Goal: Task Accomplishment & Management: Use online tool/utility

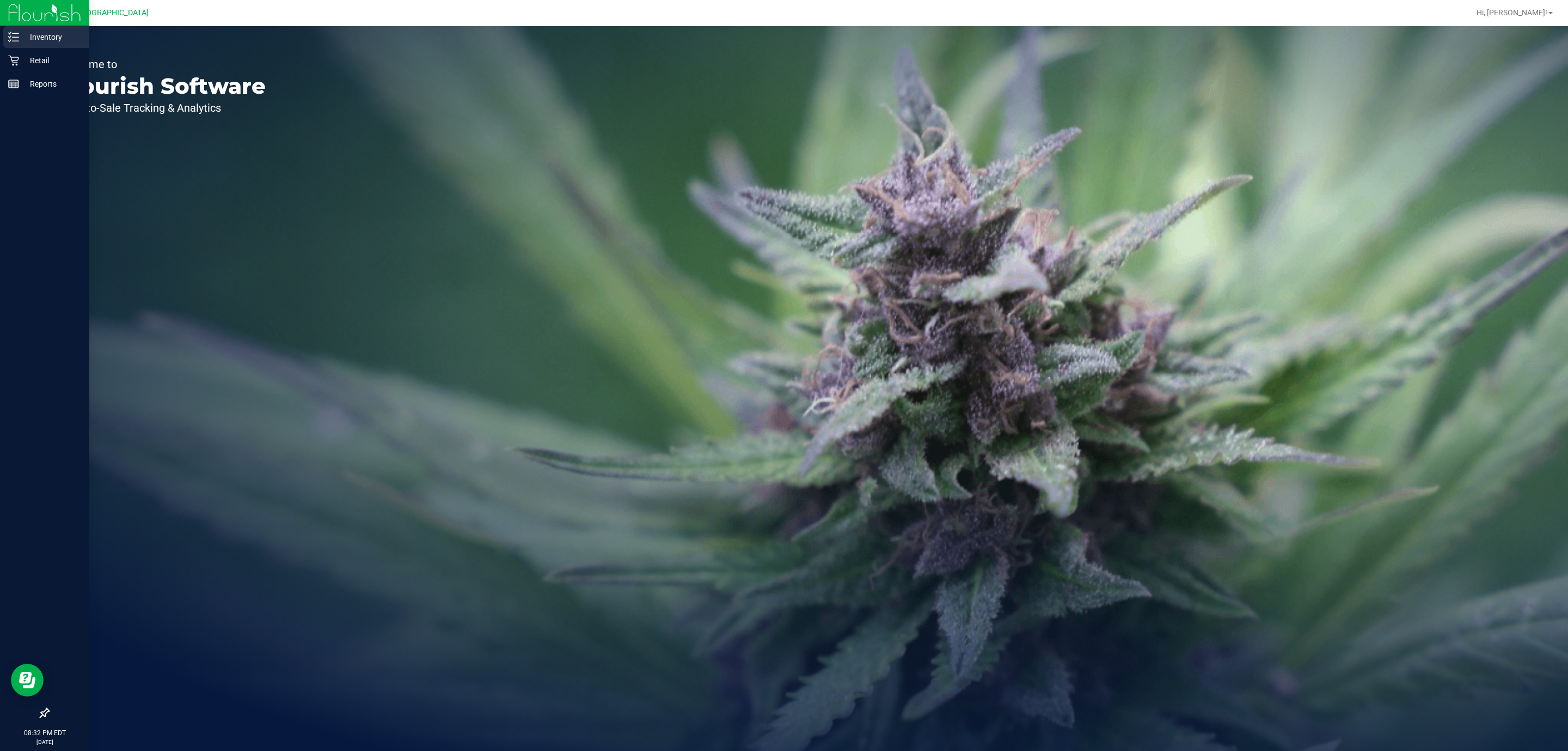
click at [20, 35] on p "Inventory" at bounding box center [52, 37] width 65 height 13
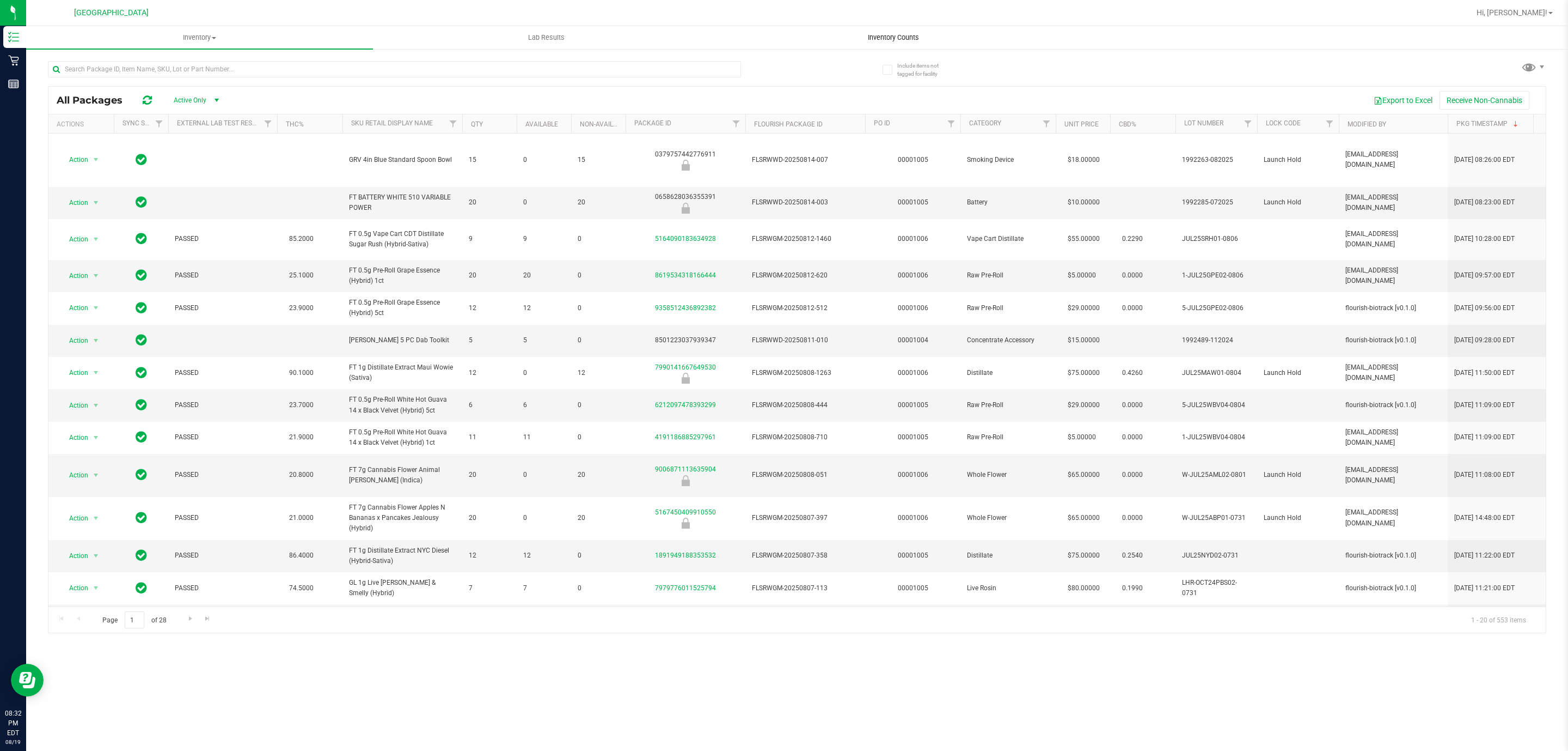
click at [901, 36] on span "Inventory Counts" at bounding box center [894, 37] width 81 height 10
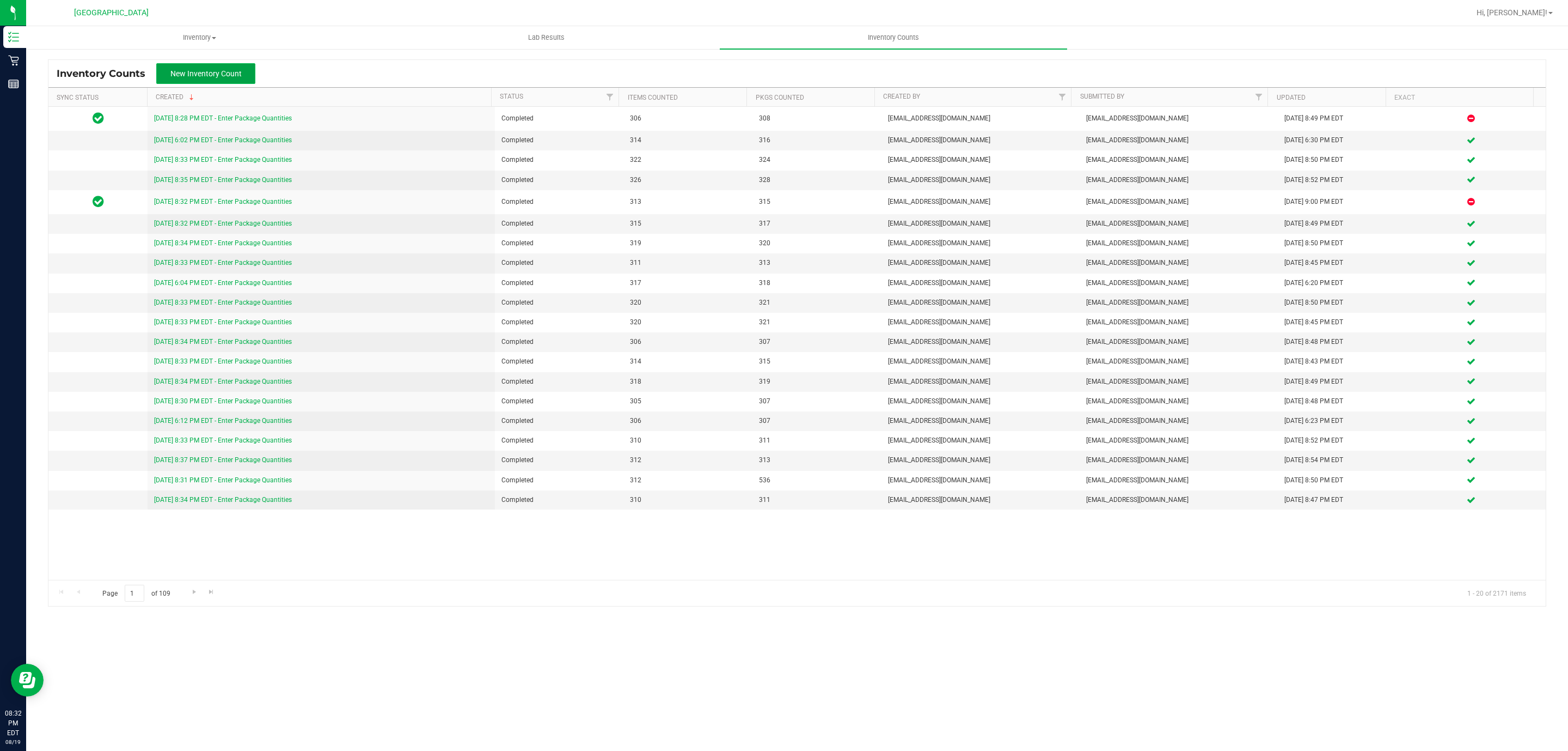
click at [192, 73] on span "New Inventory Count" at bounding box center [206, 74] width 71 height 9
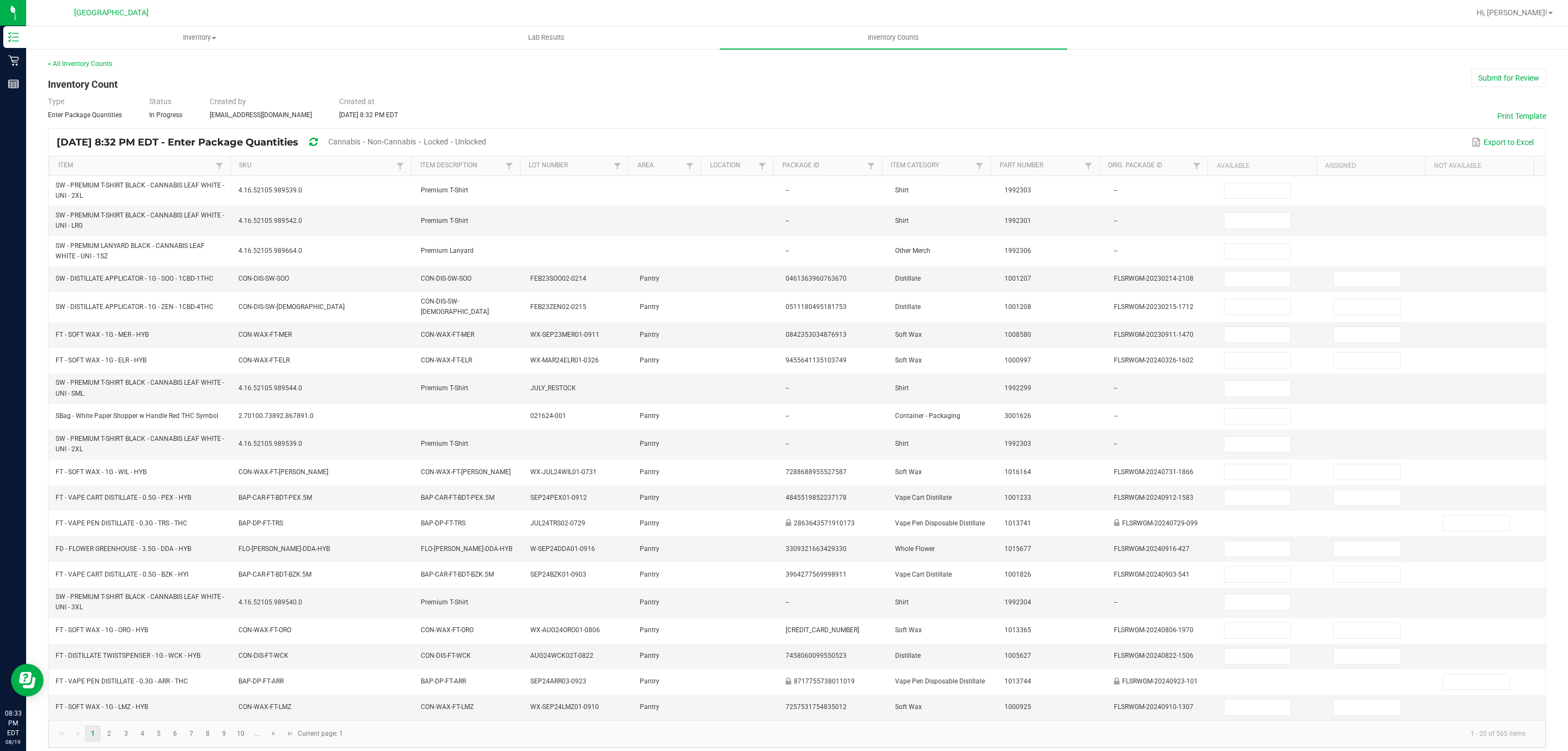
click at [486, 142] on span "Unlocked" at bounding box center [471, 142] width 31 height 9
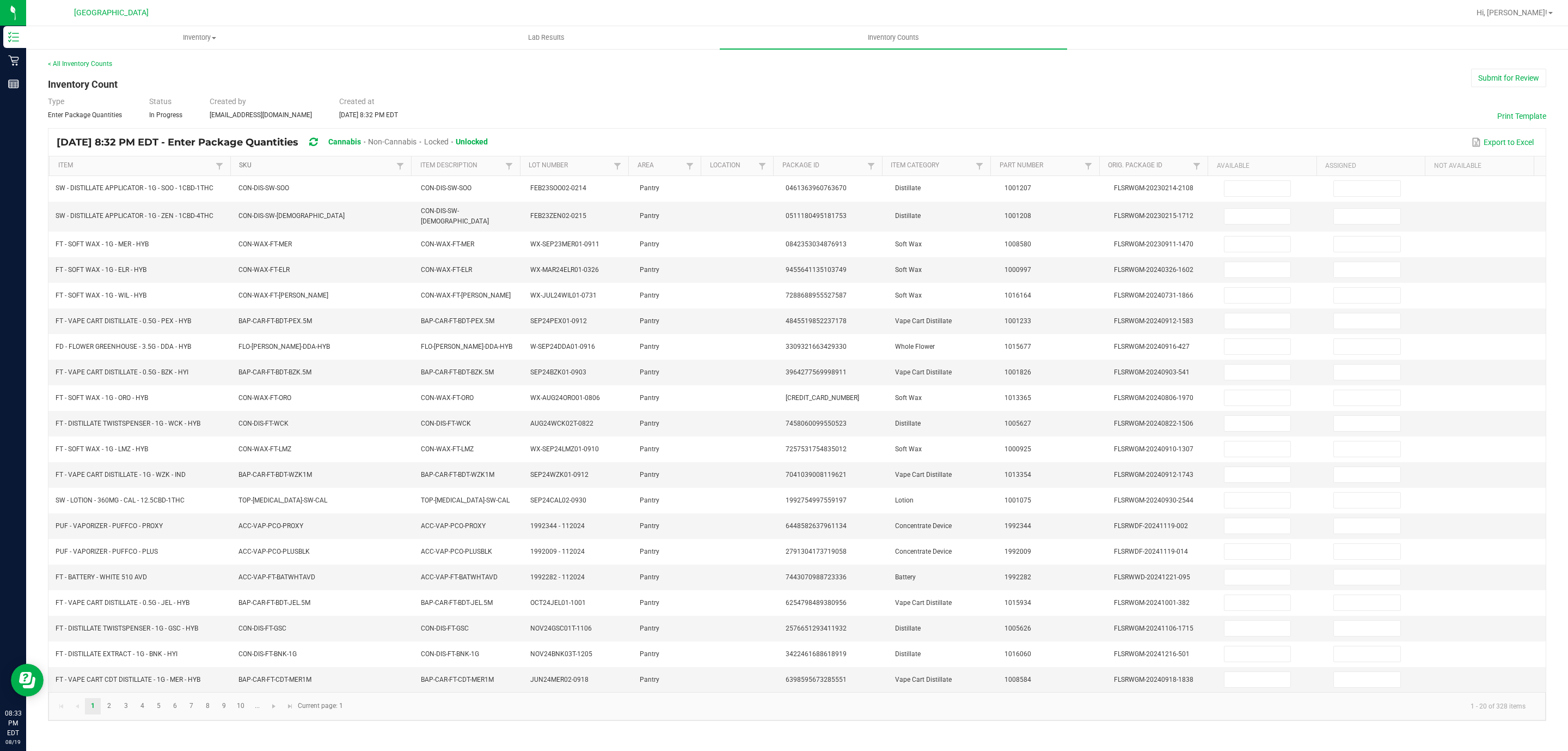
click at [252, 164] on link "SKU" at bounding box center [316, 166] width 155 height 9
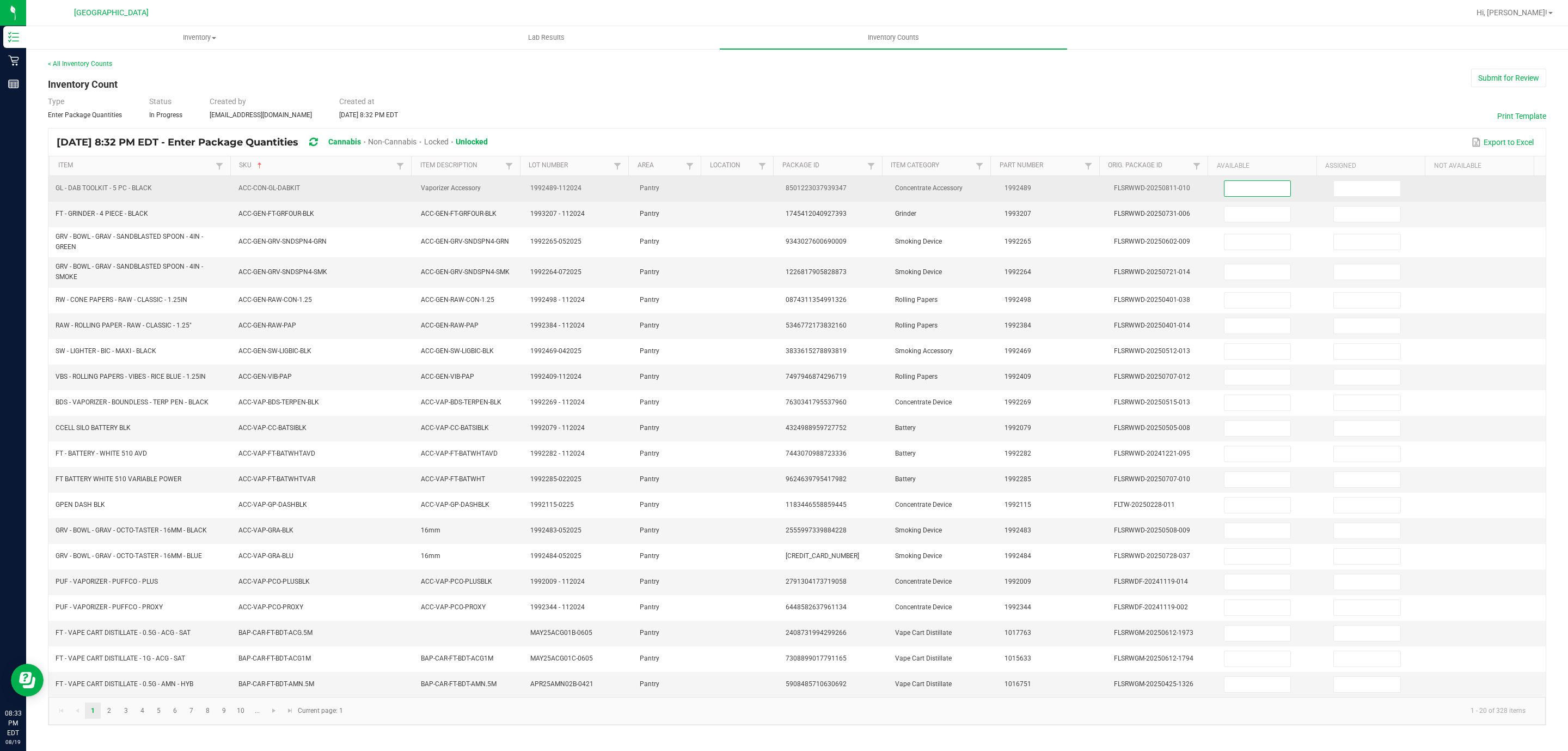
click at [1225, 196] on input at bounding box center [1258, 189] width 67 height 15
type input "5"
type input "0"
type input "3"
type input "0"
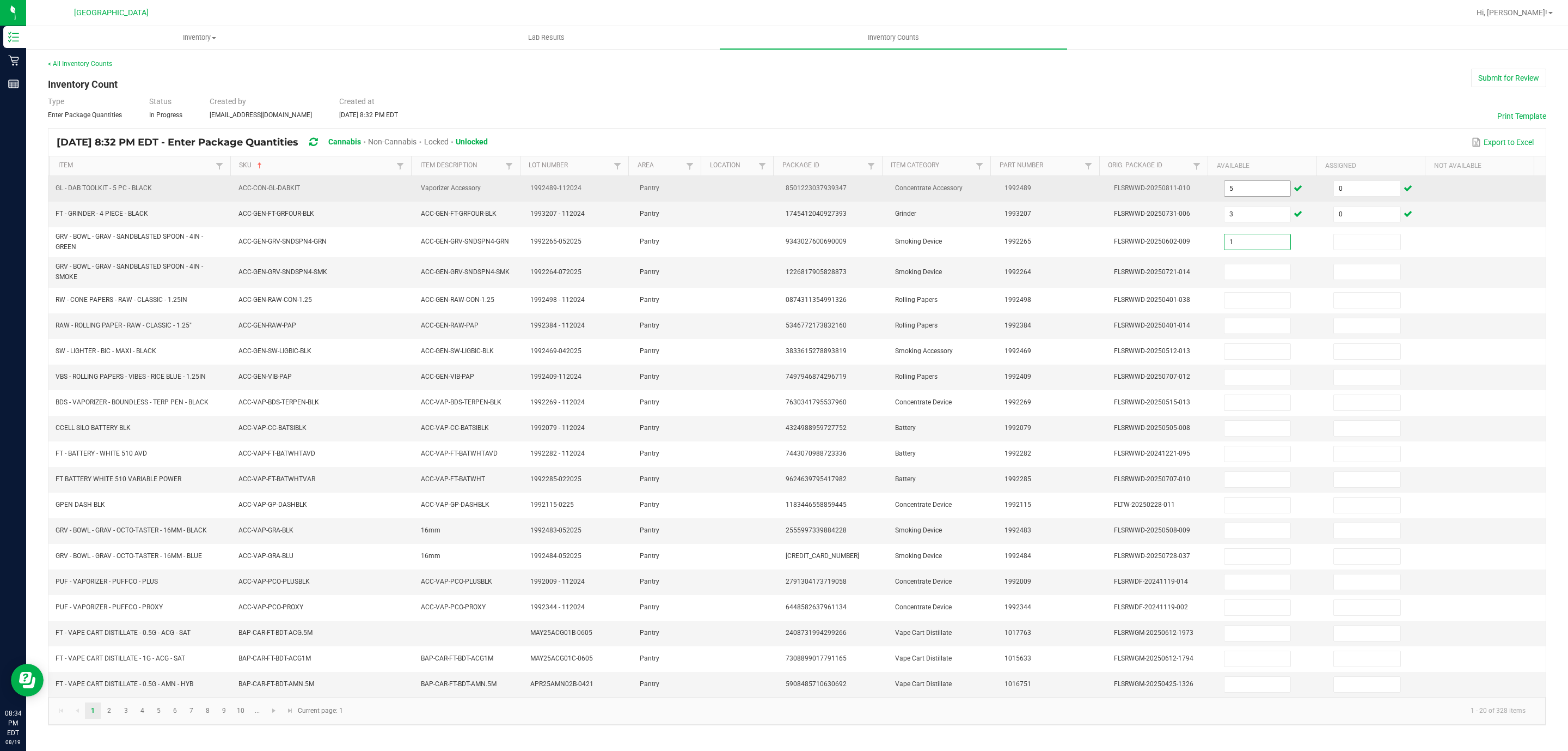
type input "1"
type input "0"
type input "7"
type input "0"
type input "27"
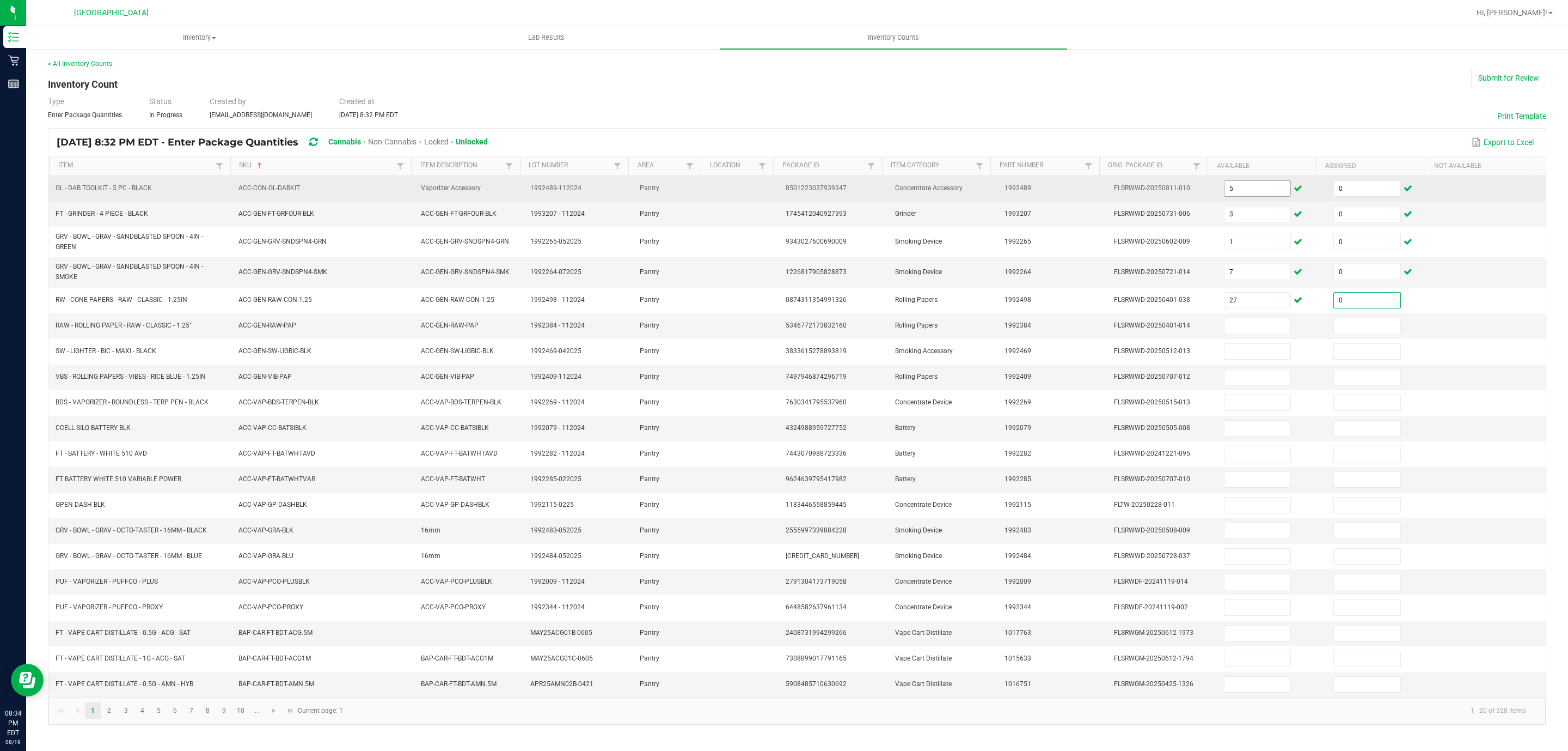
type input "0"
type input "24"
type input "0"
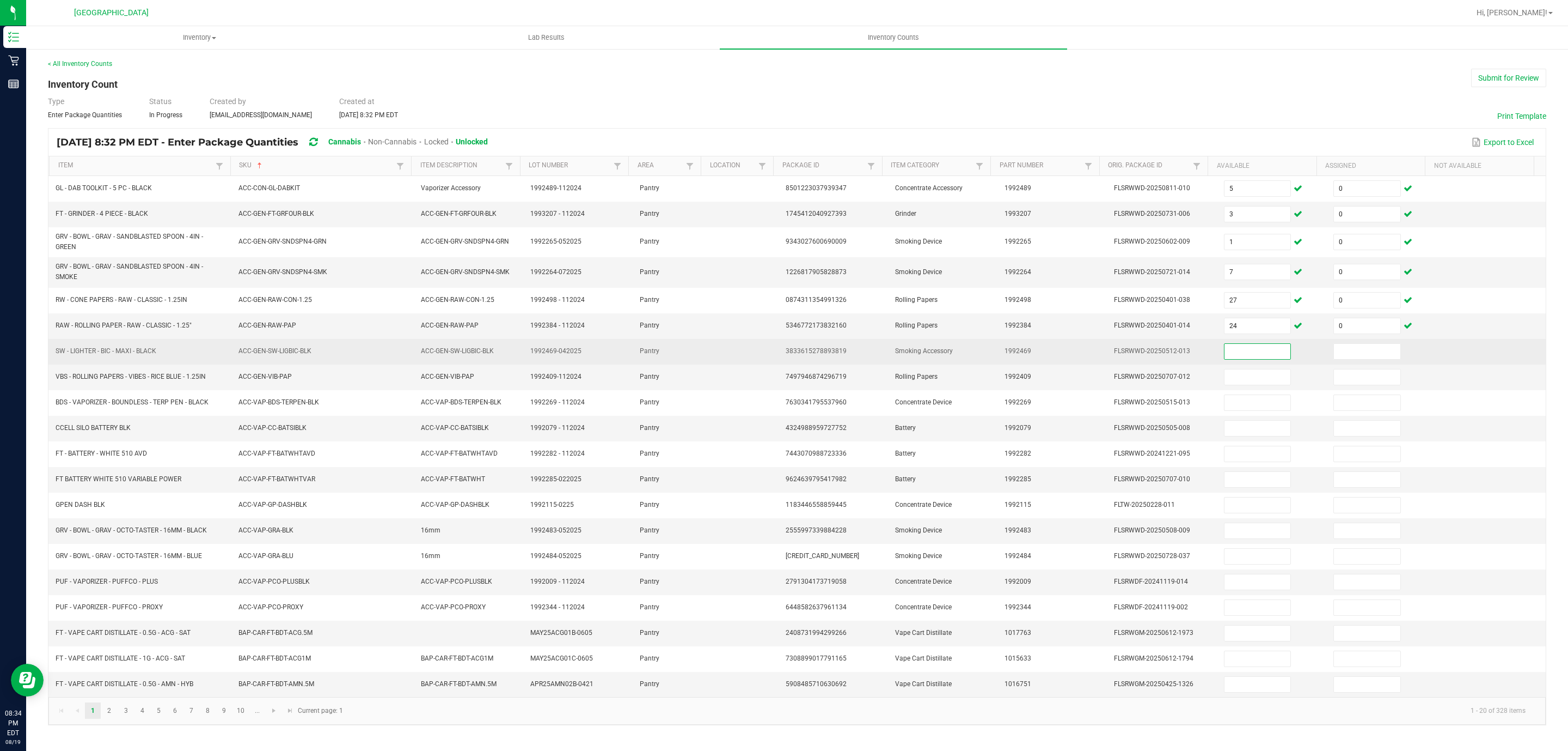
click at [1225, 357] on input at bounding box center [1258, 352] width 67 height 15
type input "28"
type input "0"
type input "48"
type input "0"
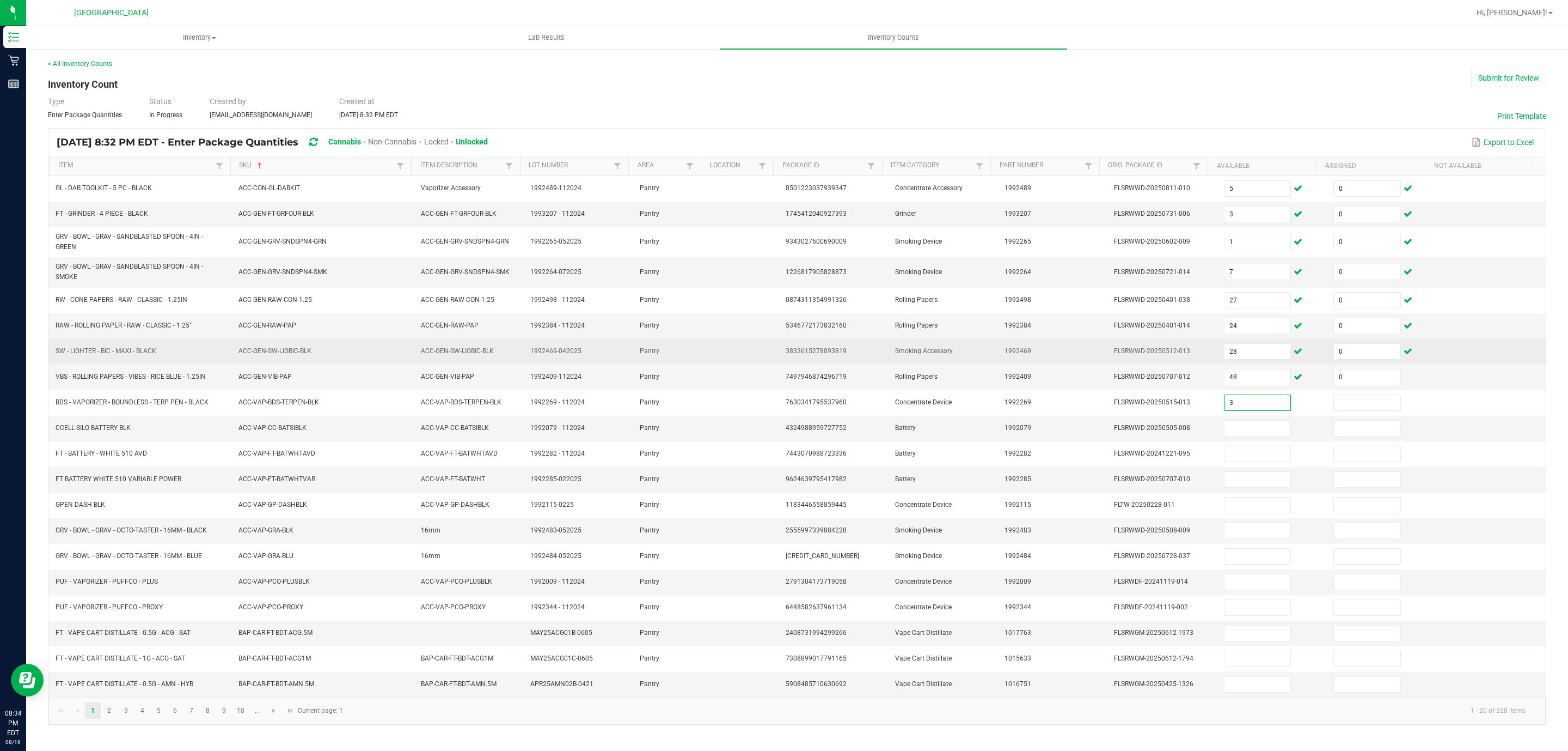
type input "3"
type input "0"
type input "1"
type input "0"
type input "23"
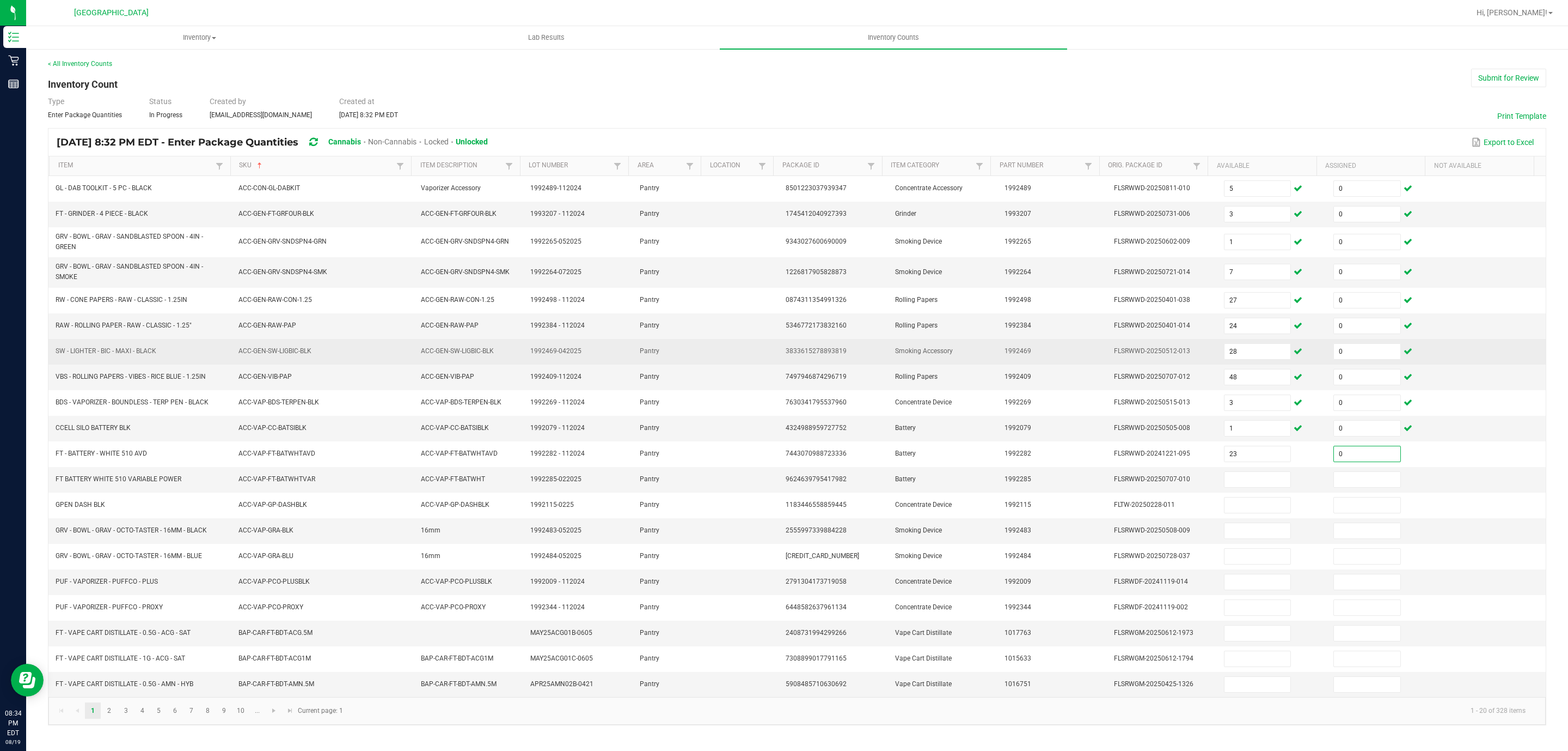
type input "0"
type input "21"
type input "0"
type input "5"
type input "0"
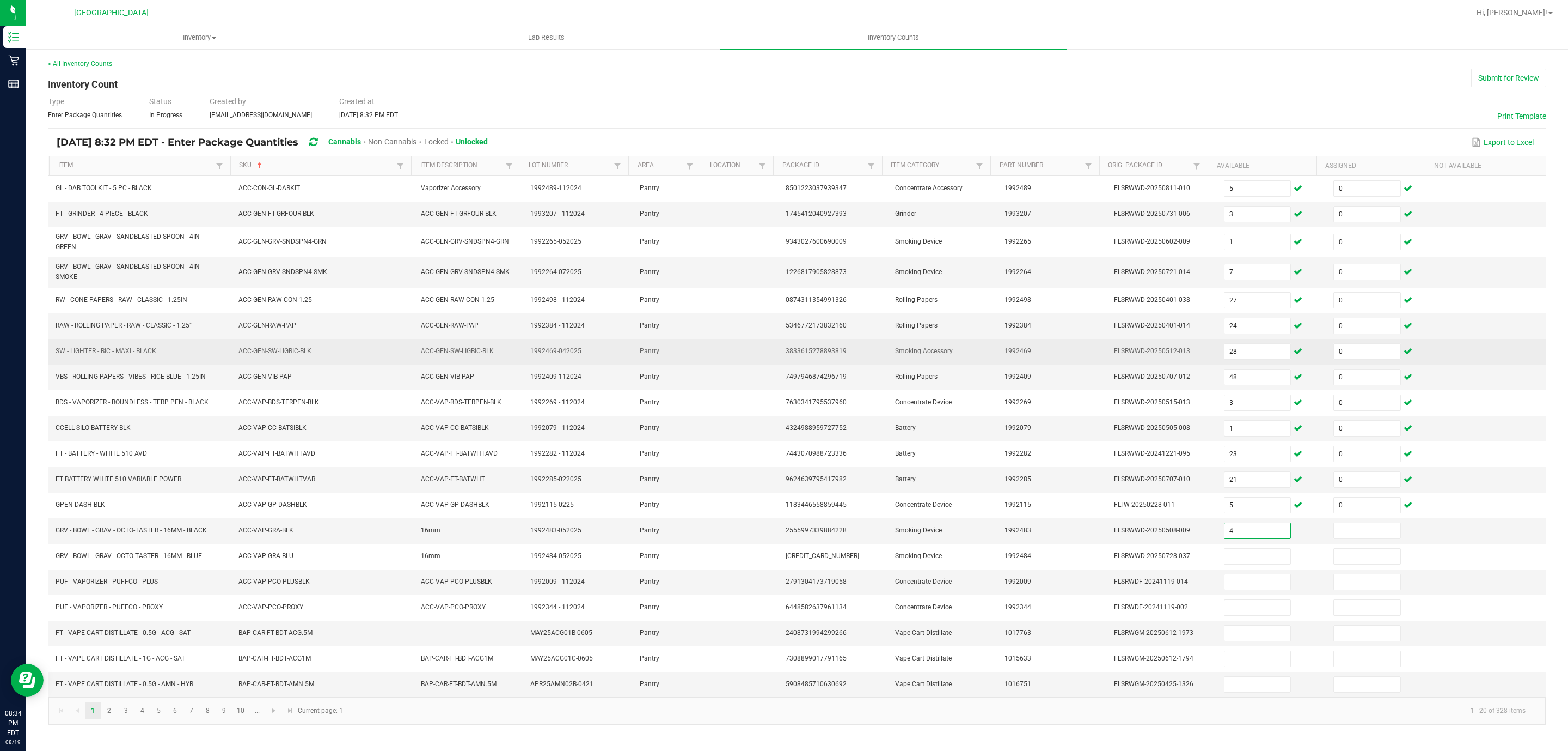
type input "4"
type input "0"
type input "4"
type input "0"
type input "5"
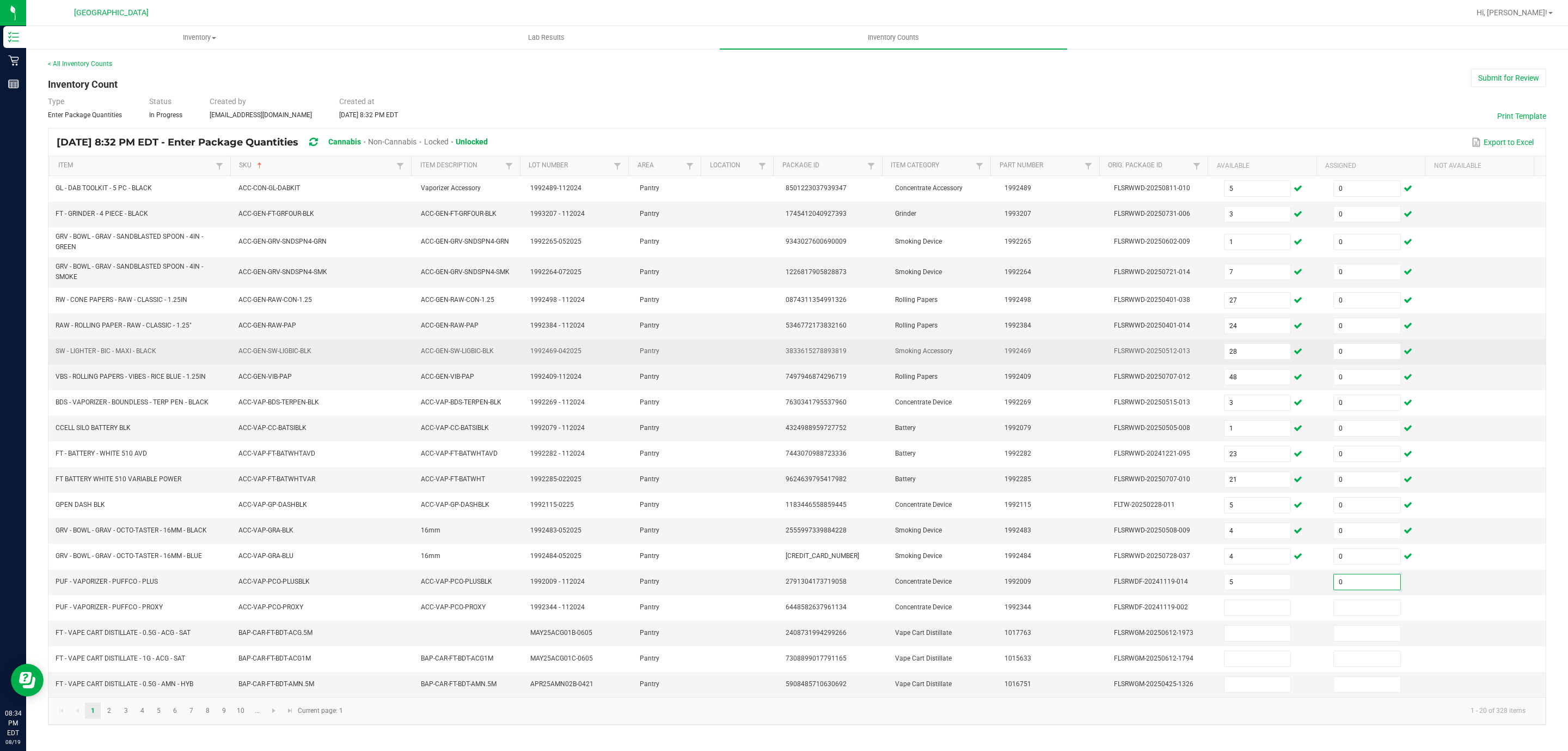
type input "0"
type input "10"
type input "0"
type input "3"
type input "0"
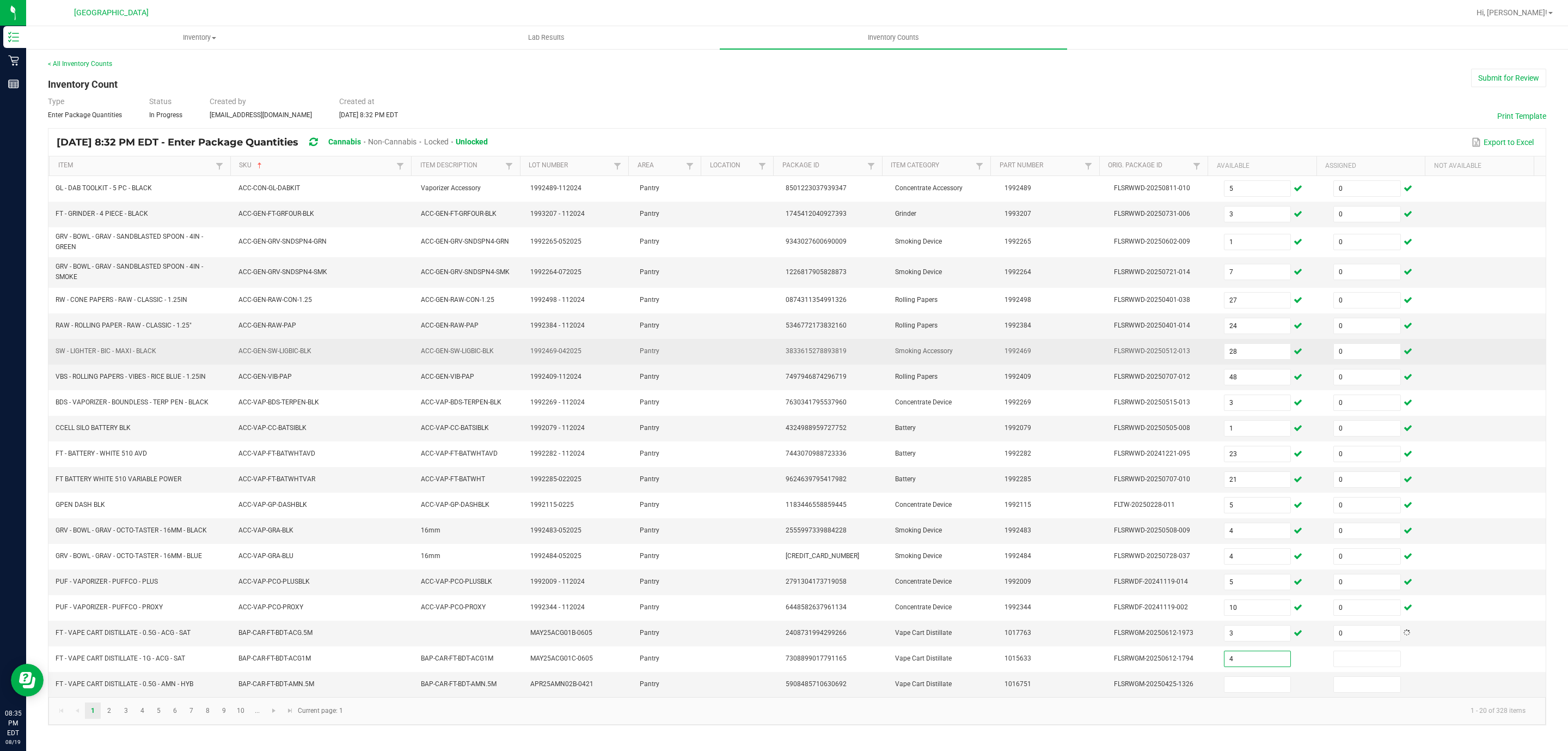
type input "4"
type input "0"
type input "5"
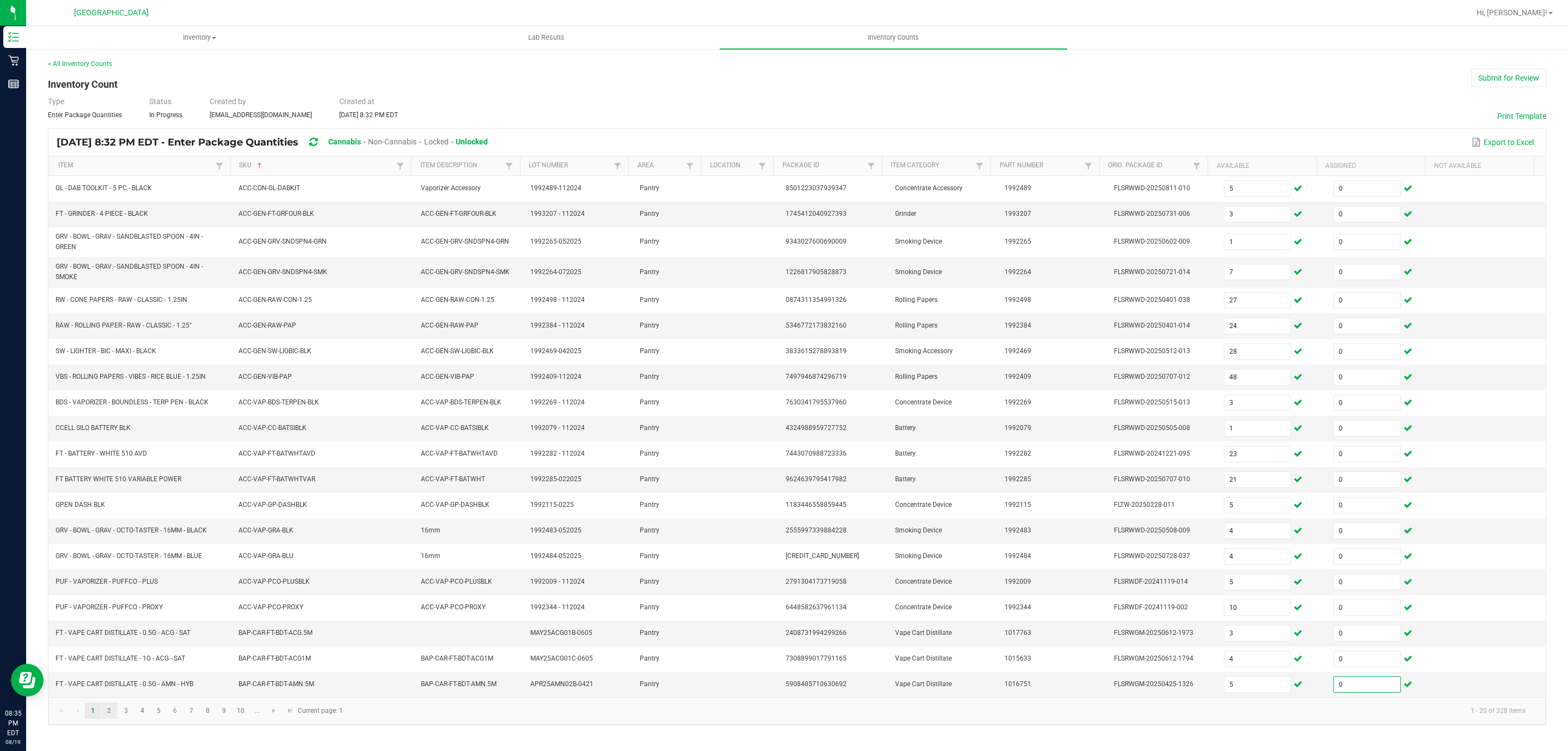
type input "0"
click at [108, 718] on link "2" at bounding box center [109, 710] width 16 height 16
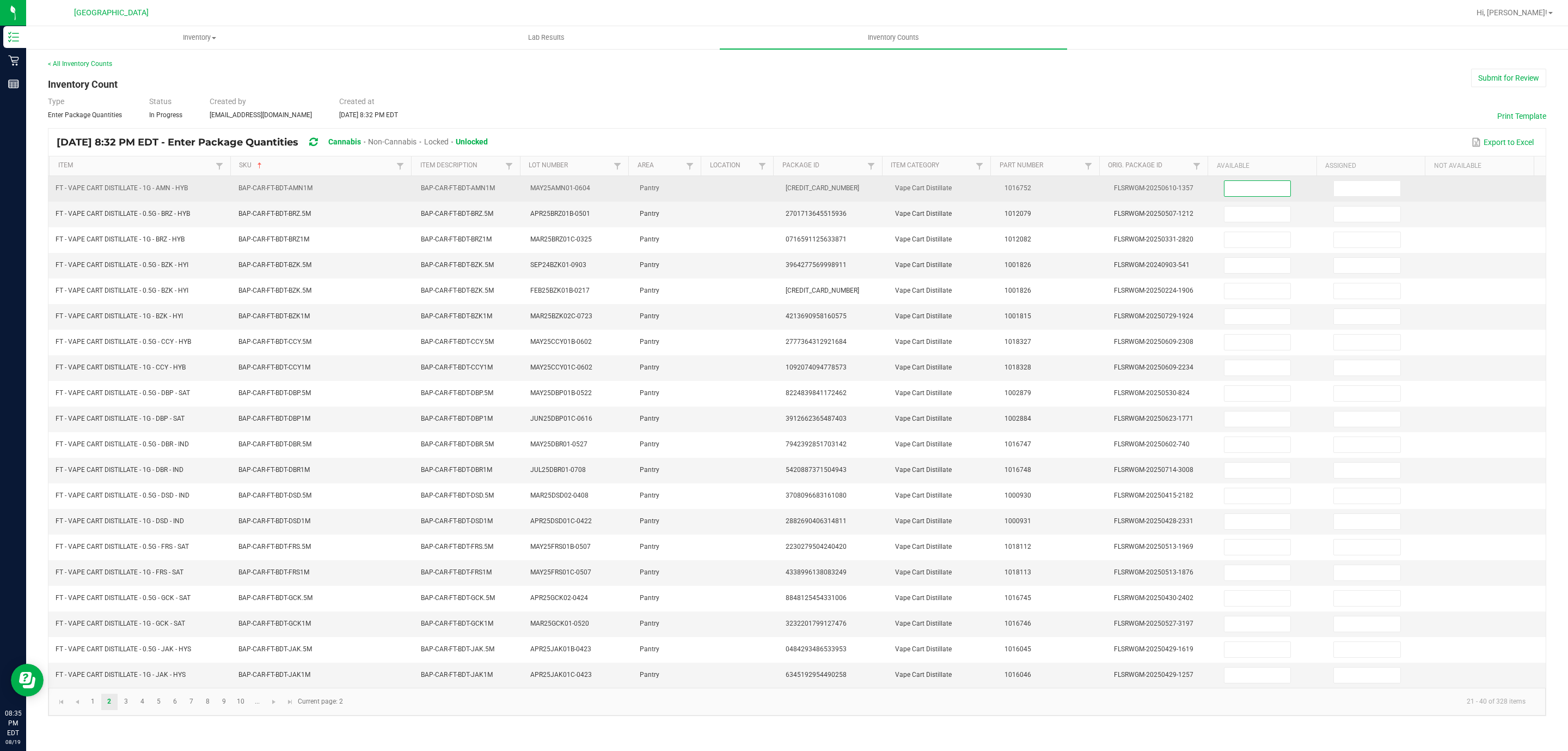
click at [1247, 186] on input at bounding box center [1258, 189] width 67 height 15
type input "8"
type input "9"
type input "1"
type input "0"
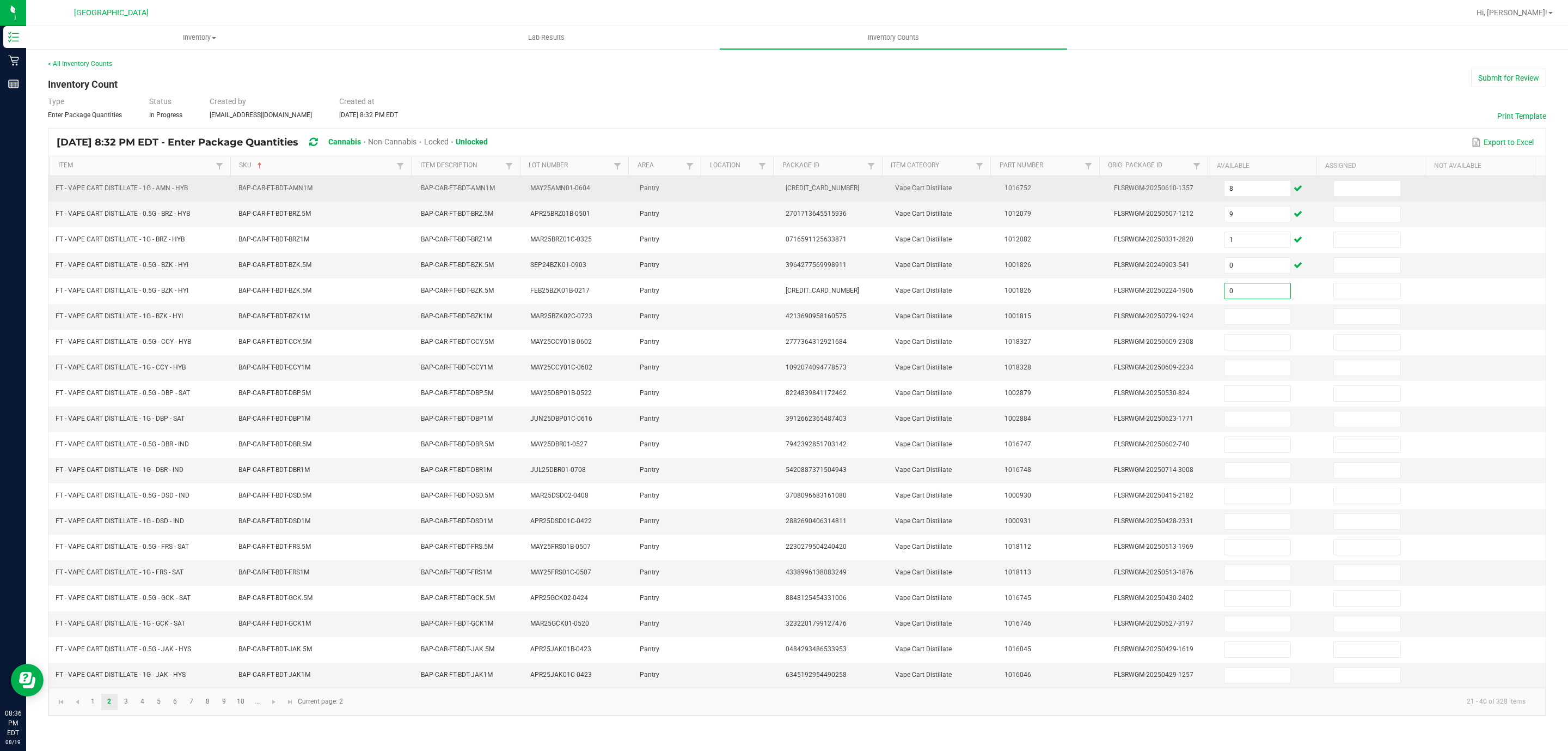
type input "0"
type input "6"
type input "4"
type input "2"
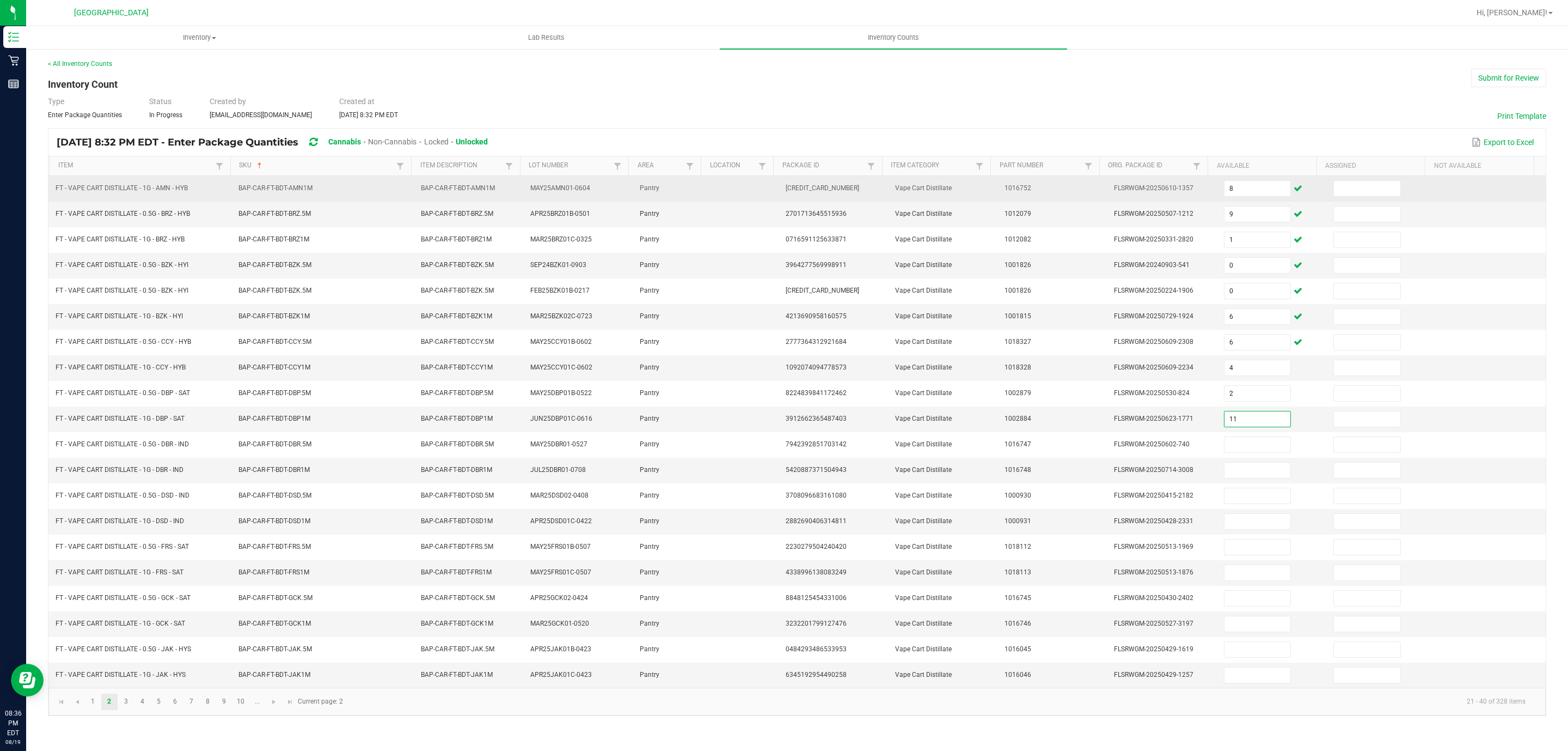
type input "11"
type input "5"
type input "2"
type input "1"
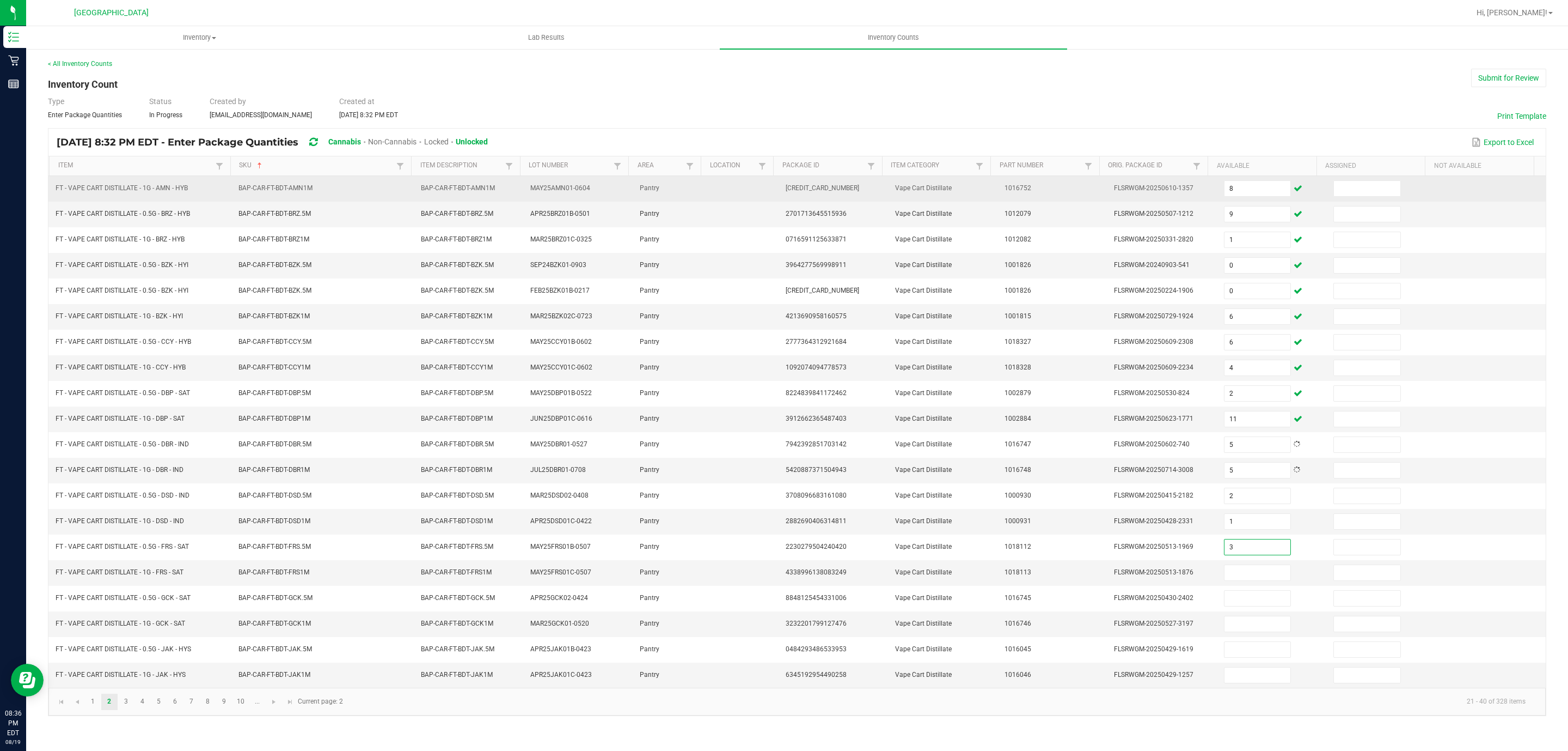
type input "3"
type input "5"
type input "10"
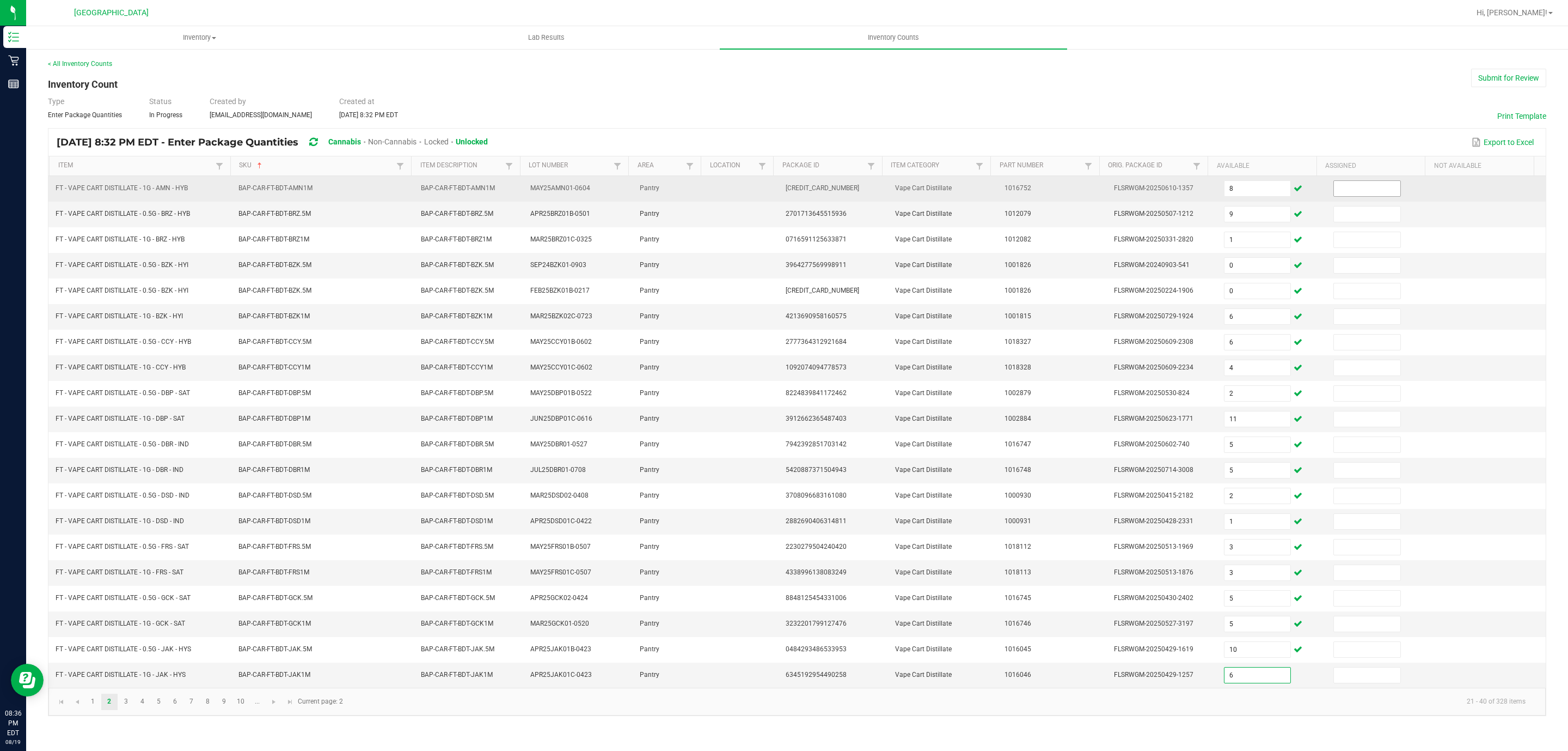
type input "6"
drag, startPoint x: 1380, startPoint y: 190, endPoint x: 1384, endPoint y: 185, distance: 6.4
click at [1379, 191] on input at bounding box center [1367, 189] width 67 height 15
type input "0"
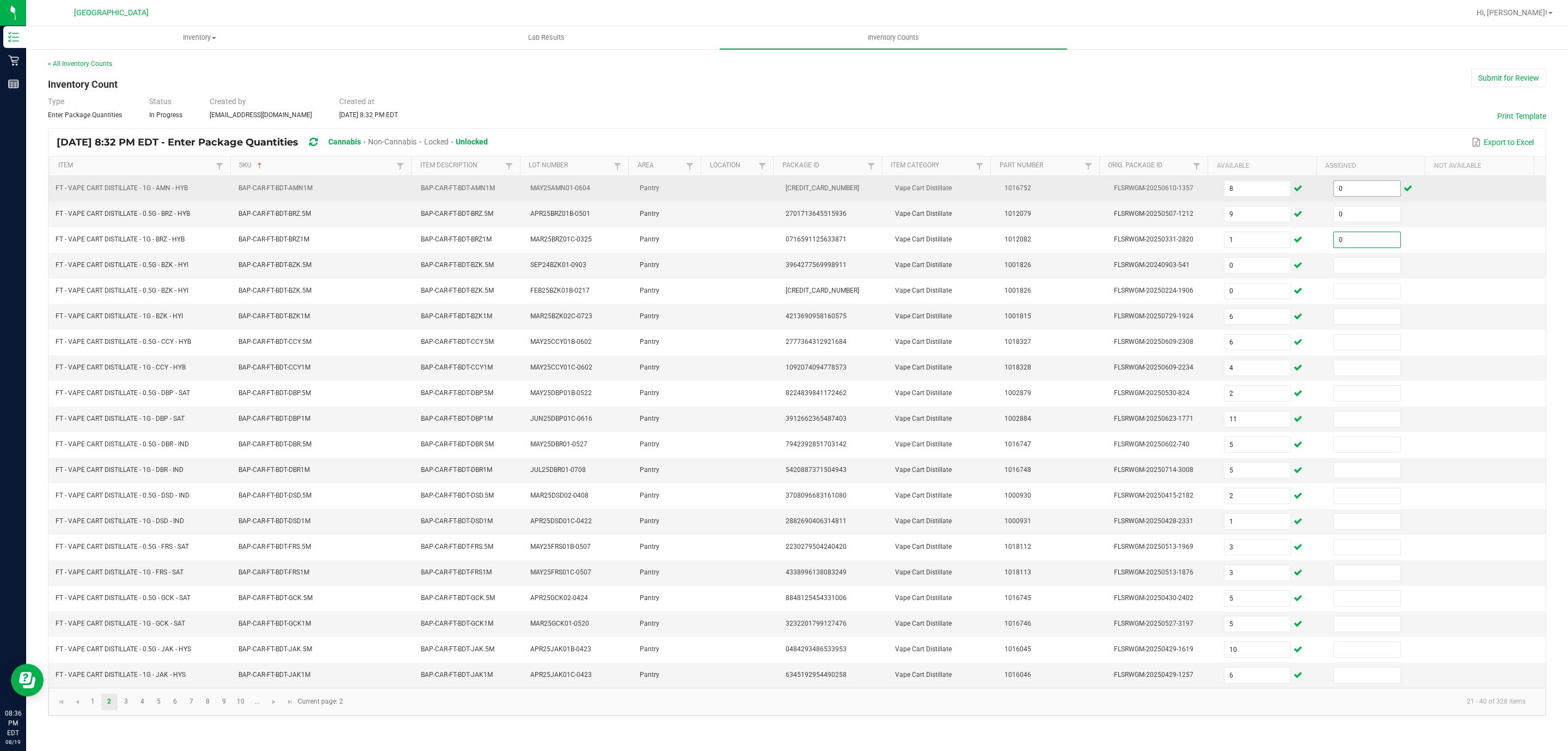
type input "0"
type input "1"
type input "12"
type input "0"
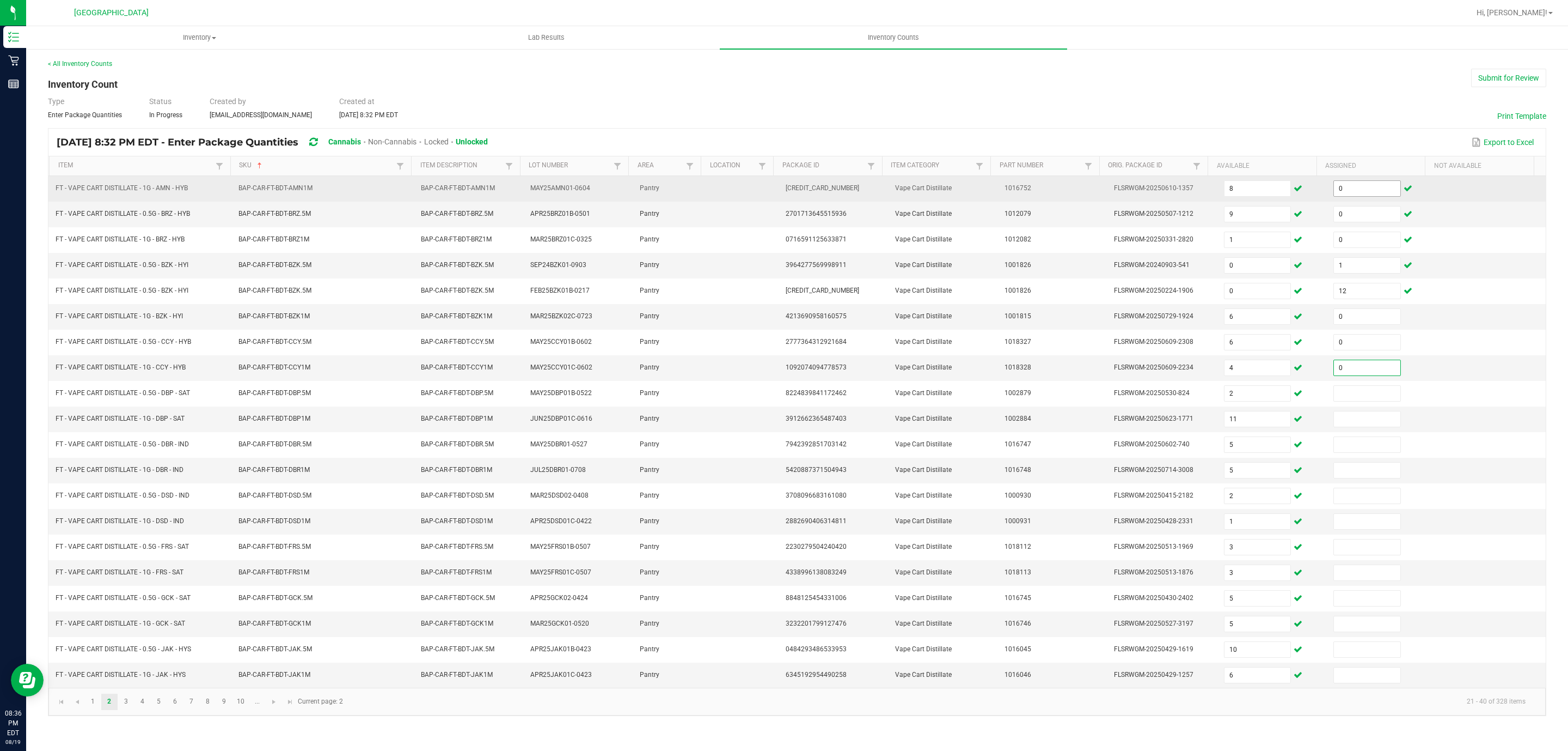
type input "0"
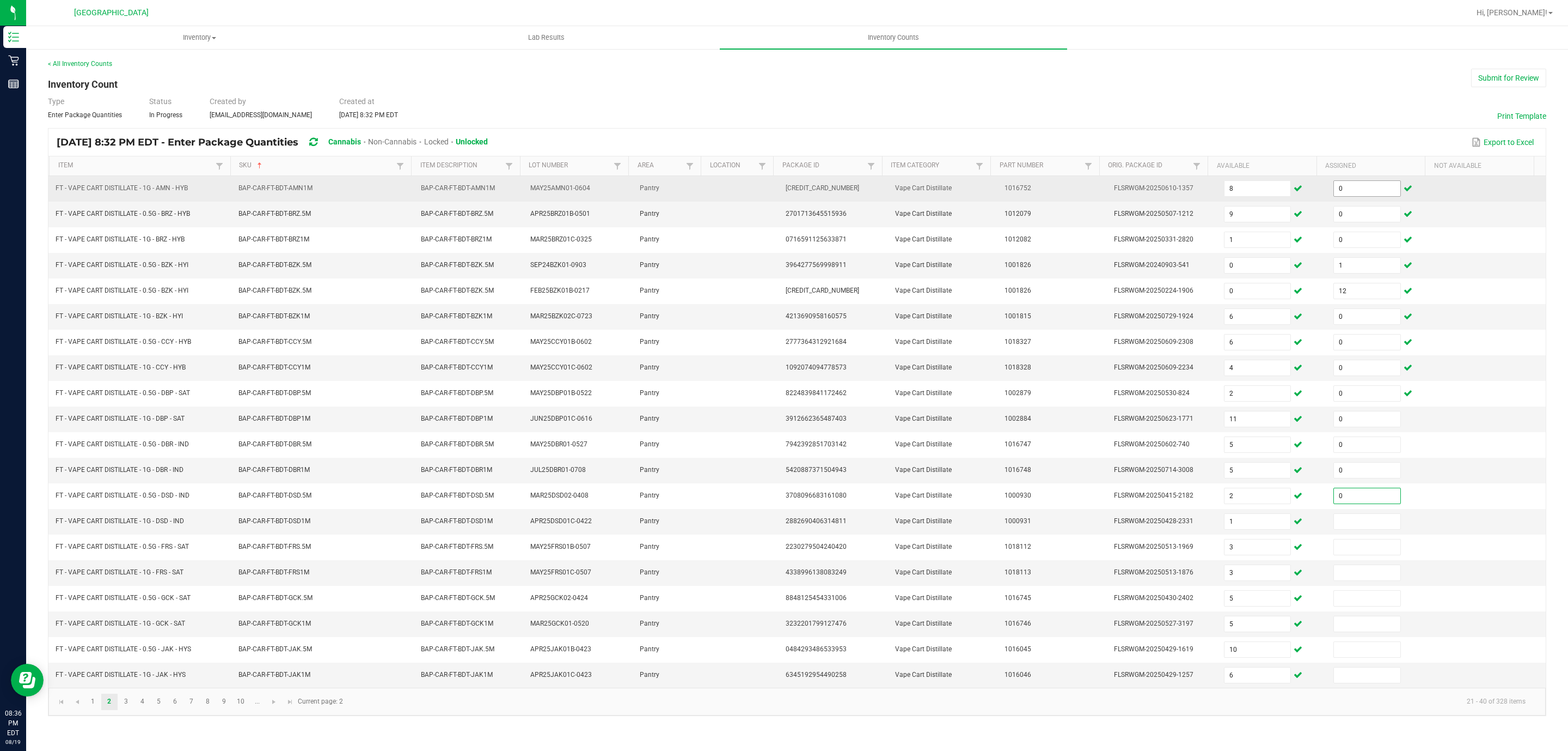
type input "0"
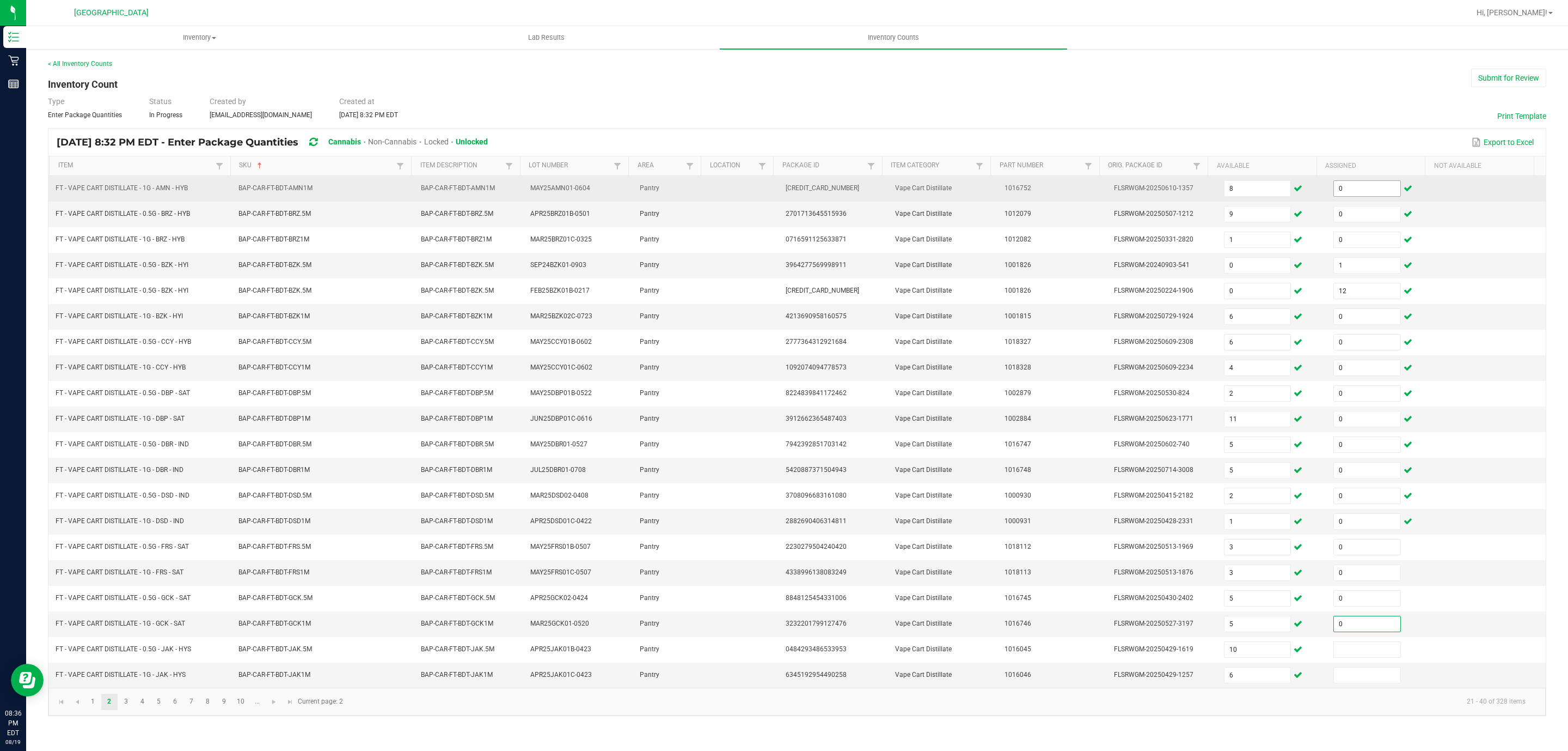
type input "0"
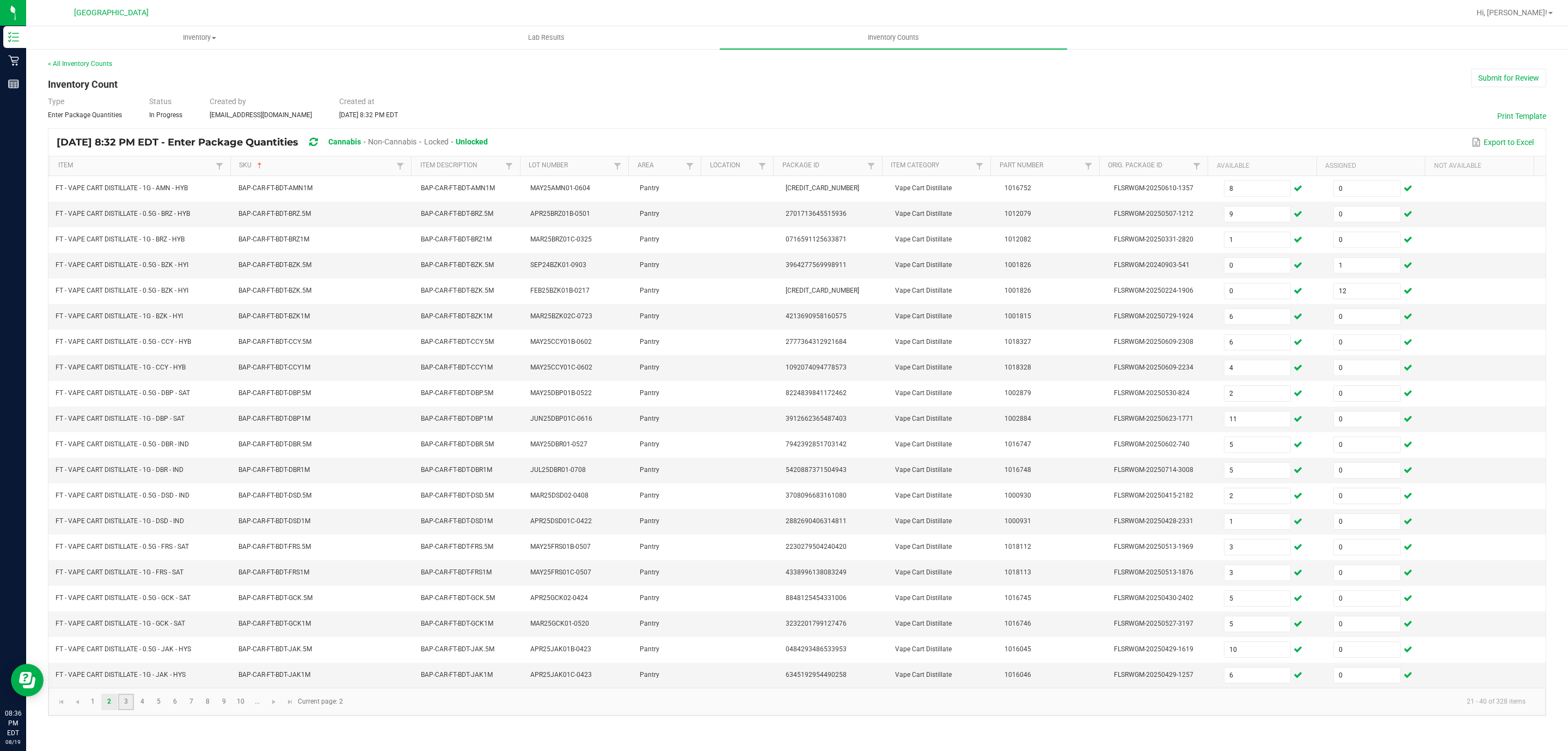
click at [128, 710] on link "3" at bounding box center [126, 701] width 16 height 16
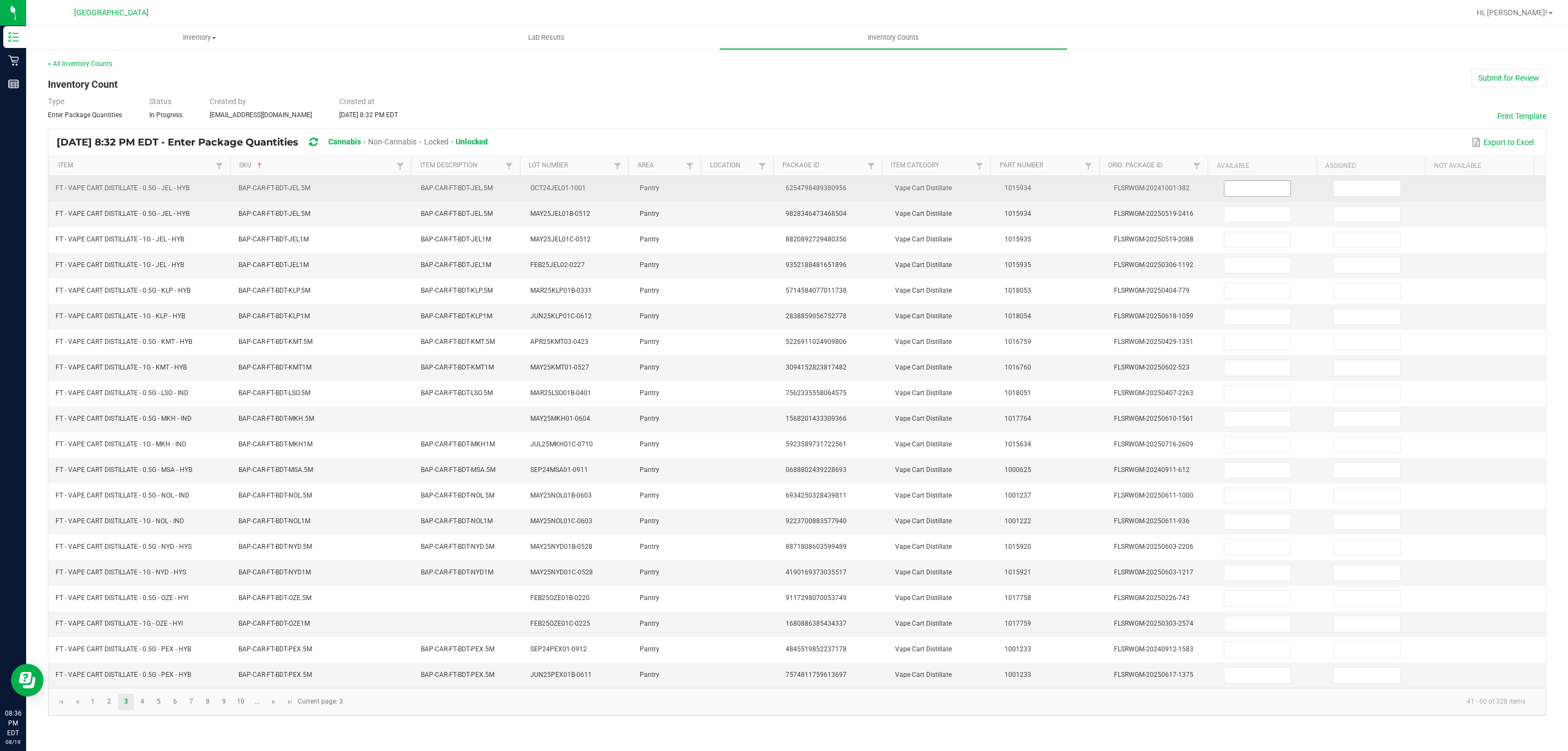
click at [1245, 196] on span at bounding box center [1257, 188] width 67 height 16
click at [1251, 188] on input at bounding box center [1258, 189] width 67 height 15
type input "0"
type input "5"
type input "10"
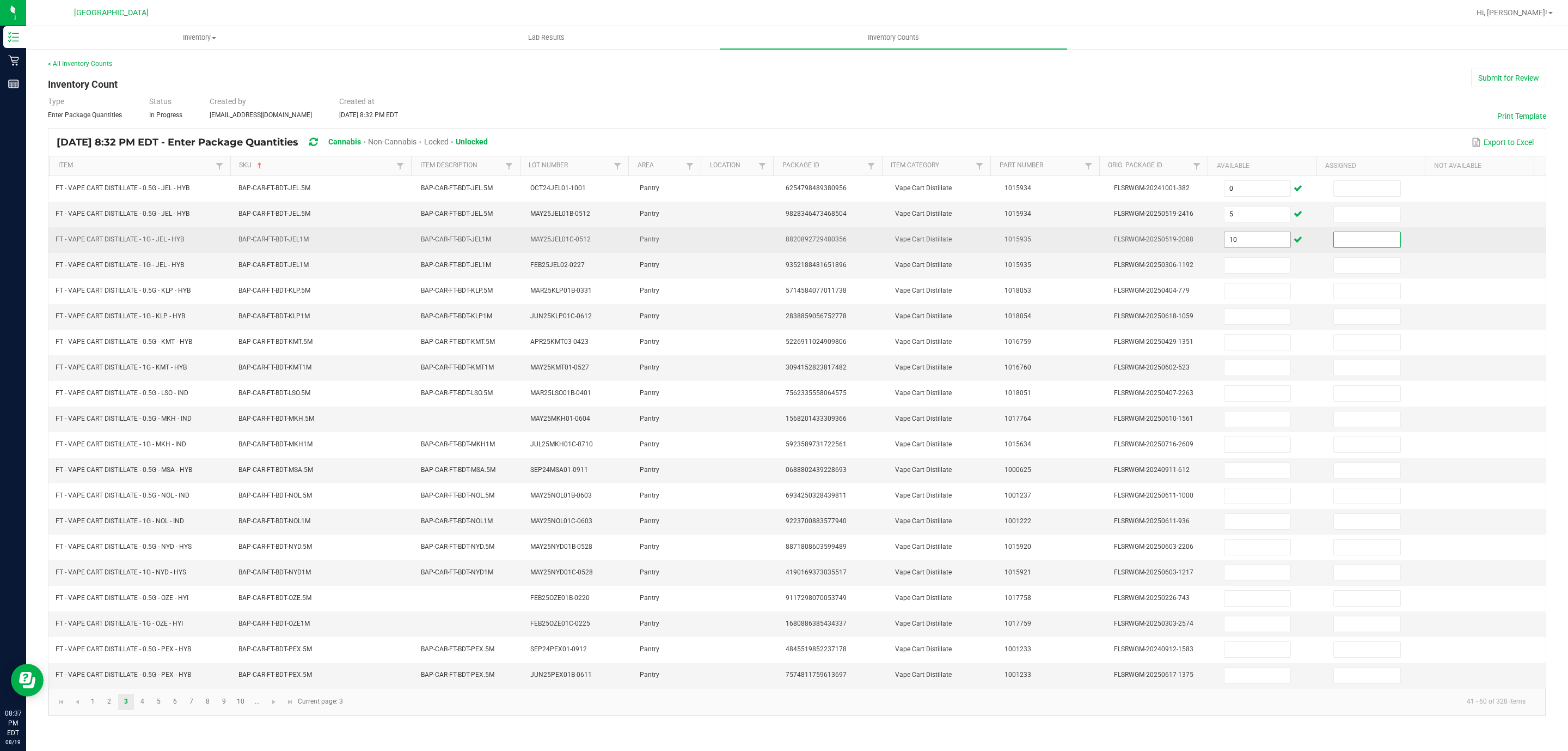
click at [1247, 240] on input "10" at bounding box center [1258, 240] width 67 height 15
type input "12"
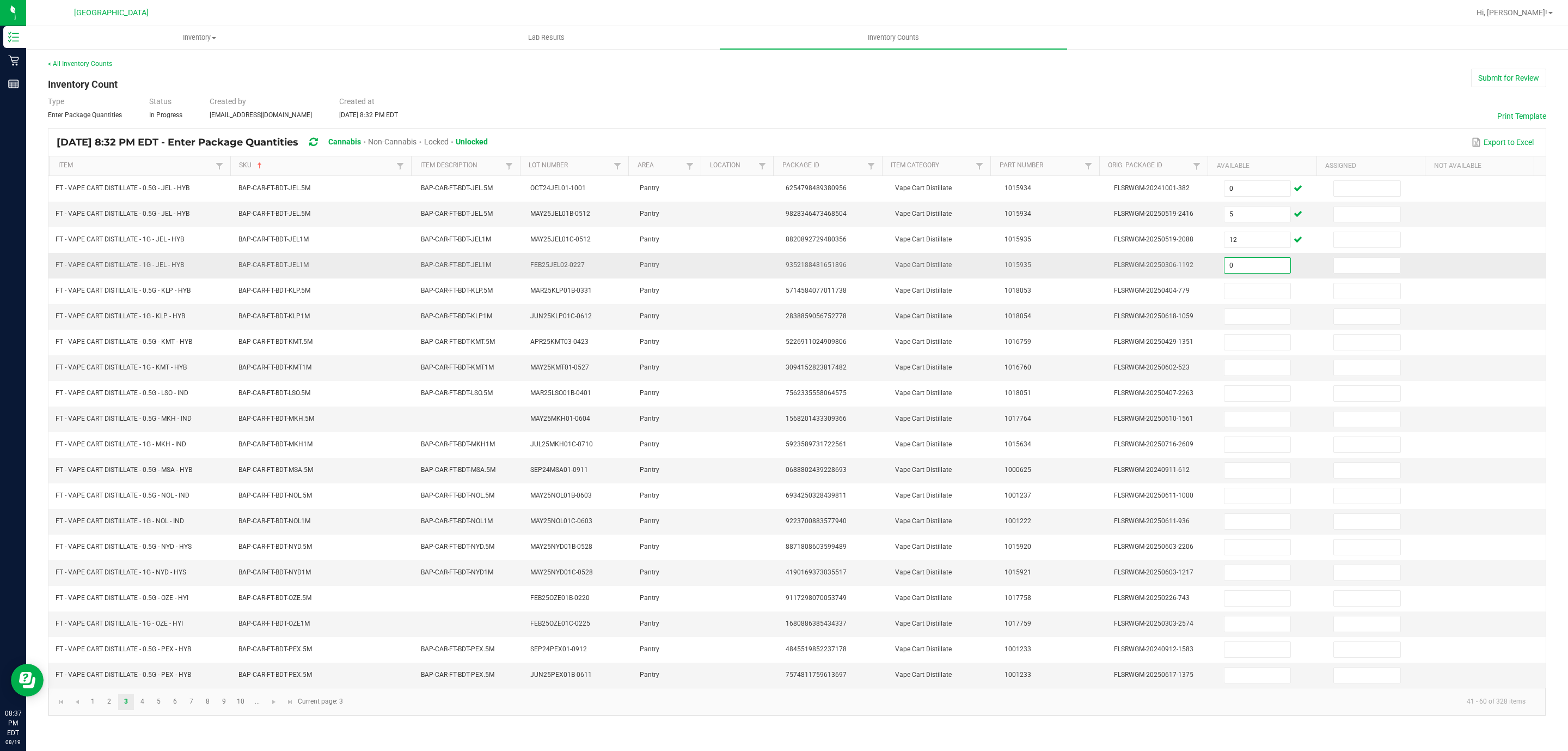
type input "0"
type input "1"
type input "3"
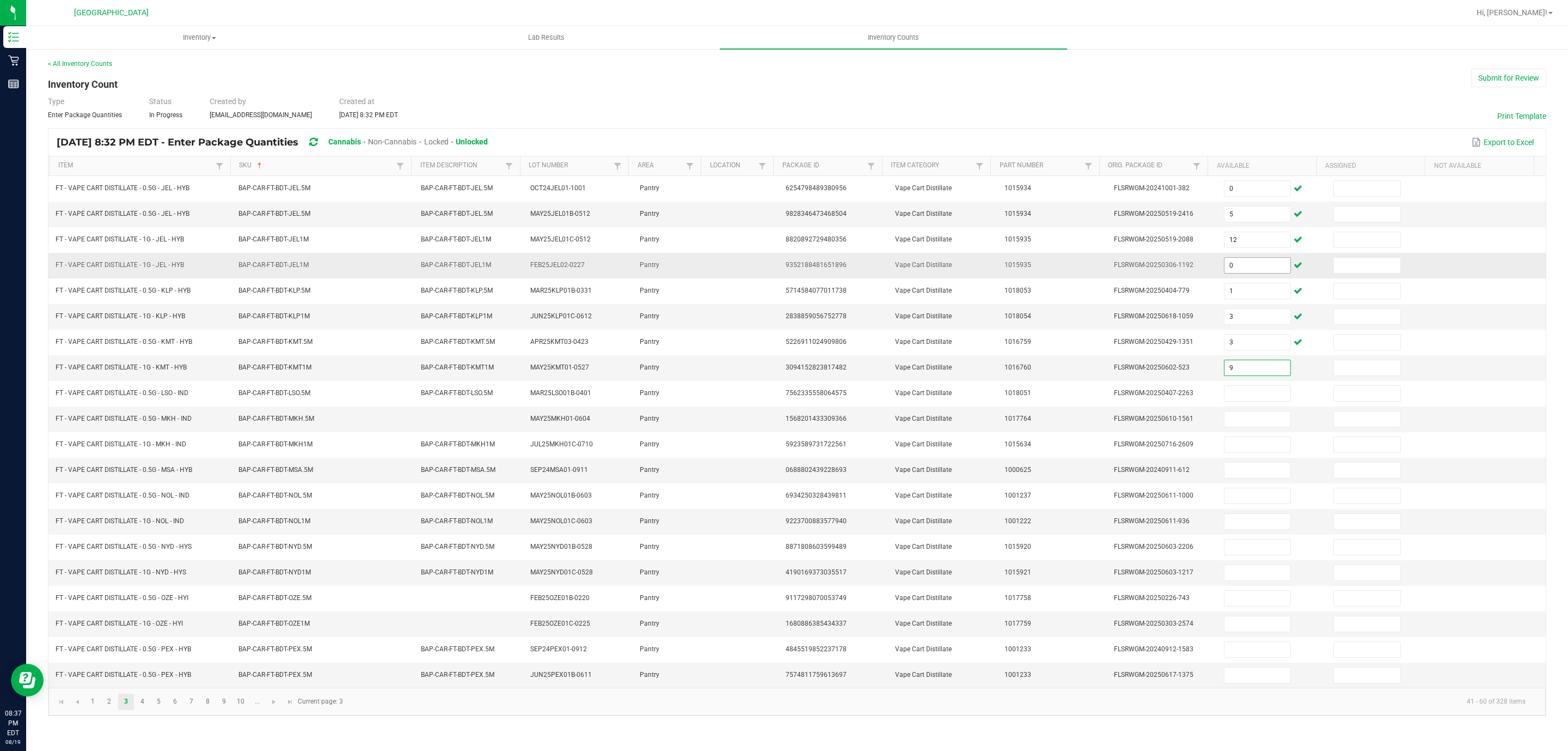
type input "9"
type input "8"
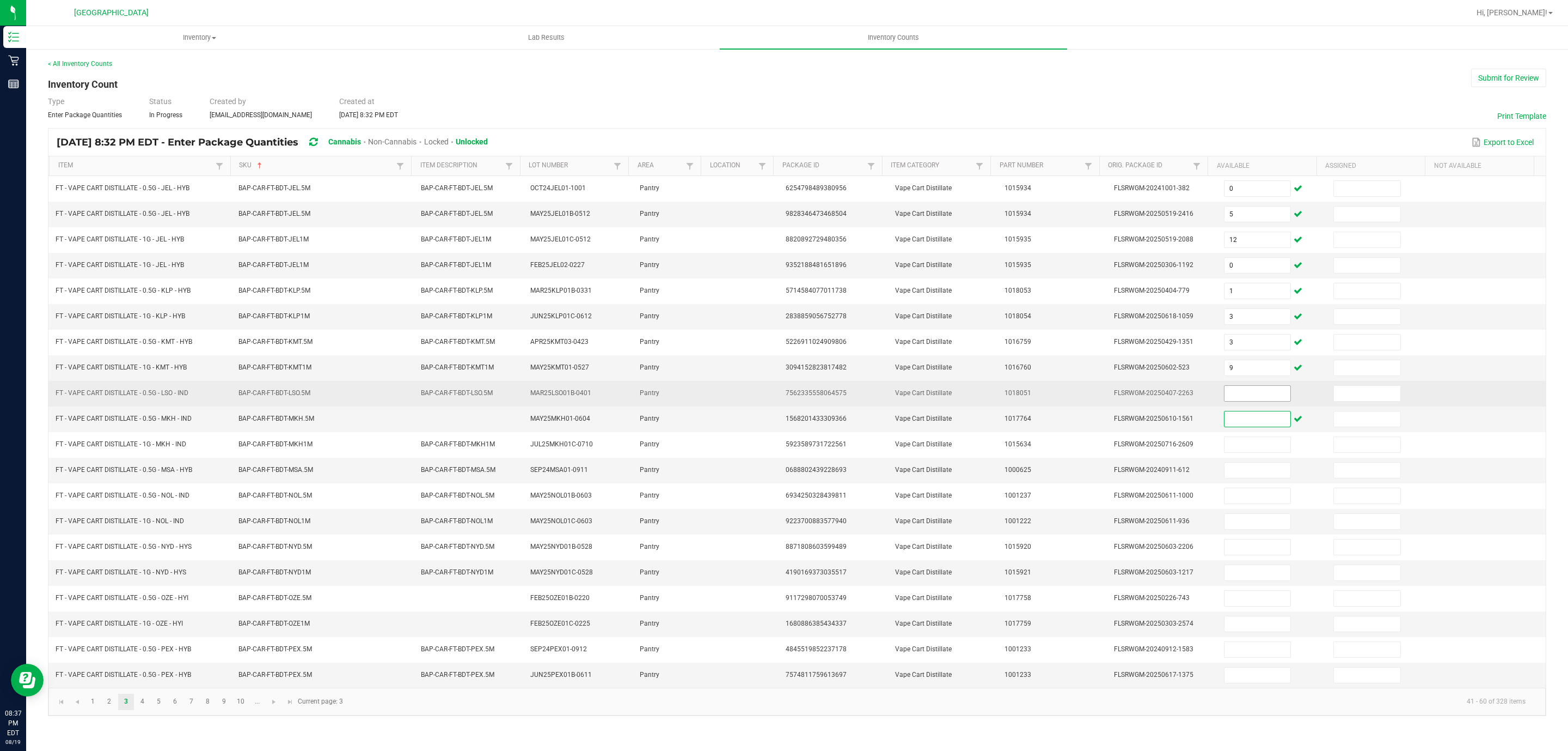
click at [1237, 401] on input at bounding box center [1258, 393] width 67 height 15
type input "8"
type input "1"
type input "7"
type input "0"
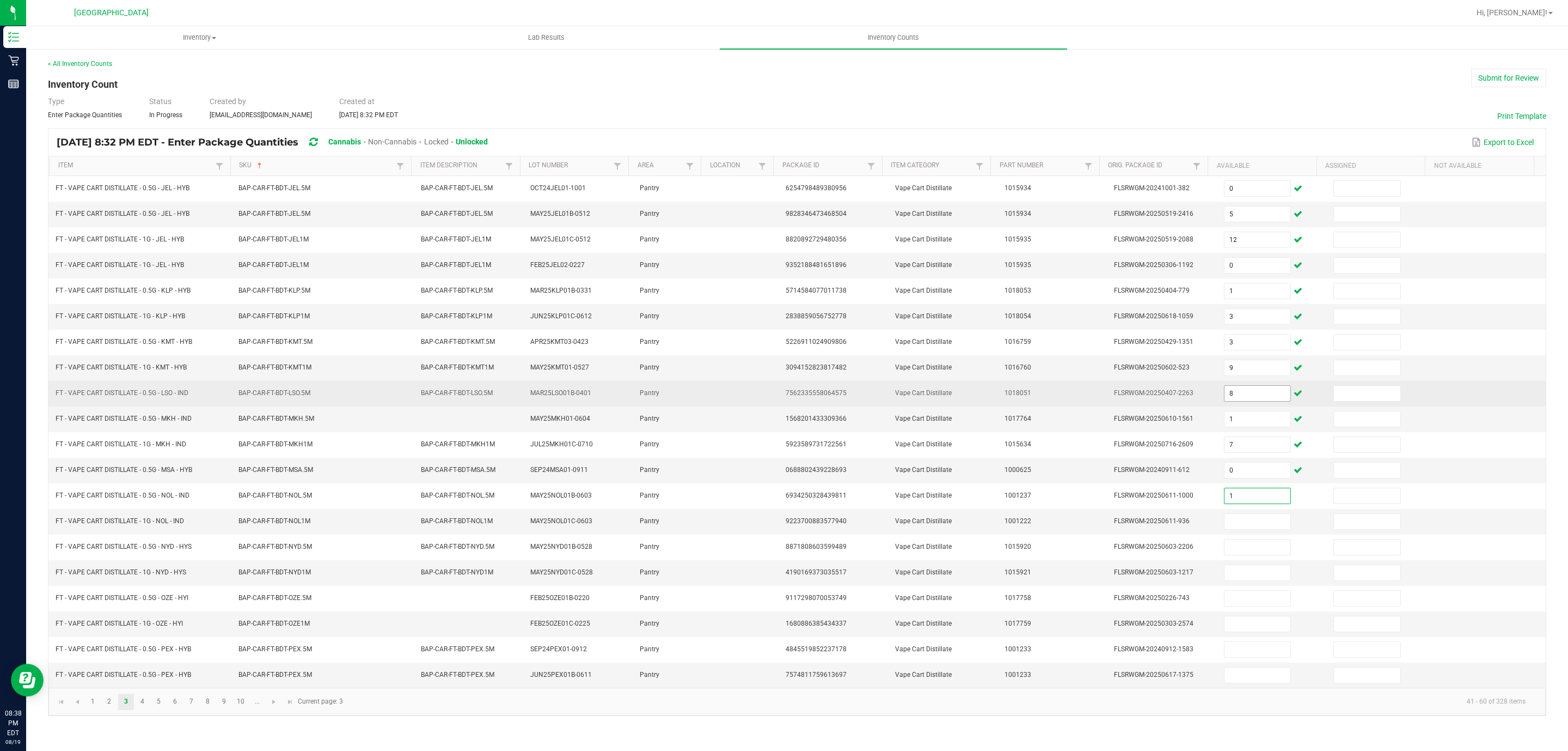
type input "1"
type input "12"
type input "10"
type input "6"
type input "9"
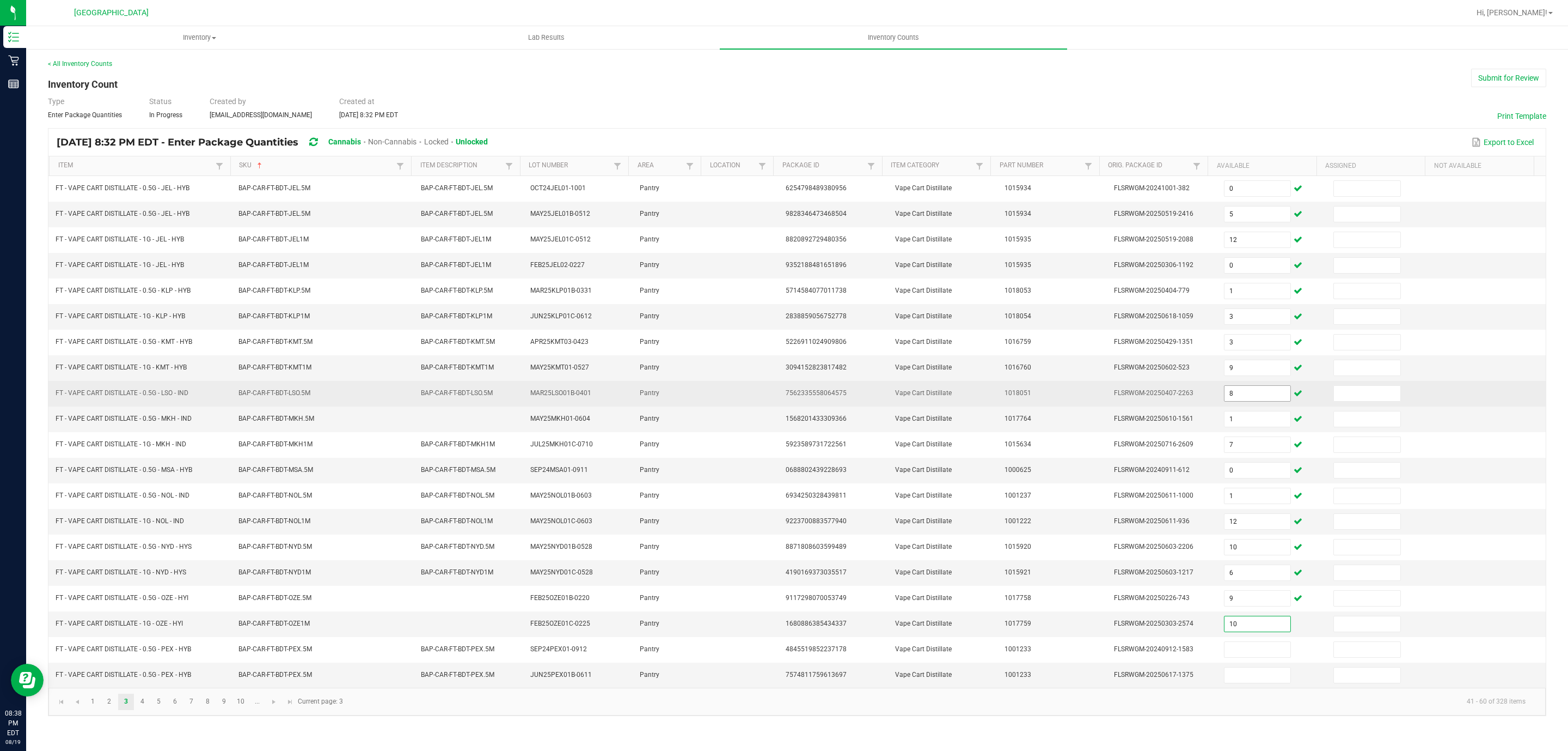
type input "10"
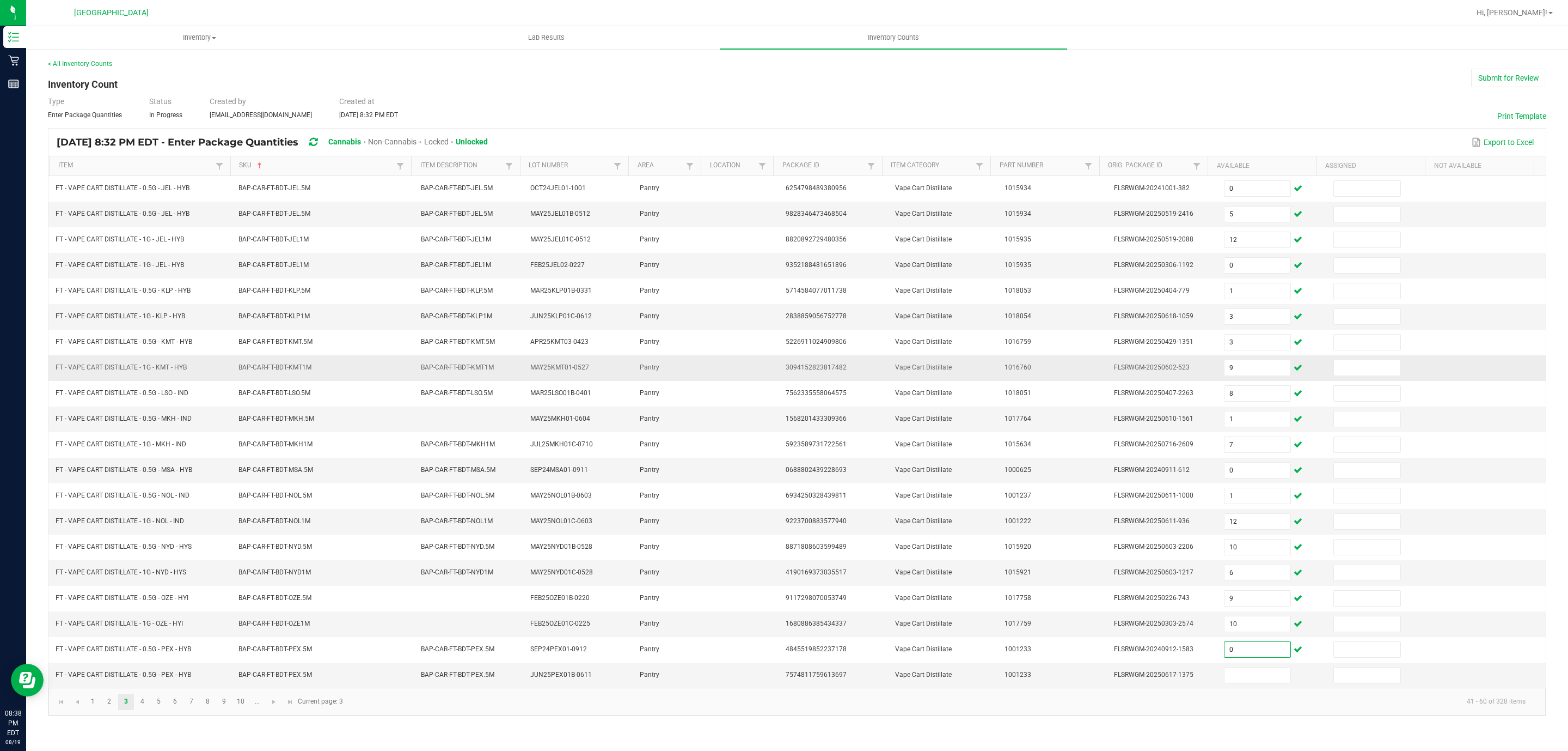
type input "0"
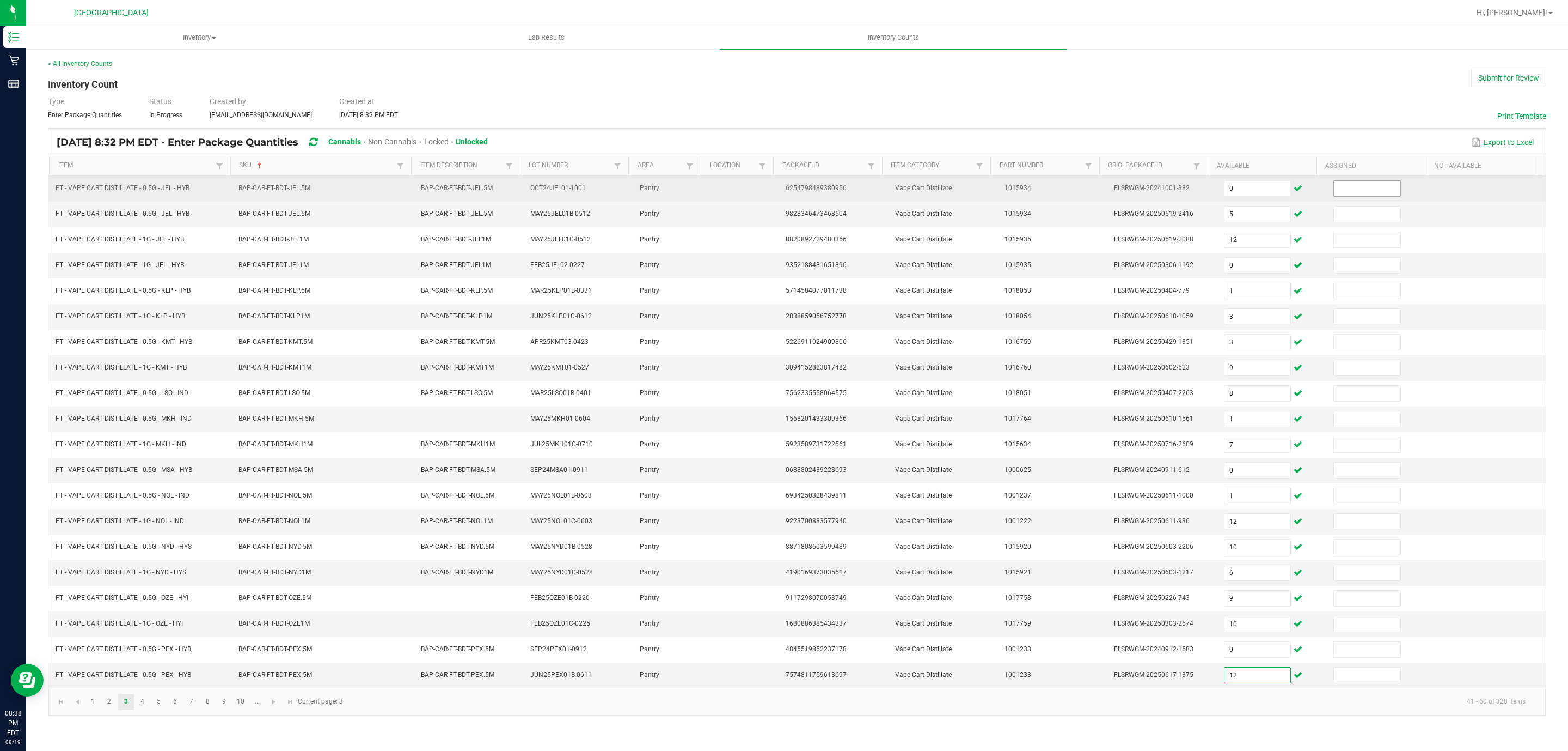
type input "12"
click at [1356, 186] on input at bounding box center [1367, 189] width 67 height 15
type input "5"
type input "0"
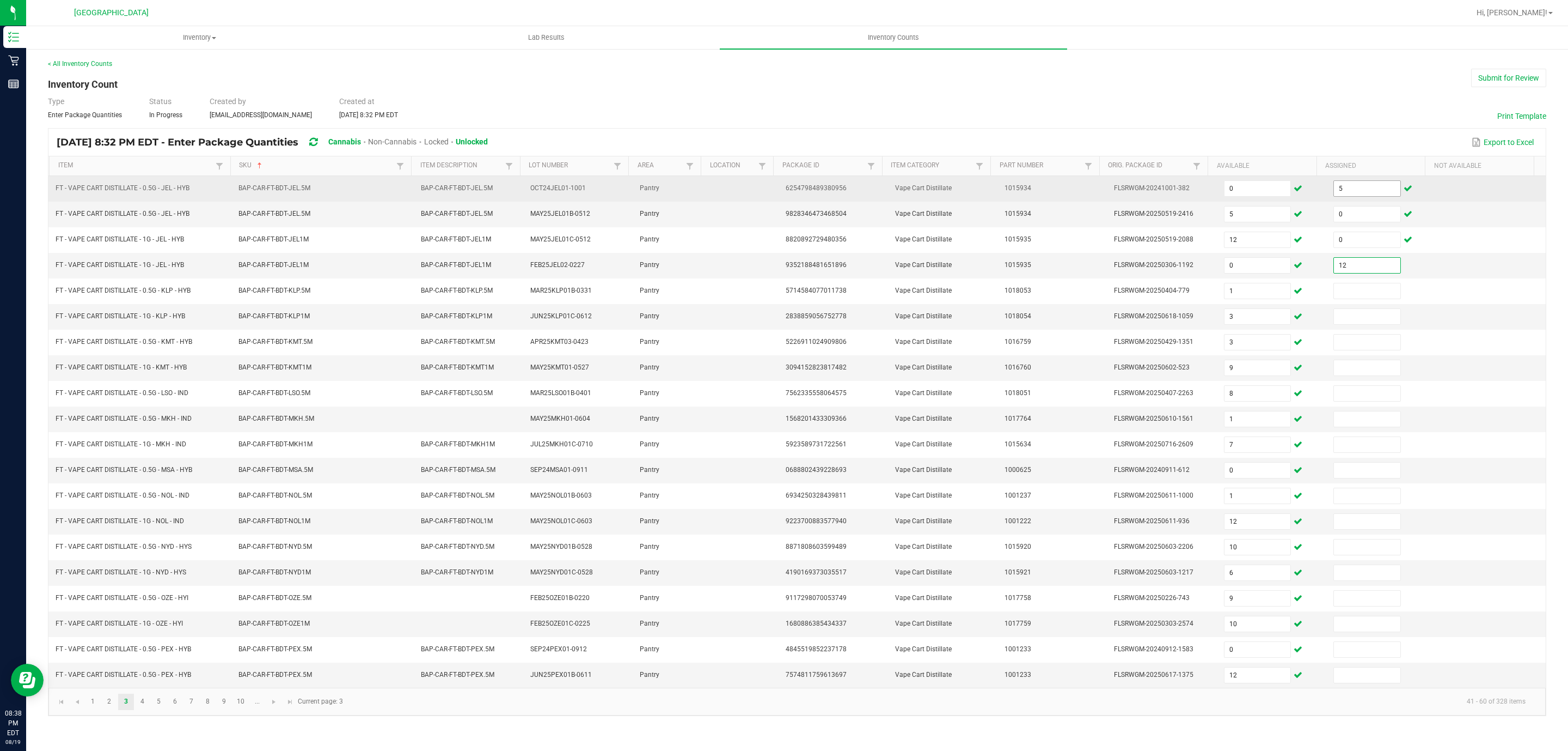
type input "12"
type input "0"
type input "3"
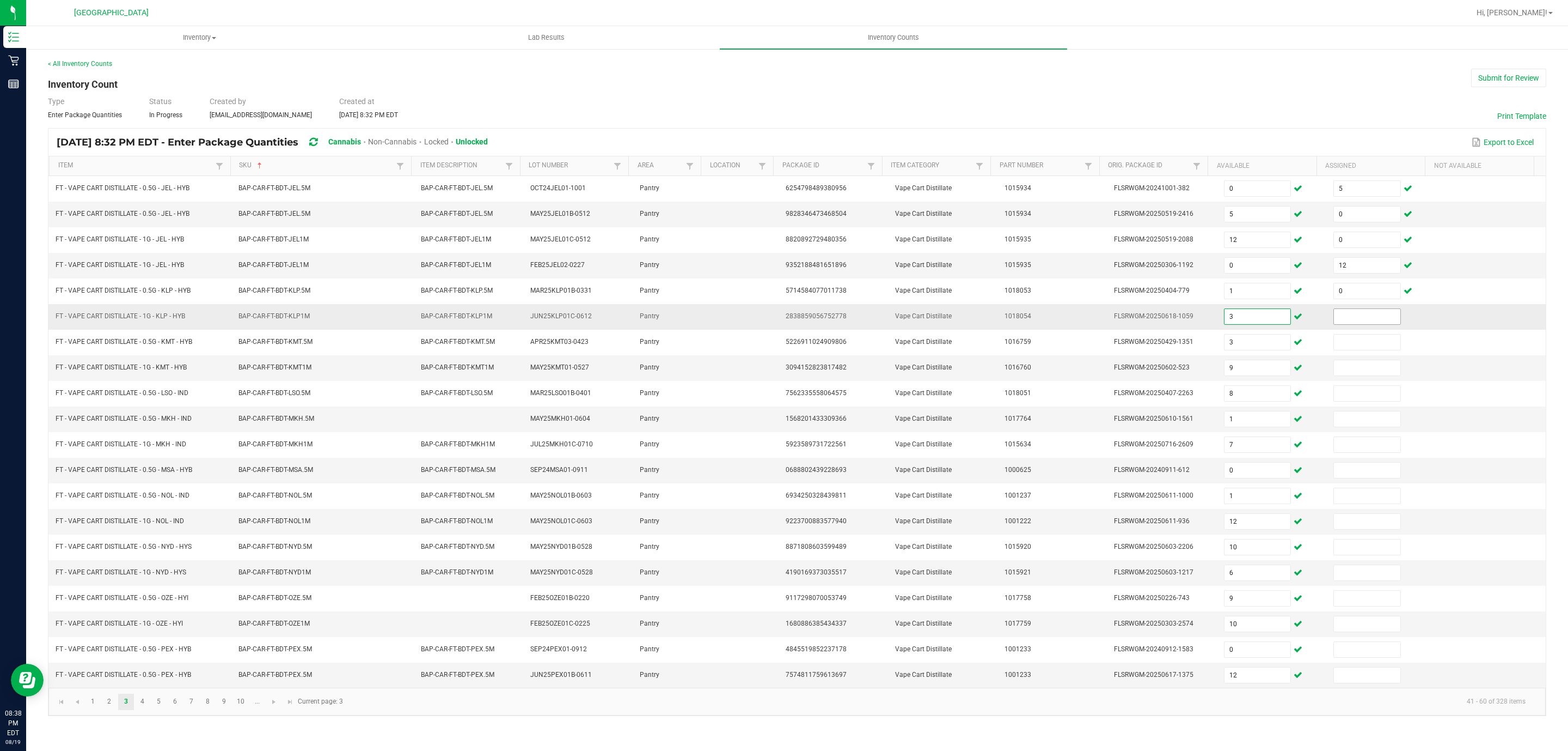
click at [1340, 324] on input at bounding box center [1367, 316] width 67 height 15
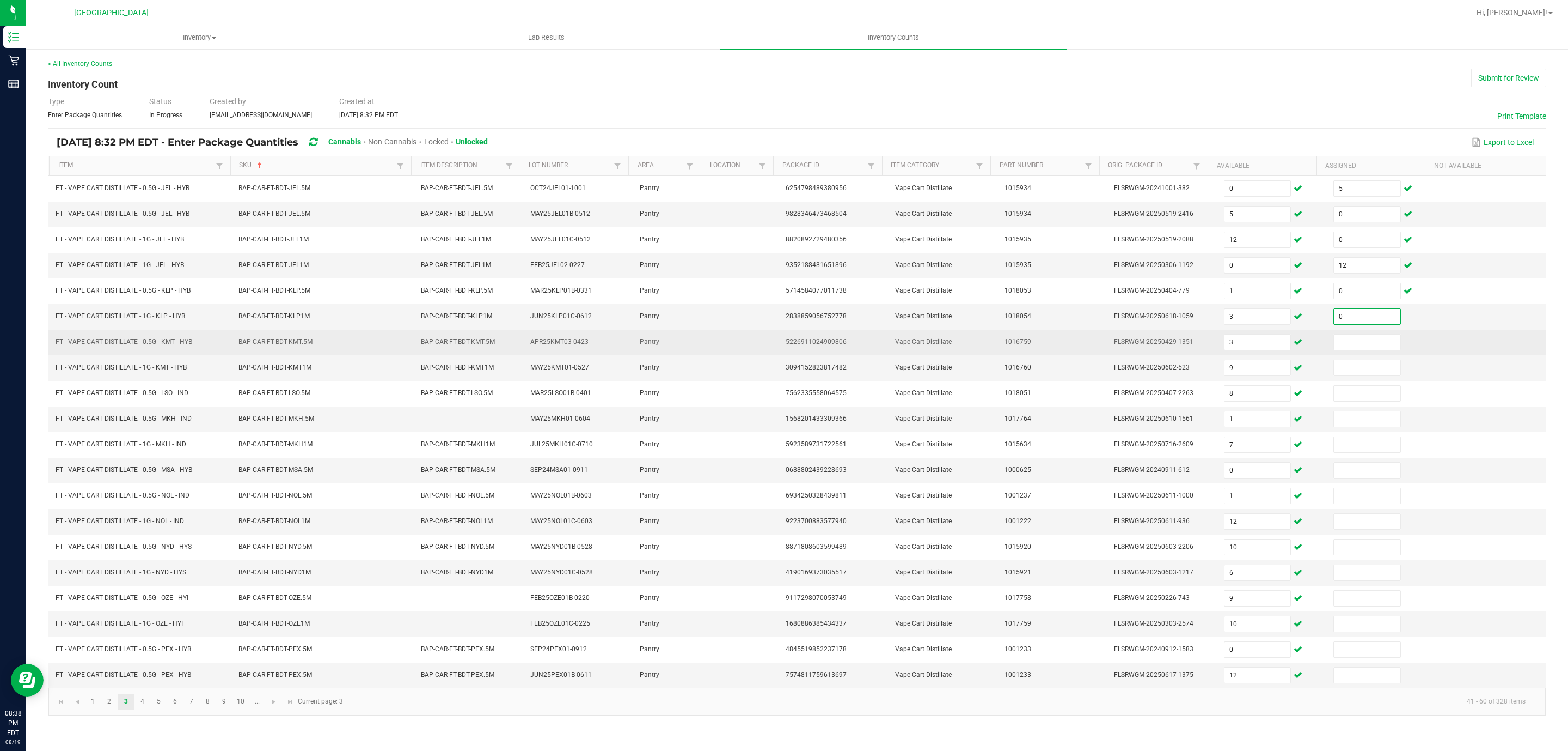
type input "0"
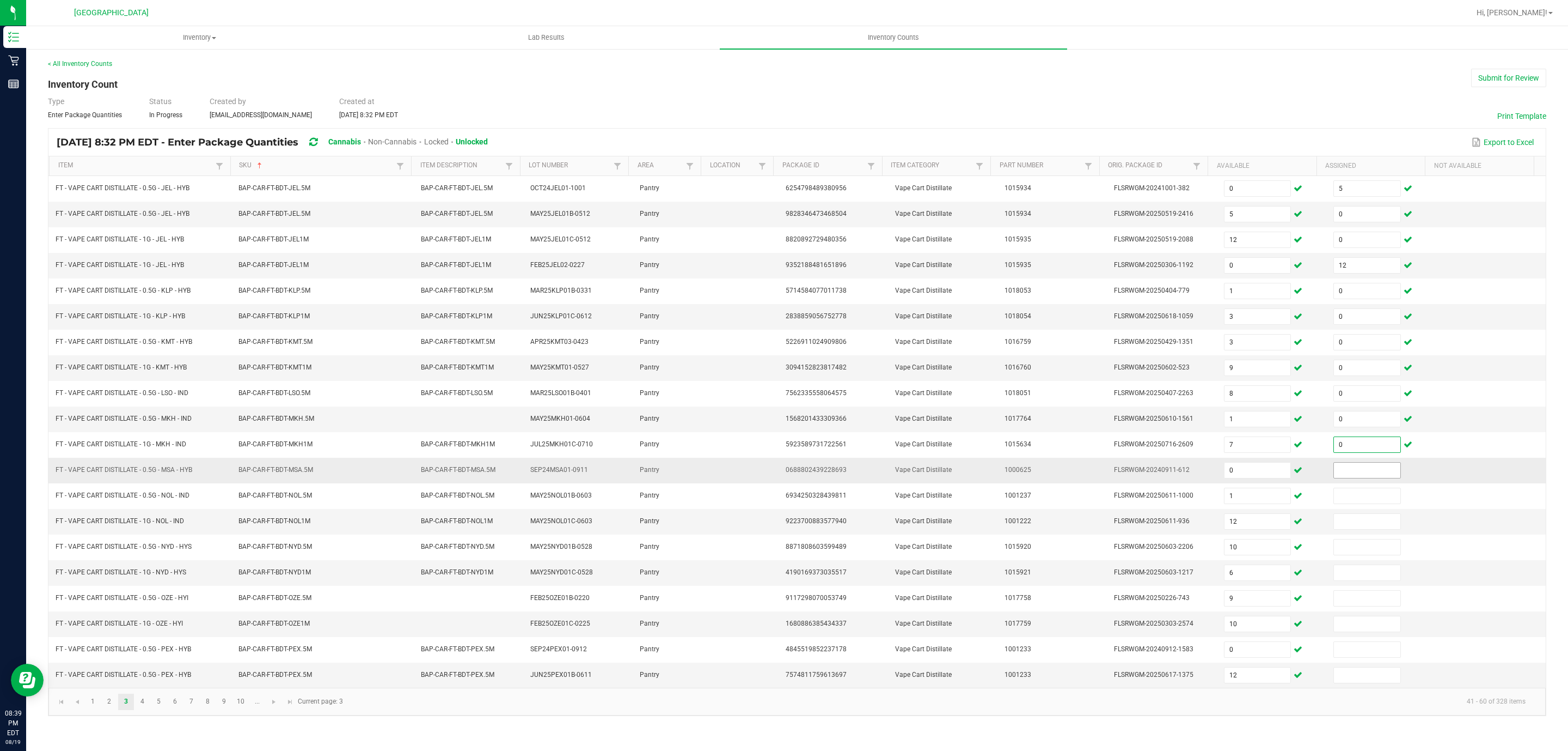
type input "0"
click at [1340, 478] on input at bounding box center [1367, 470] width 67 height 15
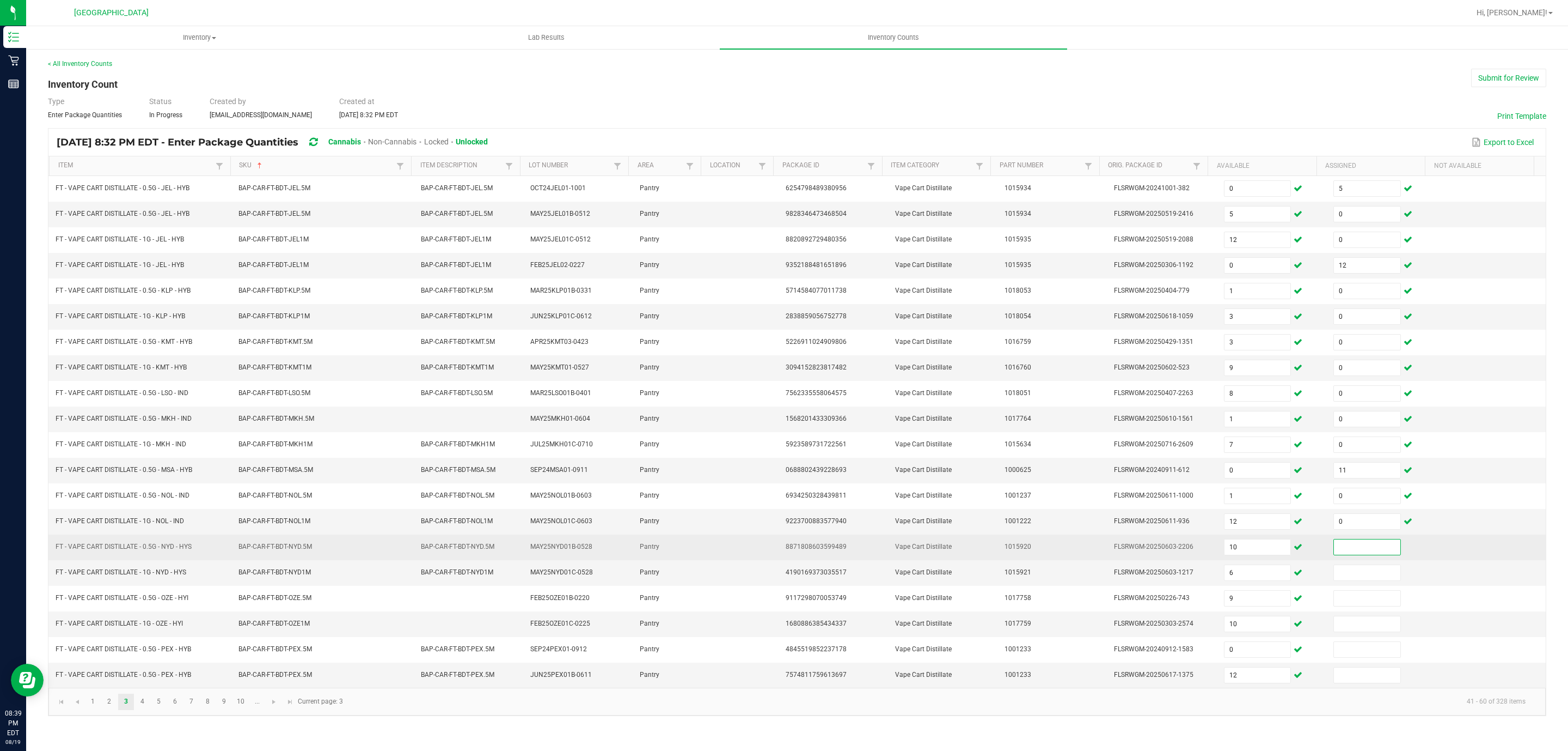
click at [1370, 555] on input at bounding box center [1367, 547] width 67 height 15
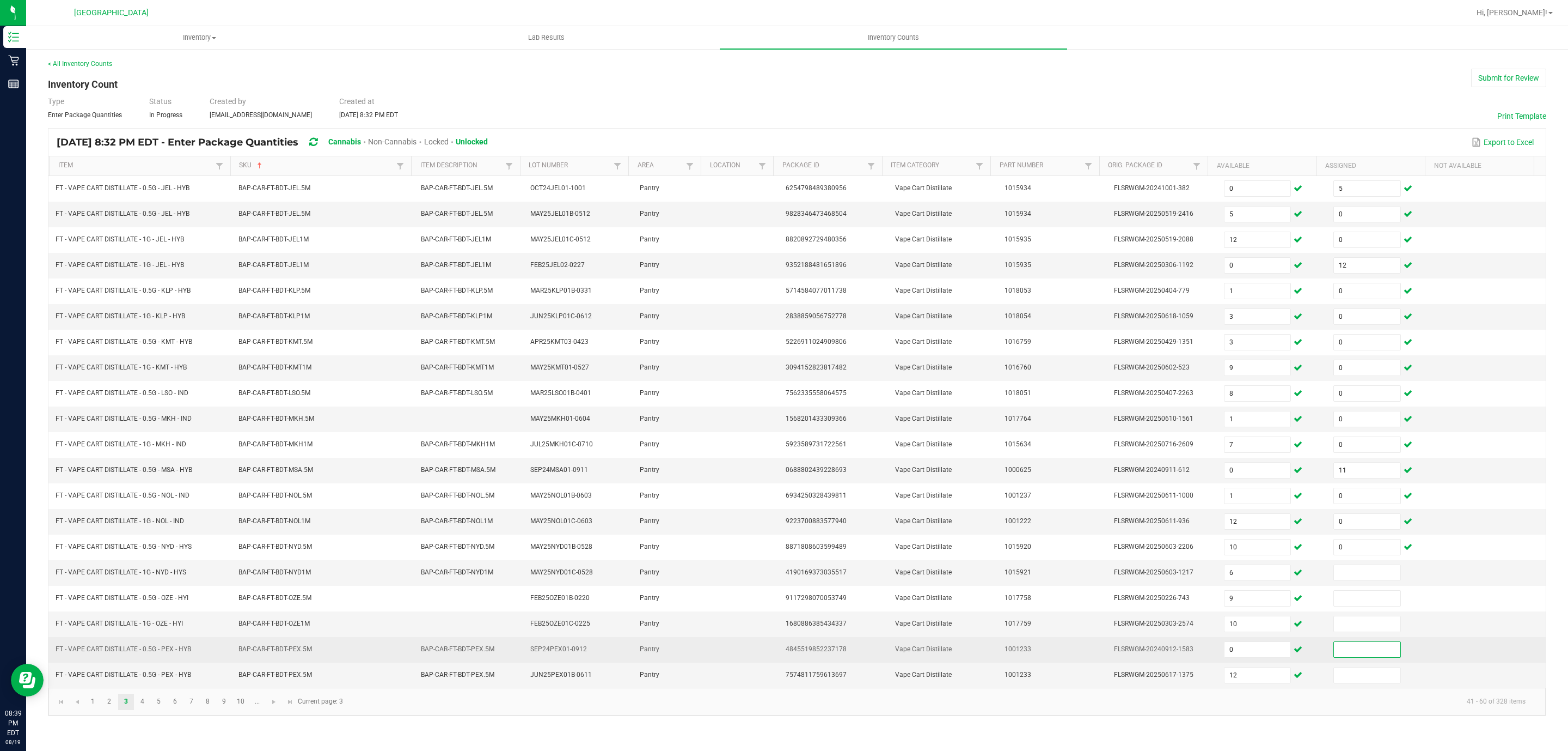
click at [1343, 657] on input at bounding box center [1367, 650] width 67 height 15
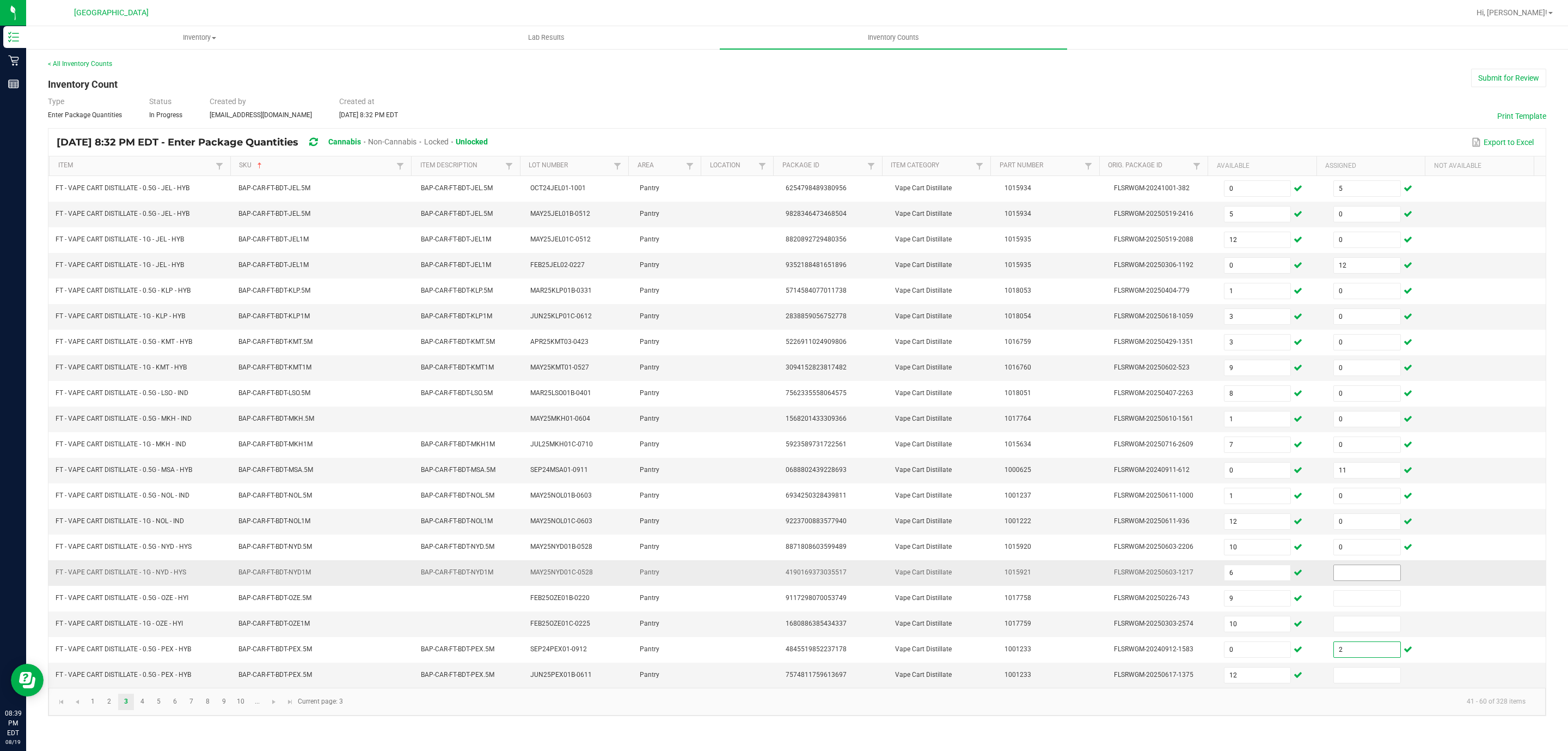
click at [1346, 580] on input at bounding box center [1367, 573] width 67 height 15
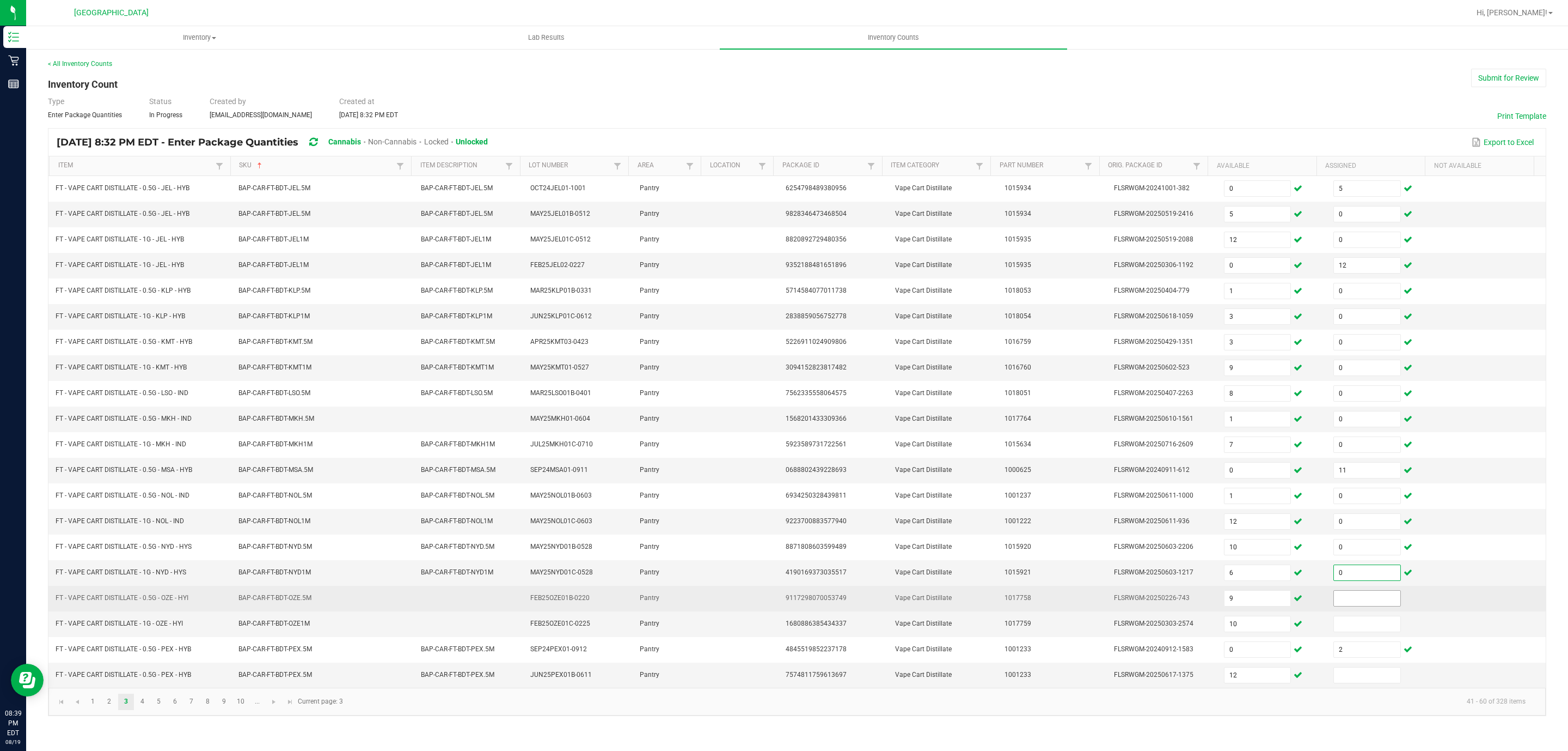
click at [1368, 606] on input at bounding box center [1367, 598] width 67 height 15
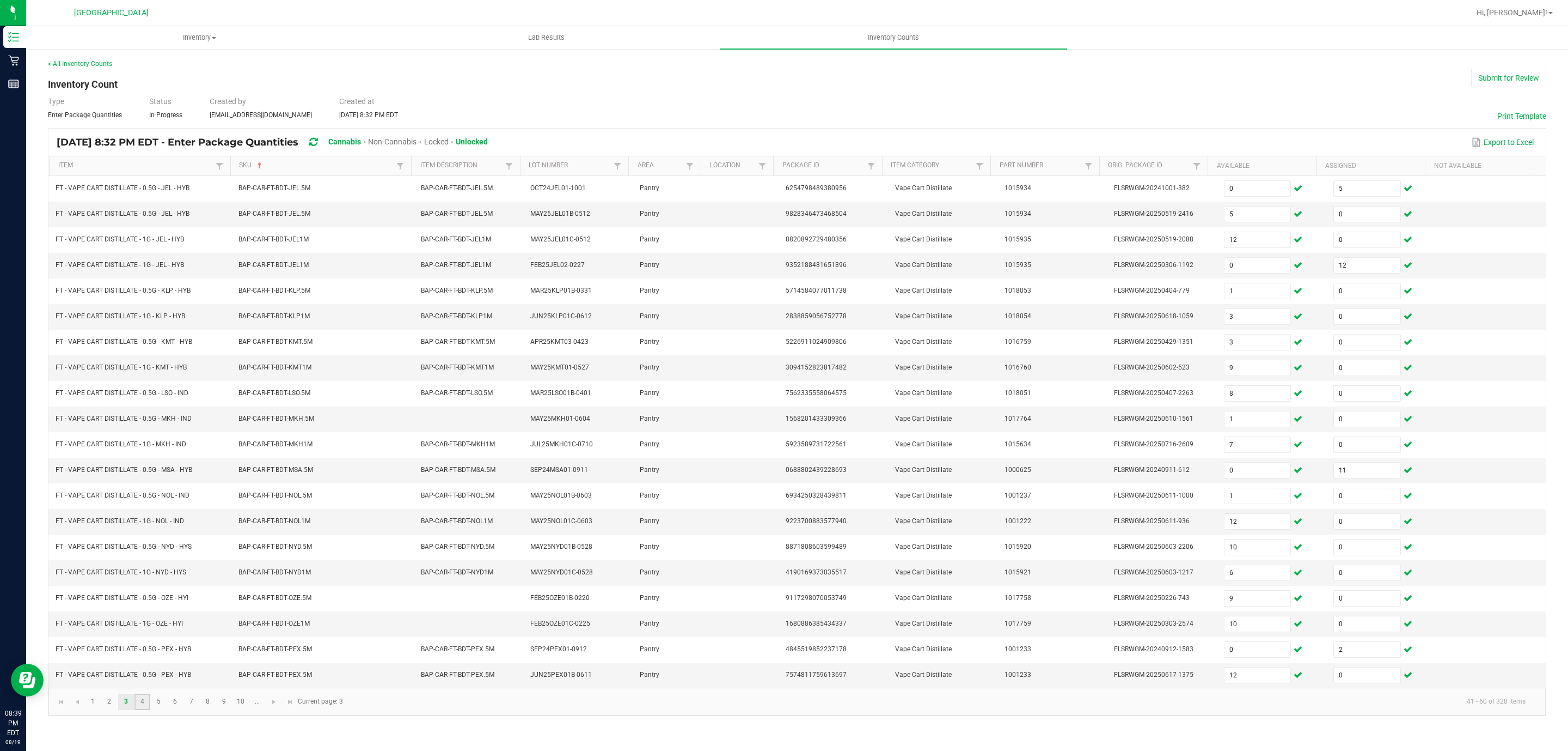
click at [139, 710] on link "4" at bounding box center [142, 701] width 16 height 16
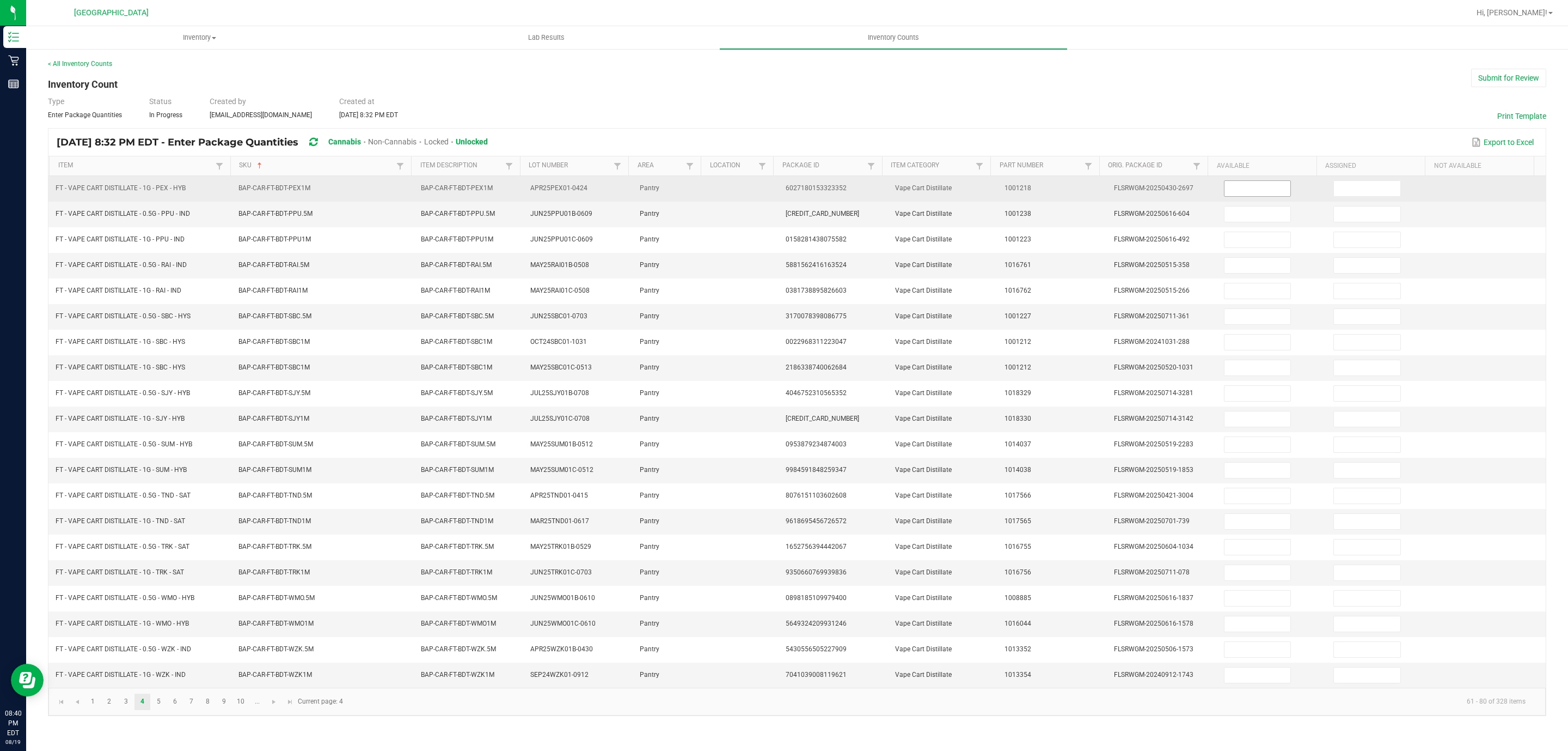
click at [1242, 193] on input at bounding box center [1258, 189] width 67 height 15
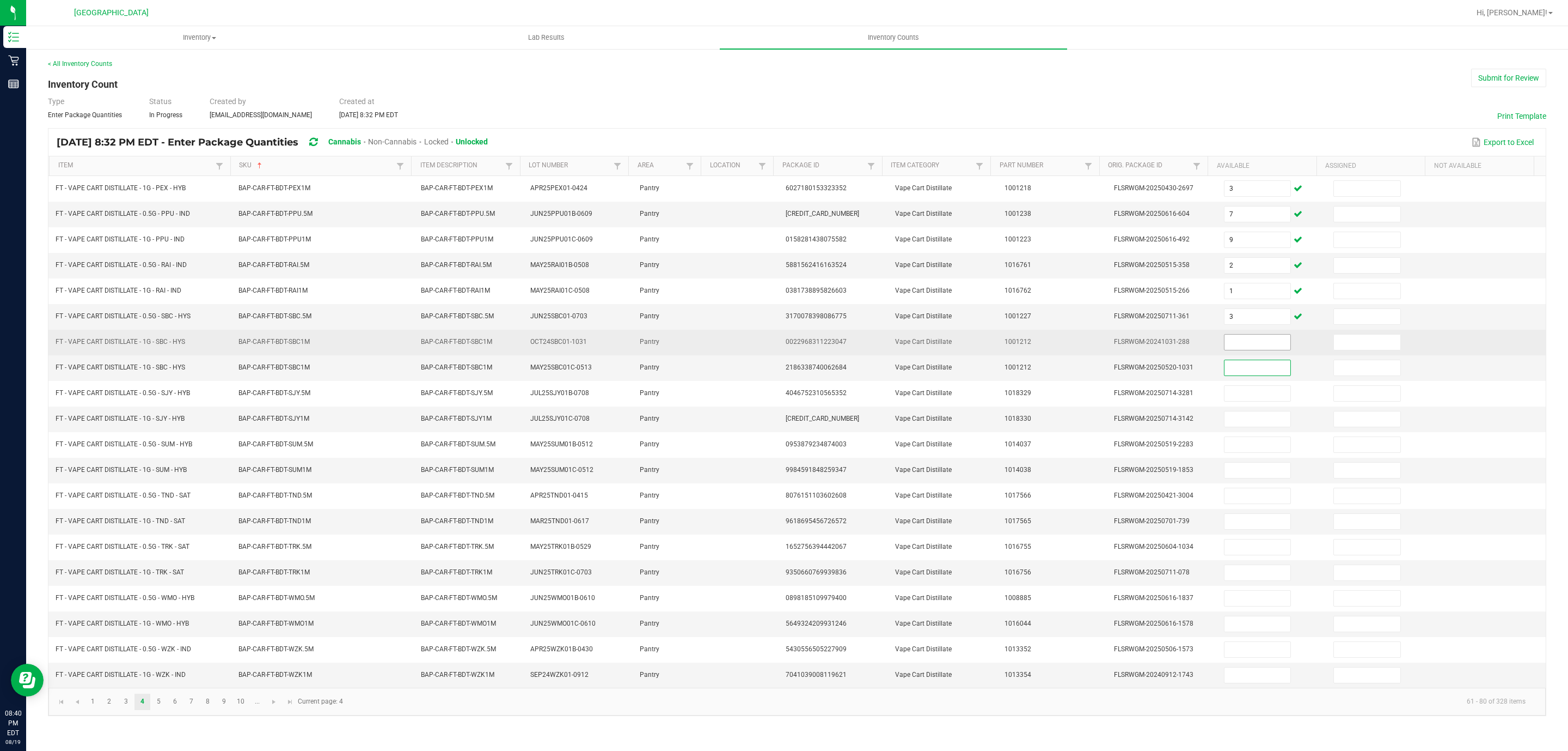
click at [1225, 350] on input at bounding box center [1258, 342] width 67 height 15
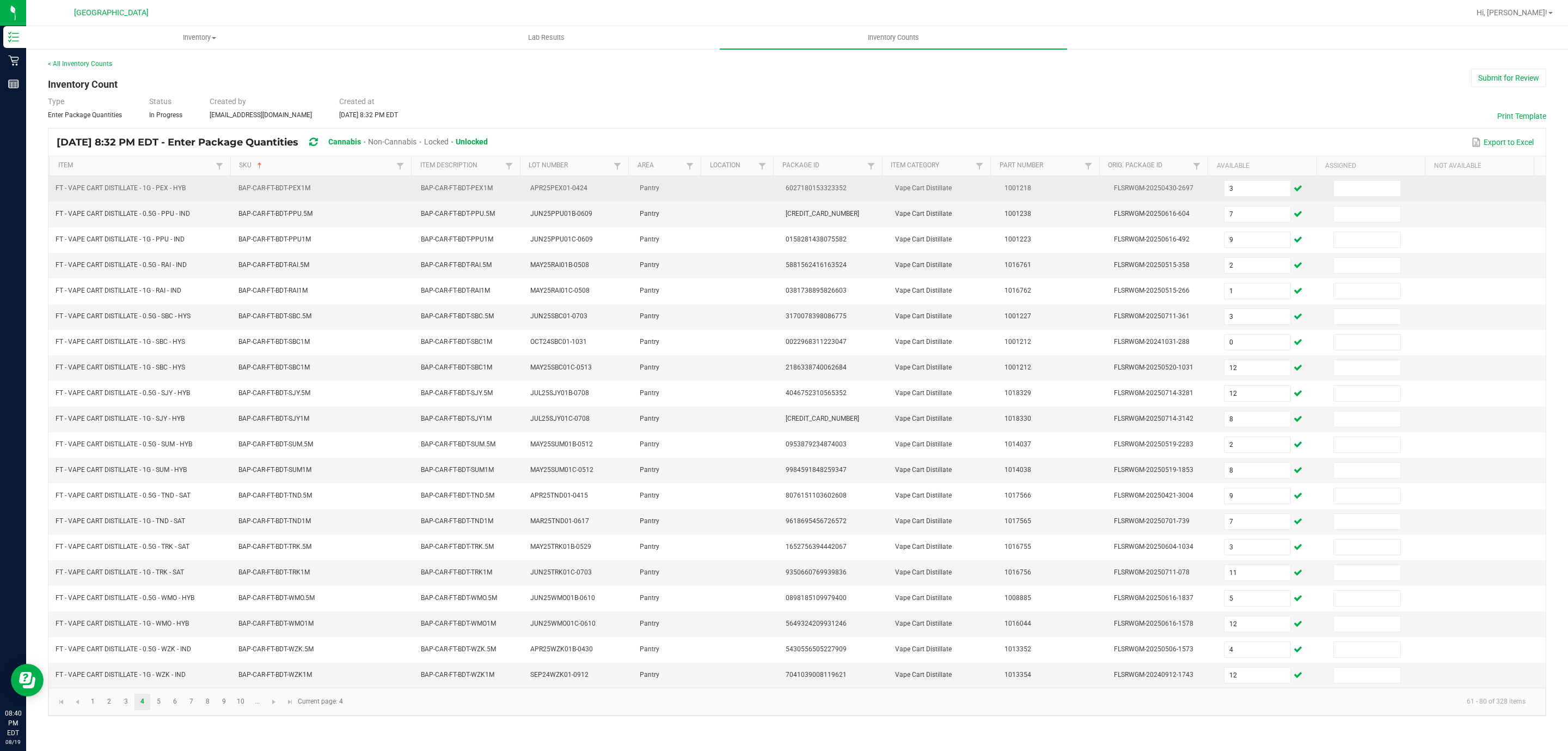
drag, startPoint x: 1342, startPoint y: 203, endPoint x: 1348, endPoint y: 201, distance: 6.3
click at [1345, 203] on td at bounding box center [1381, 214] width 110 height 26
click at [1348, 201] on td at bounding box center [1381, 189] width 110 height 26
click at [1348, 200] on td at bounding box center [1381, 189] width 110 height 26
click at [1353, 196] on input at bounding box center [1367, 189] width 67 height 15
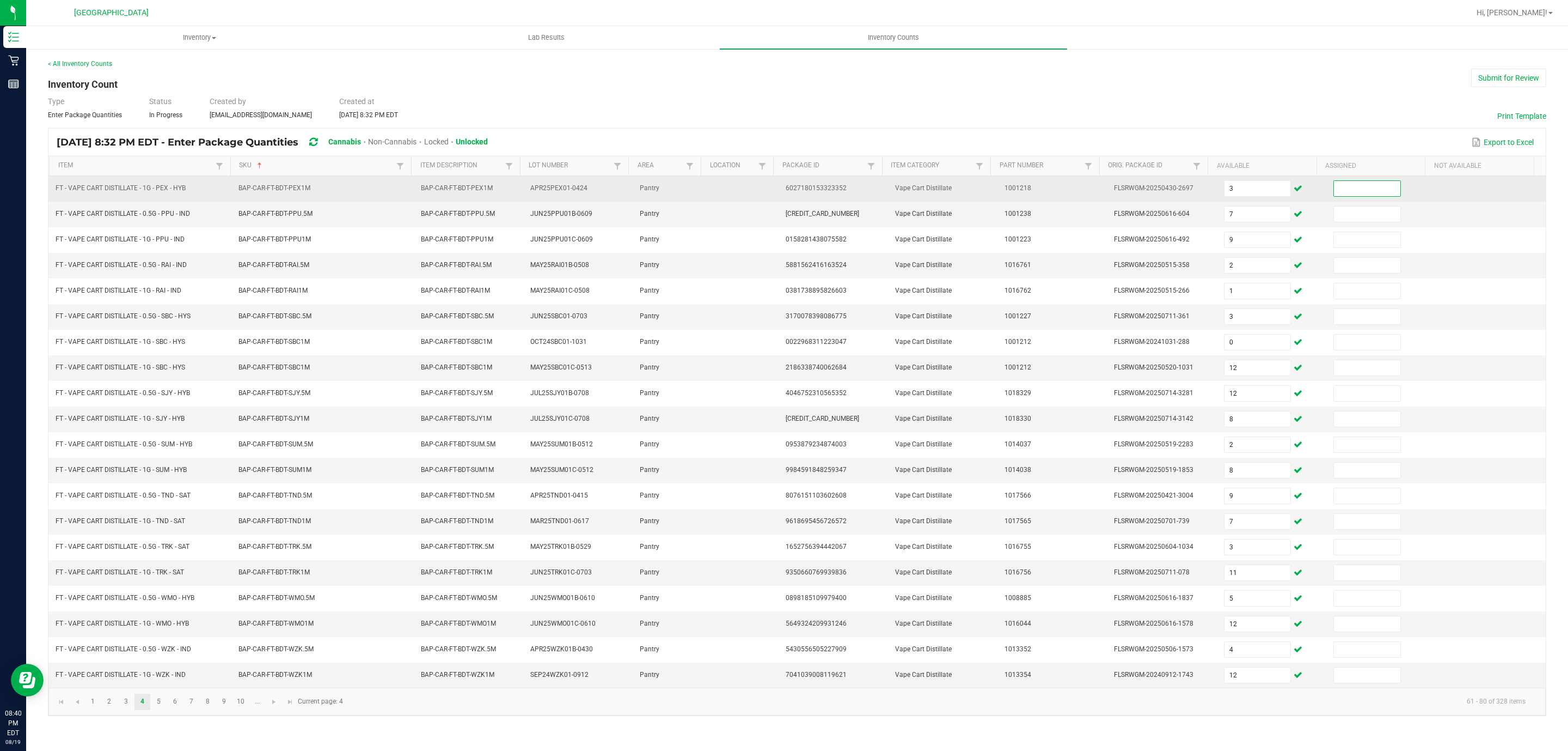
click at [1356, 196] on input at bounding box center [1367, 189] width 67 height 15
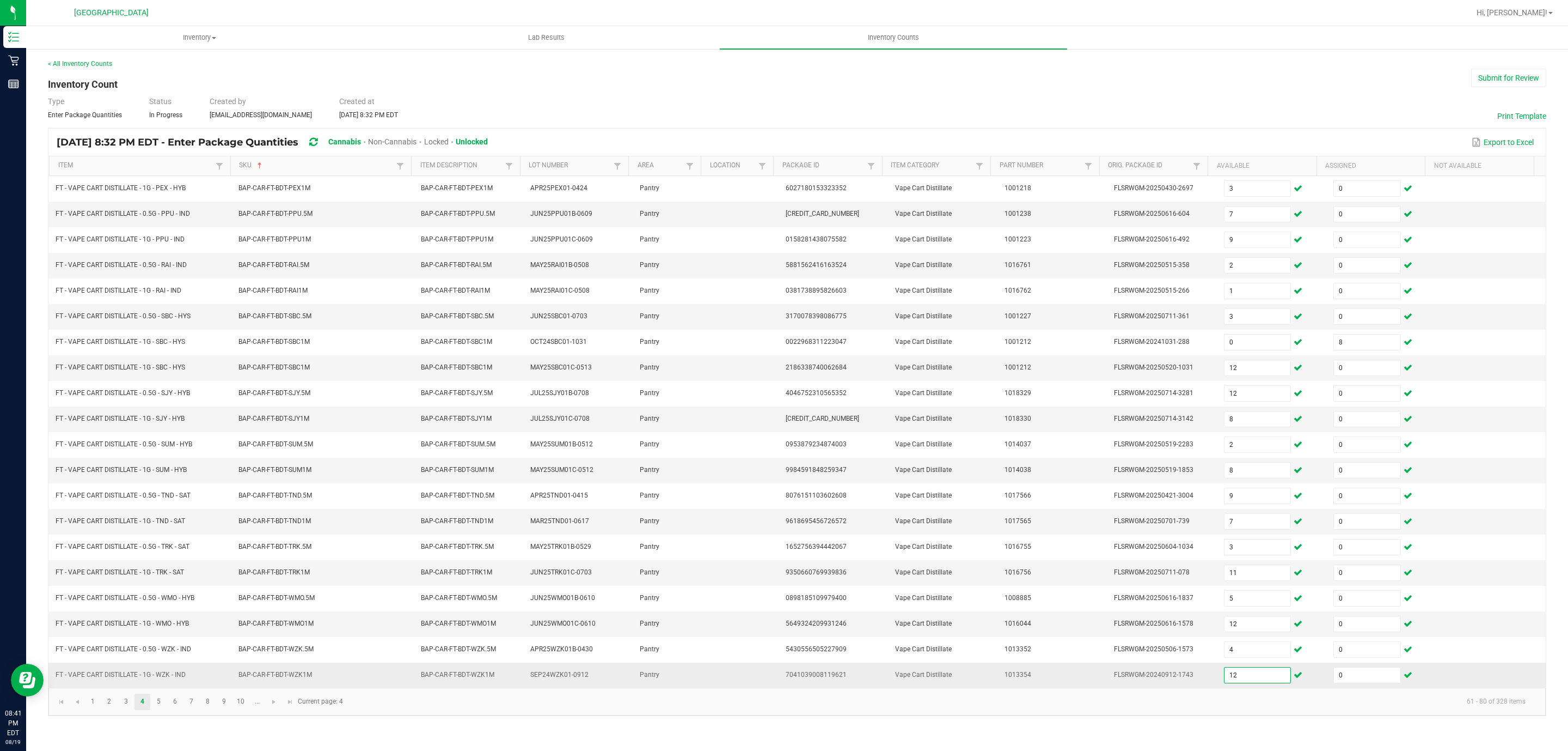
click at [1243, 682] on input "12" at bounding box center [1258, 675] width 67 height 15
click at [159, 710] on link "5" at bounding box center [158, 701] width 16 height 16
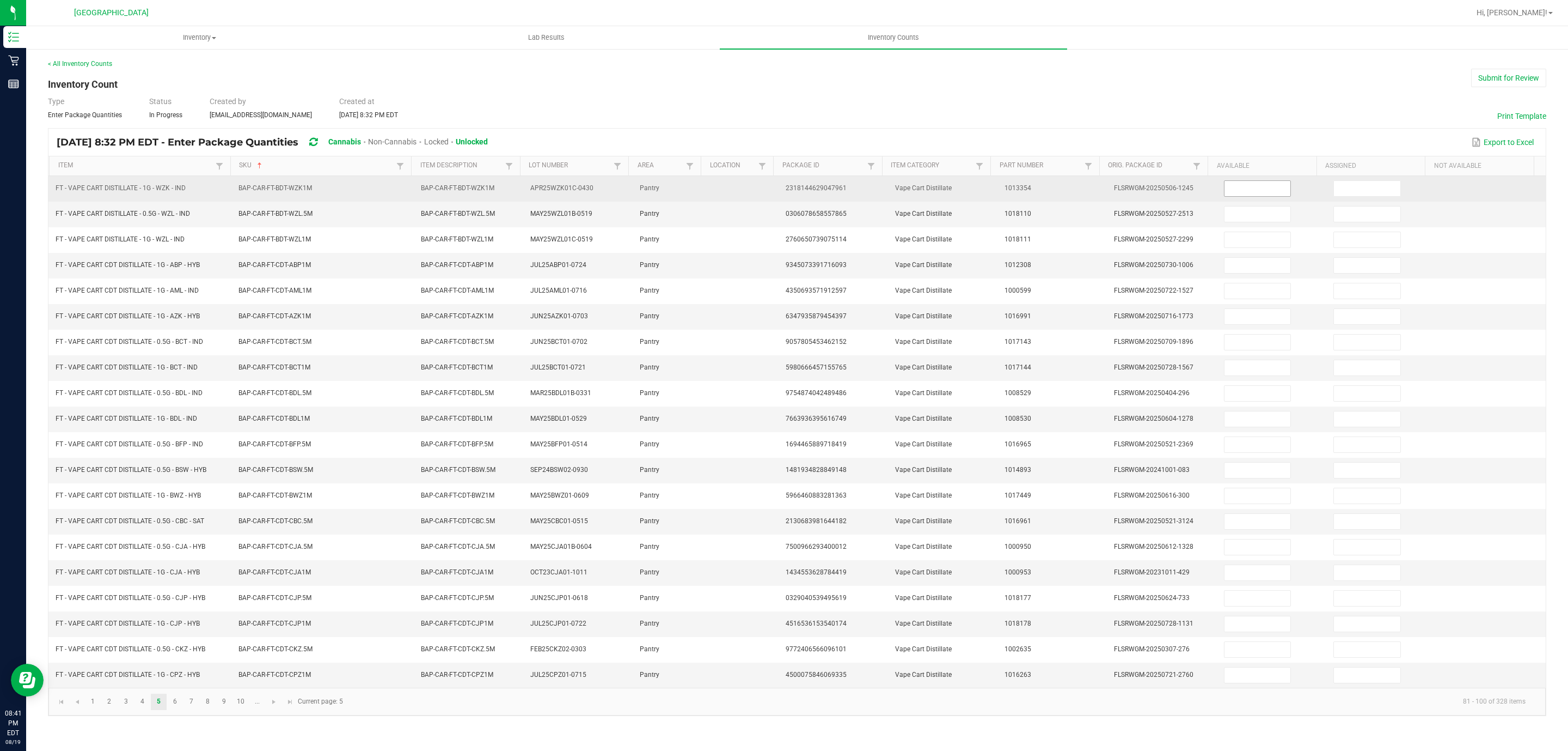
click at [1225, 196] on input at bounding box center [1258, 189] width 67 height 15
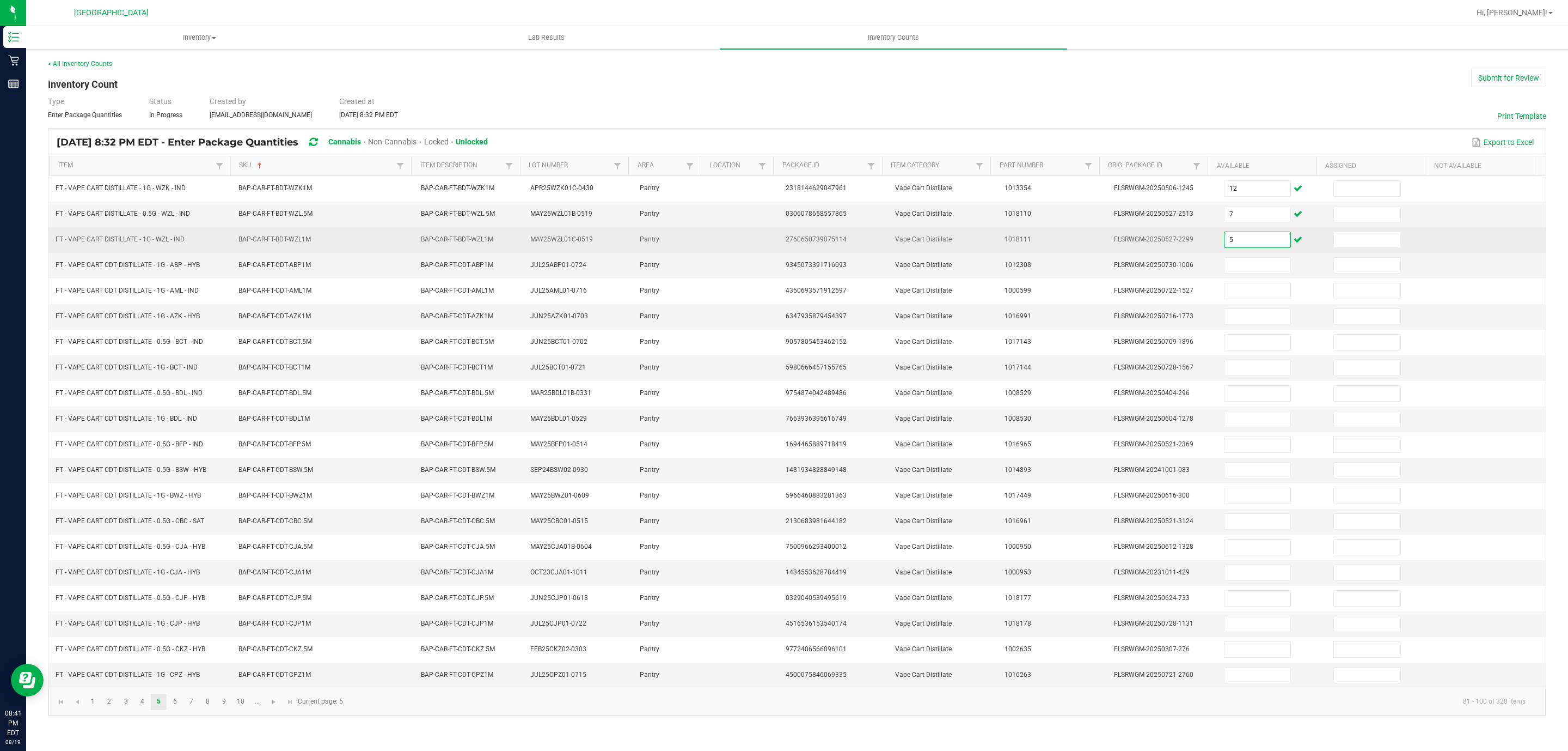
click at [1225, 240] on input "5" at bounding box center [1258, 240] width 67 height 15
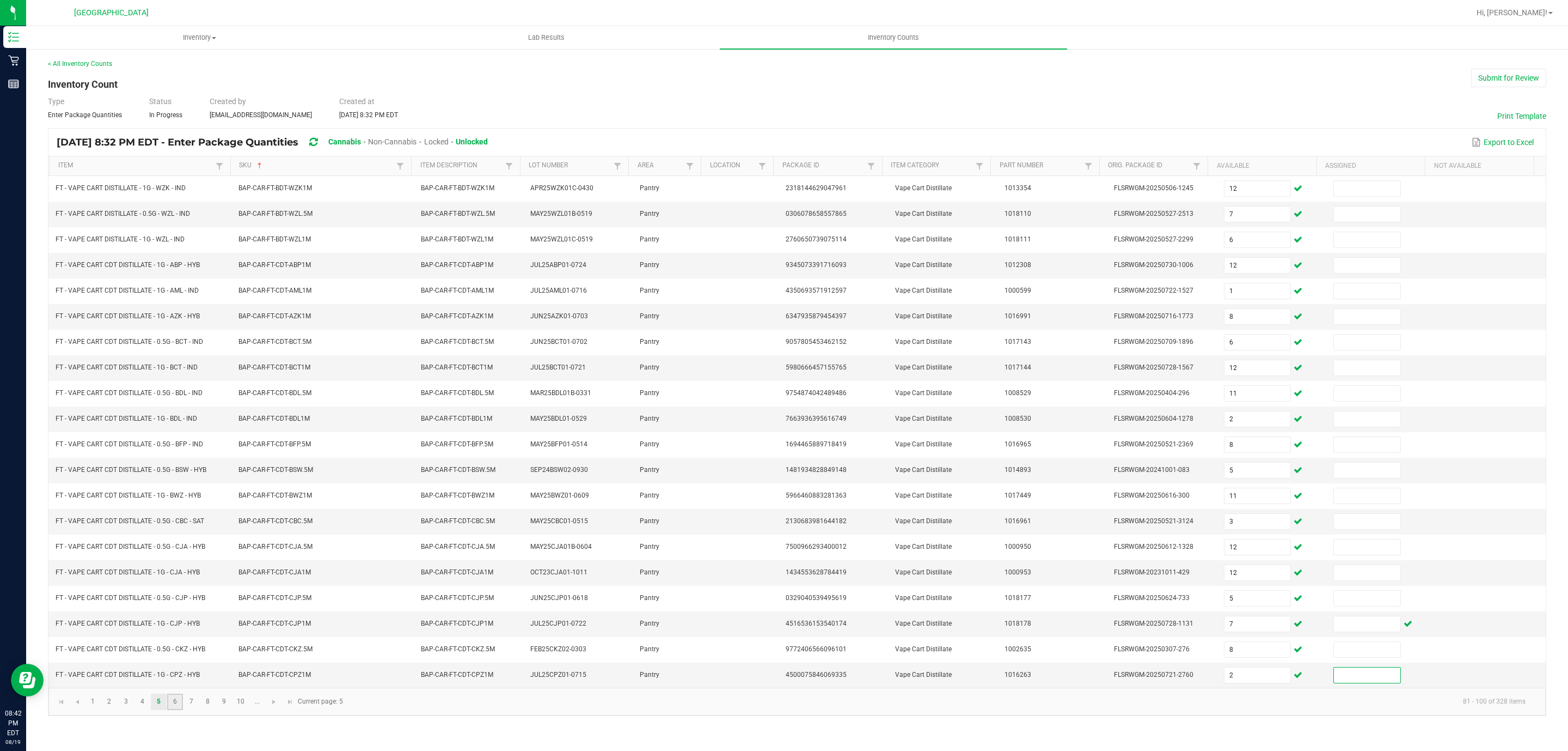
click at [173, 710] on link "6" at bounding box center [175, 701] width 16 height 16
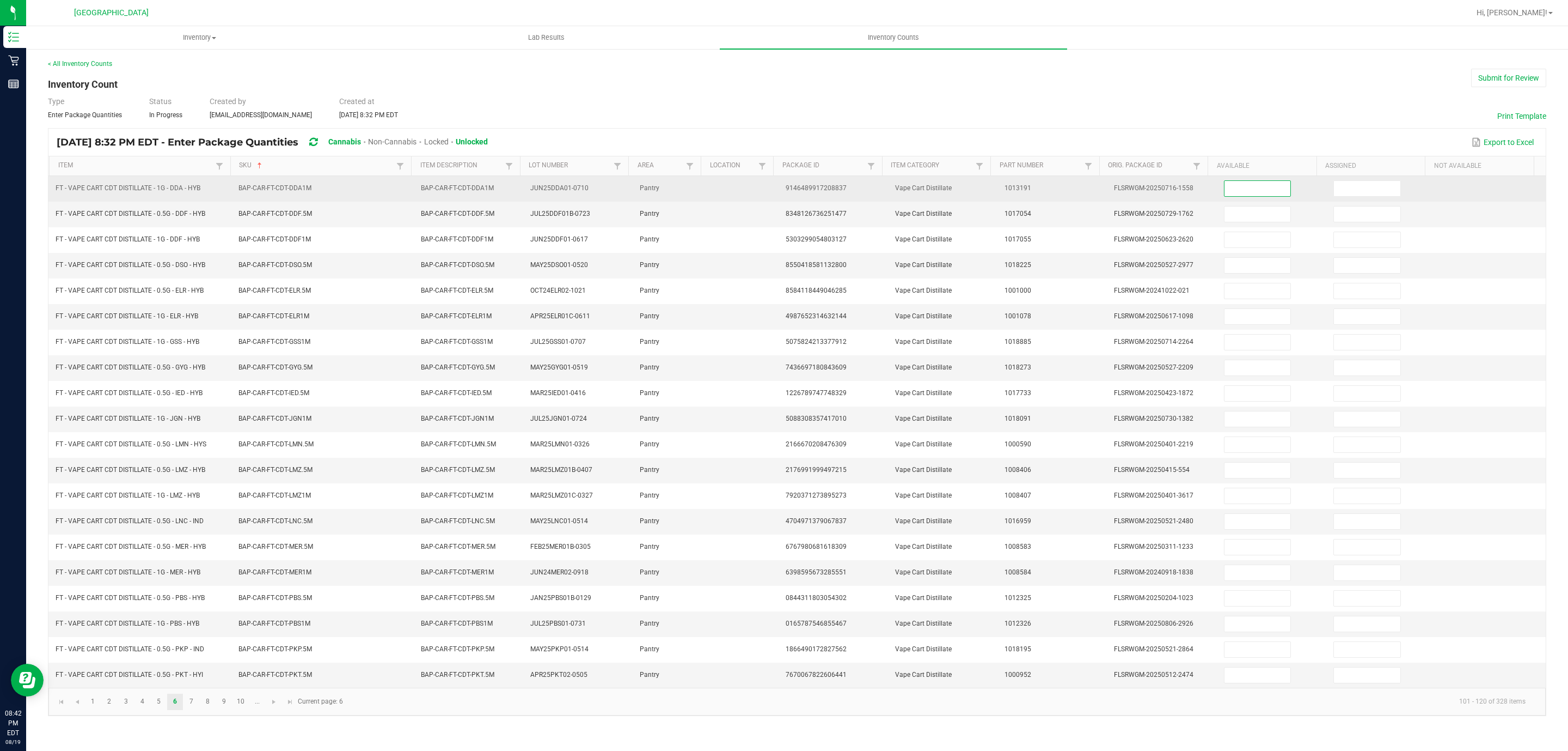
click at [1229, 185] on input at bounding box center [1258, 189] width 67 height 15
click at [1334, 186] on input at bounding box center [1367, 189] width 67 height 15
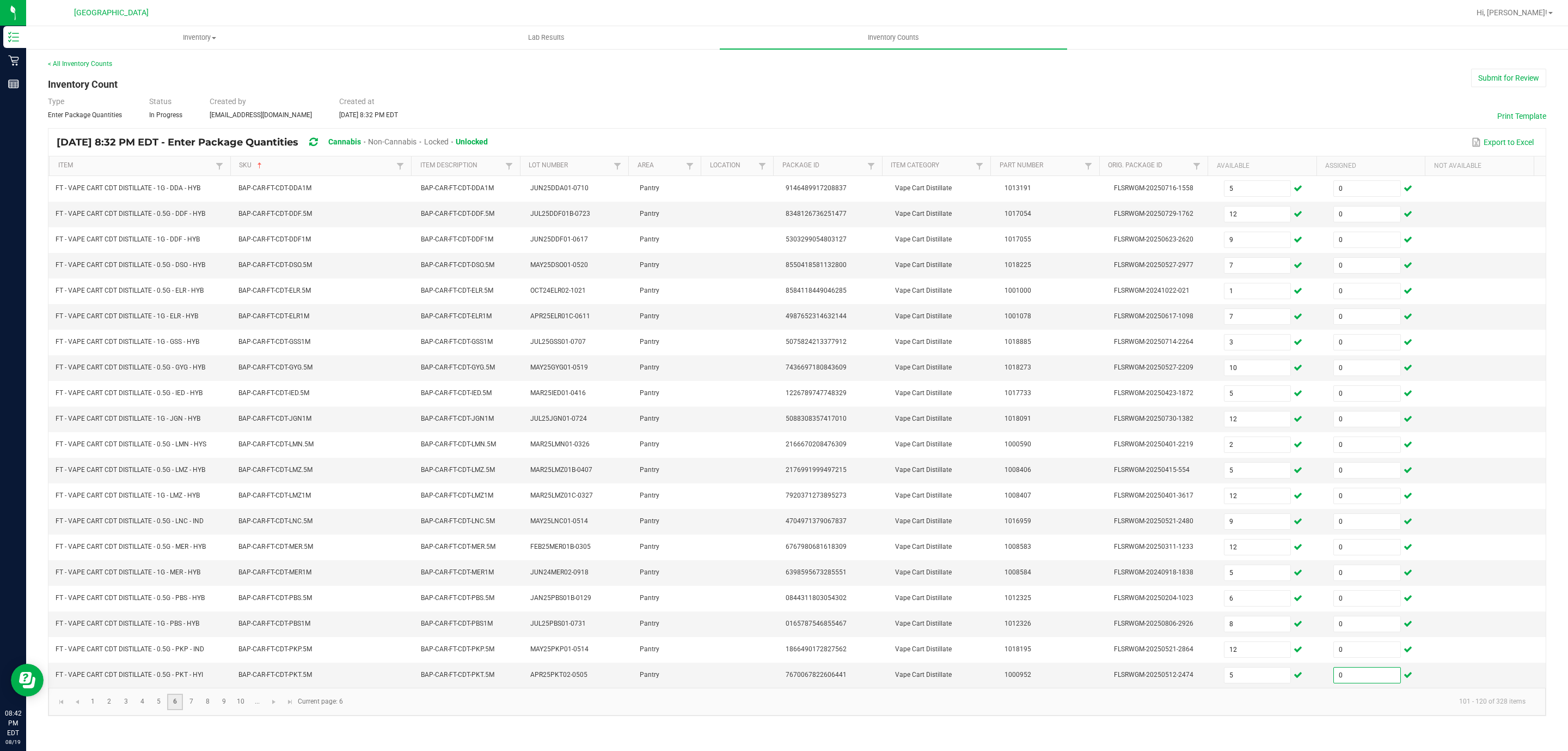
click at [167, 710] on link "6" at bounding box center [175, 701] width 16 height 16
drag, startPoint x: 152, startPoint y: 722, endPoint x: 157, endPoint y: 721, distance: 5.1
click at [153, 710] on link "5" at bounding box center [158, 701] width 16 height 16
click at [1377, 204] on td at bounding box center [1381, 214] width 110 height 26
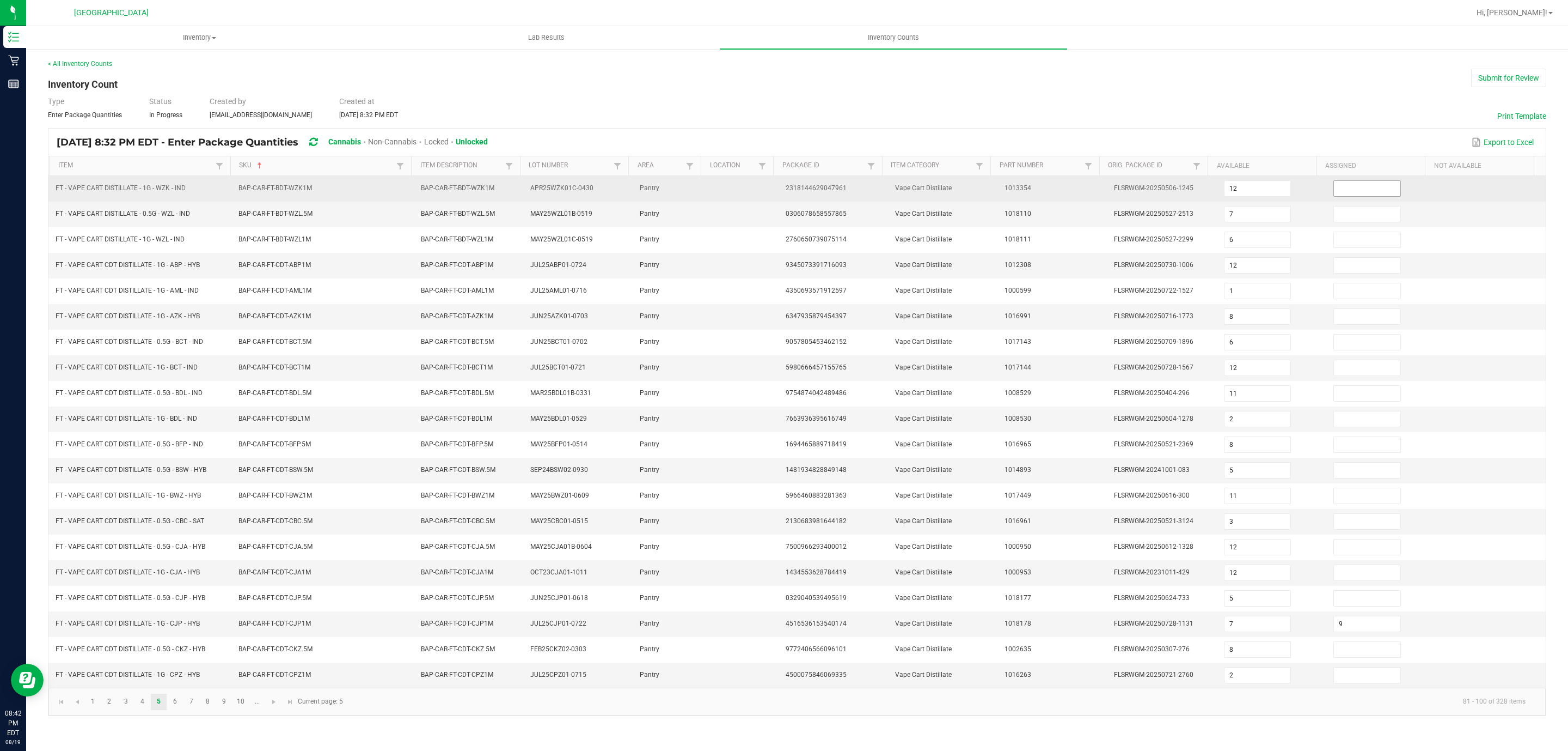
click at [1374, 198] on td at bounding box center [1381, 189] width 110 height 26
click at [1374, 195] on input at bounding box center [1367, 189] width 67 height 15
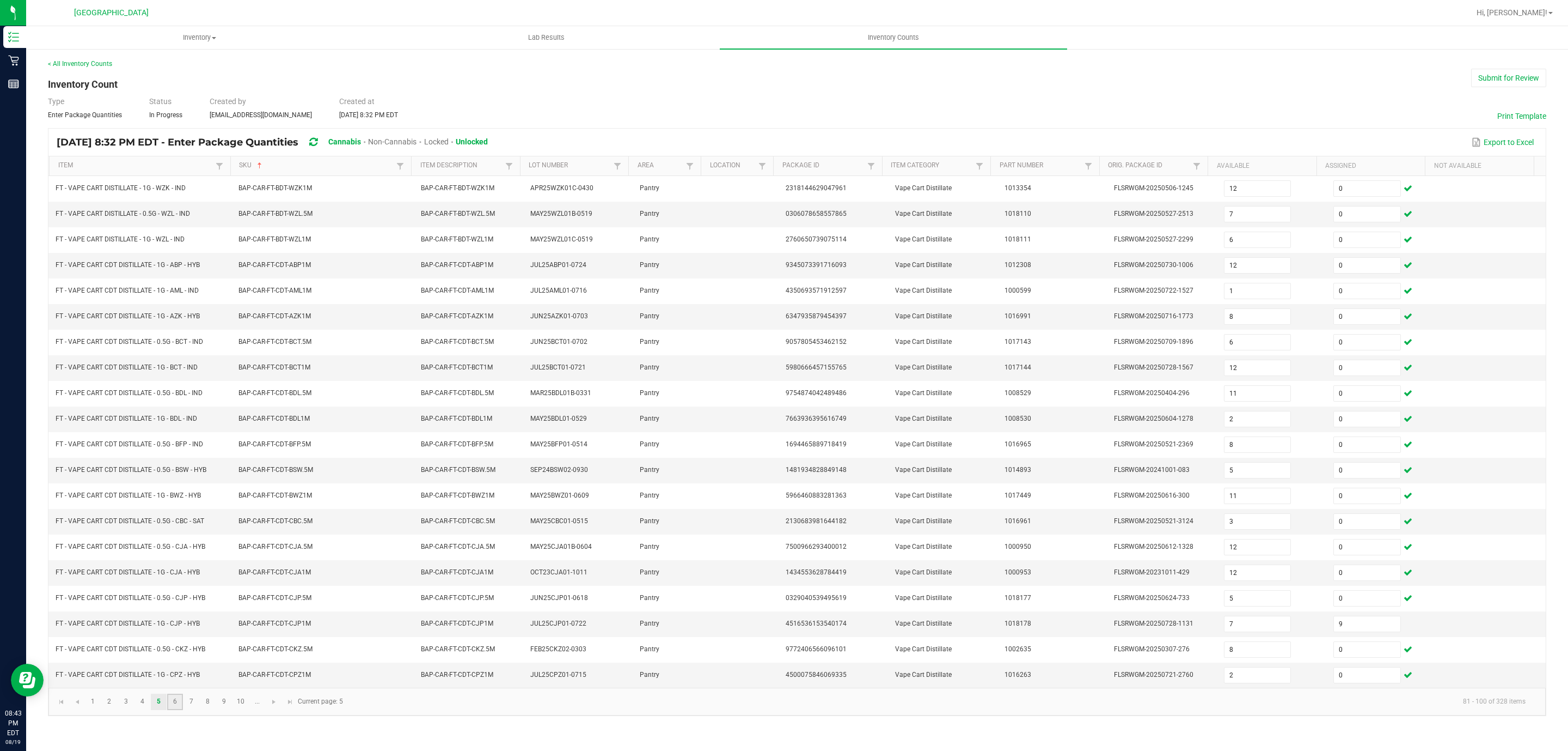
click at [182, 710] on link "6" at bounding box center [175, 701] width 16 height 16
click at [196, 710] on link "7" at bounding box center [191, 701] width 16 height 16
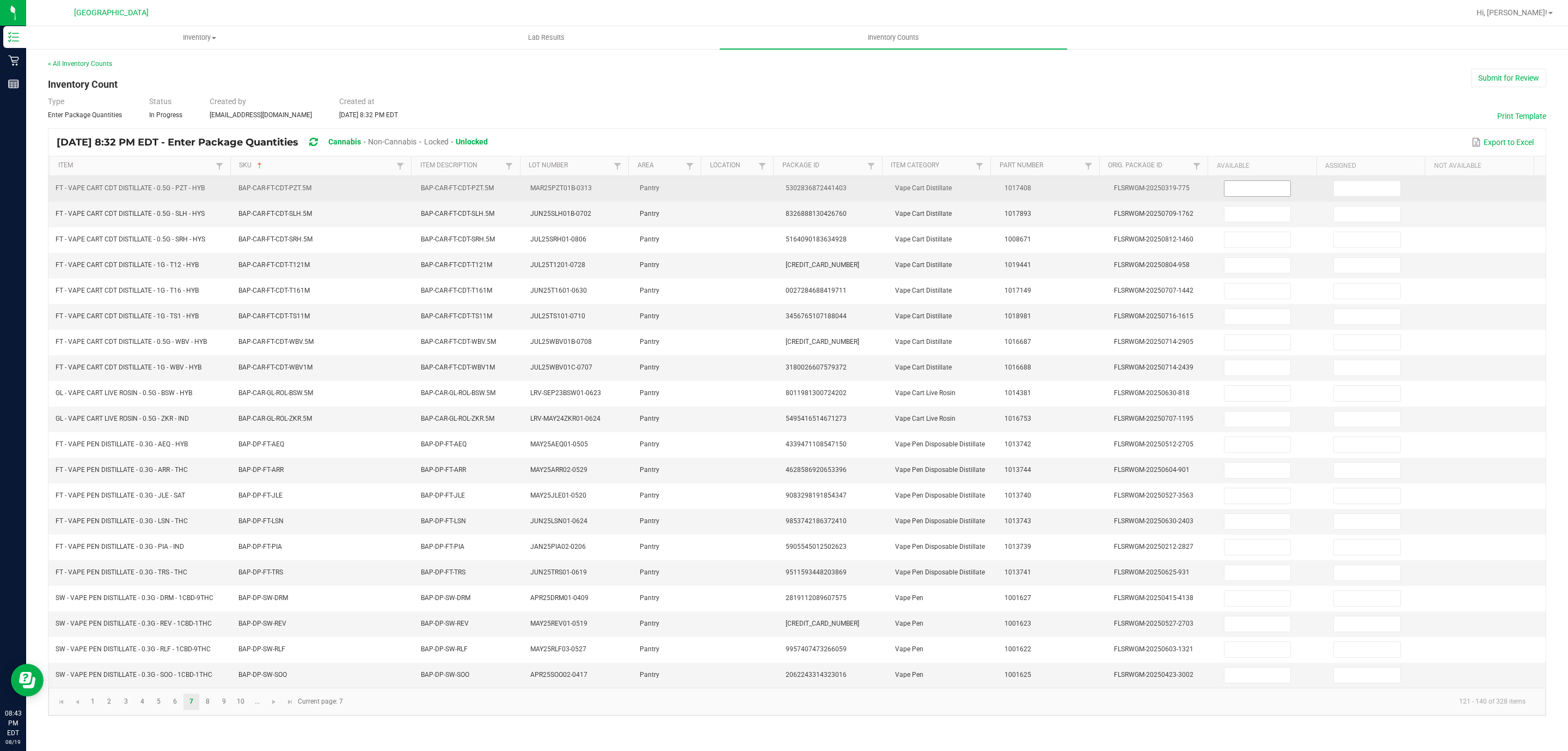
click at [1257, 185] on input at bounding box center [1258, 189] width 67 height 15
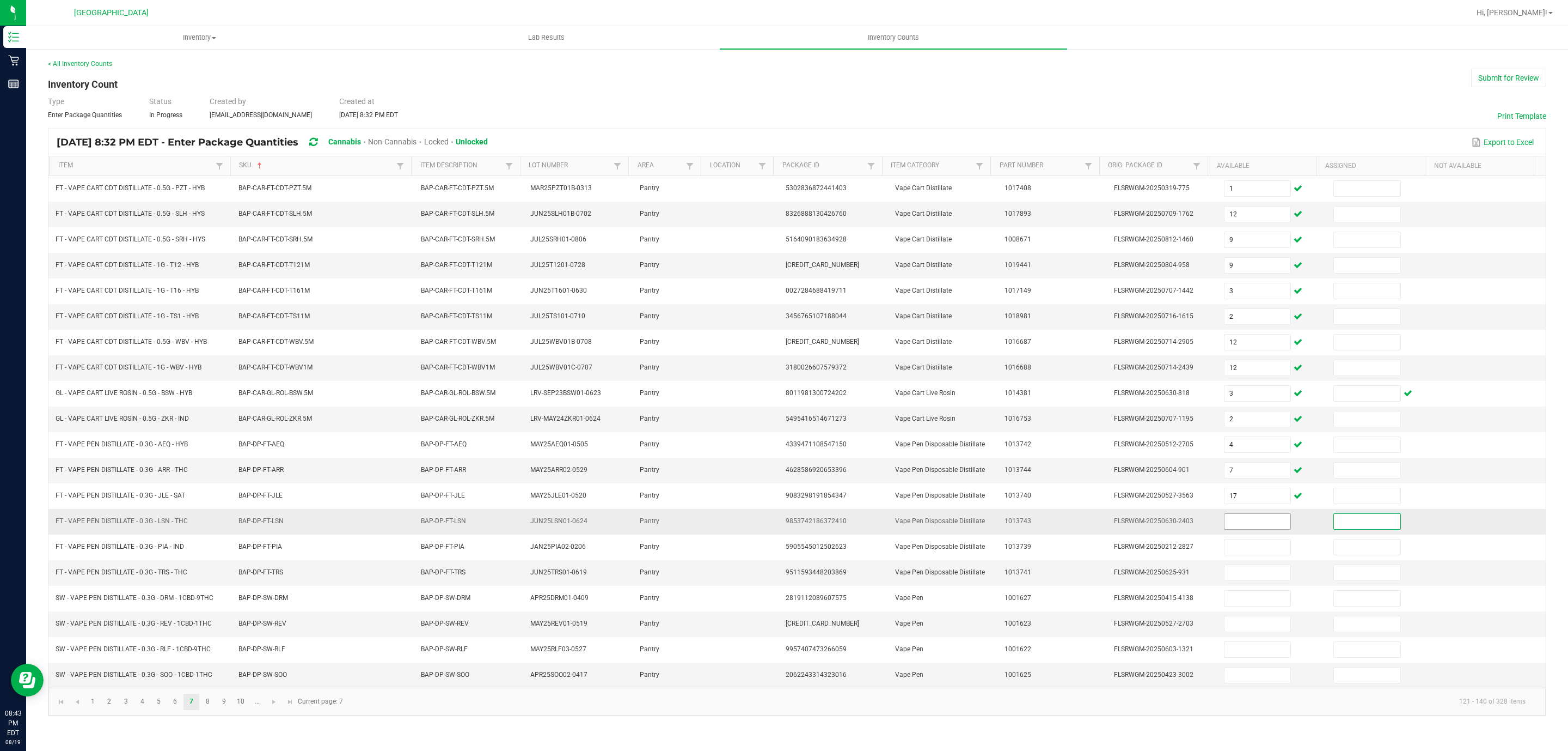
click at [1235, 529] on input at bounding box center [1258, 521] width 67 height 15
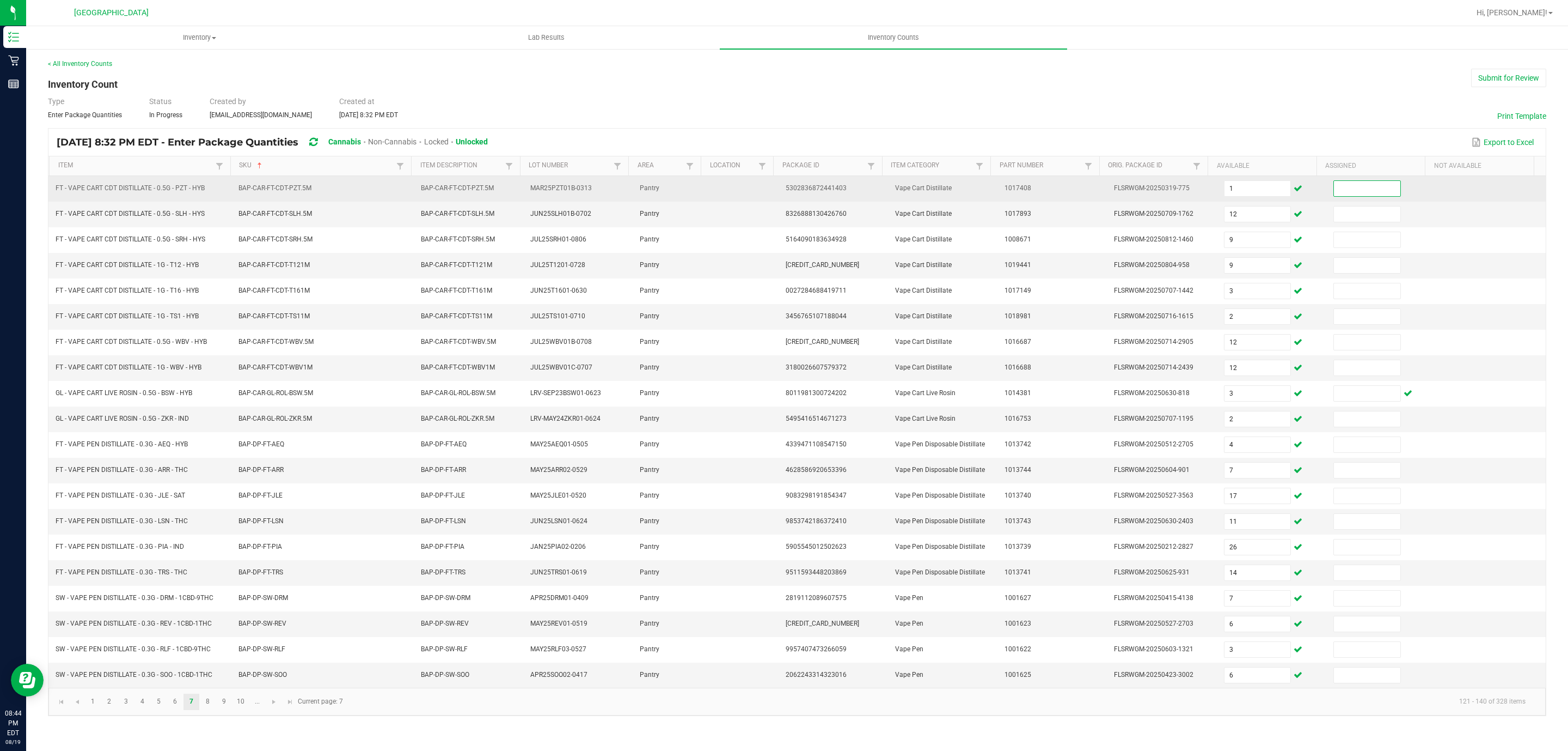
click at [1356, 191] on input at bounding box center [1367, 189] width 67 height 15
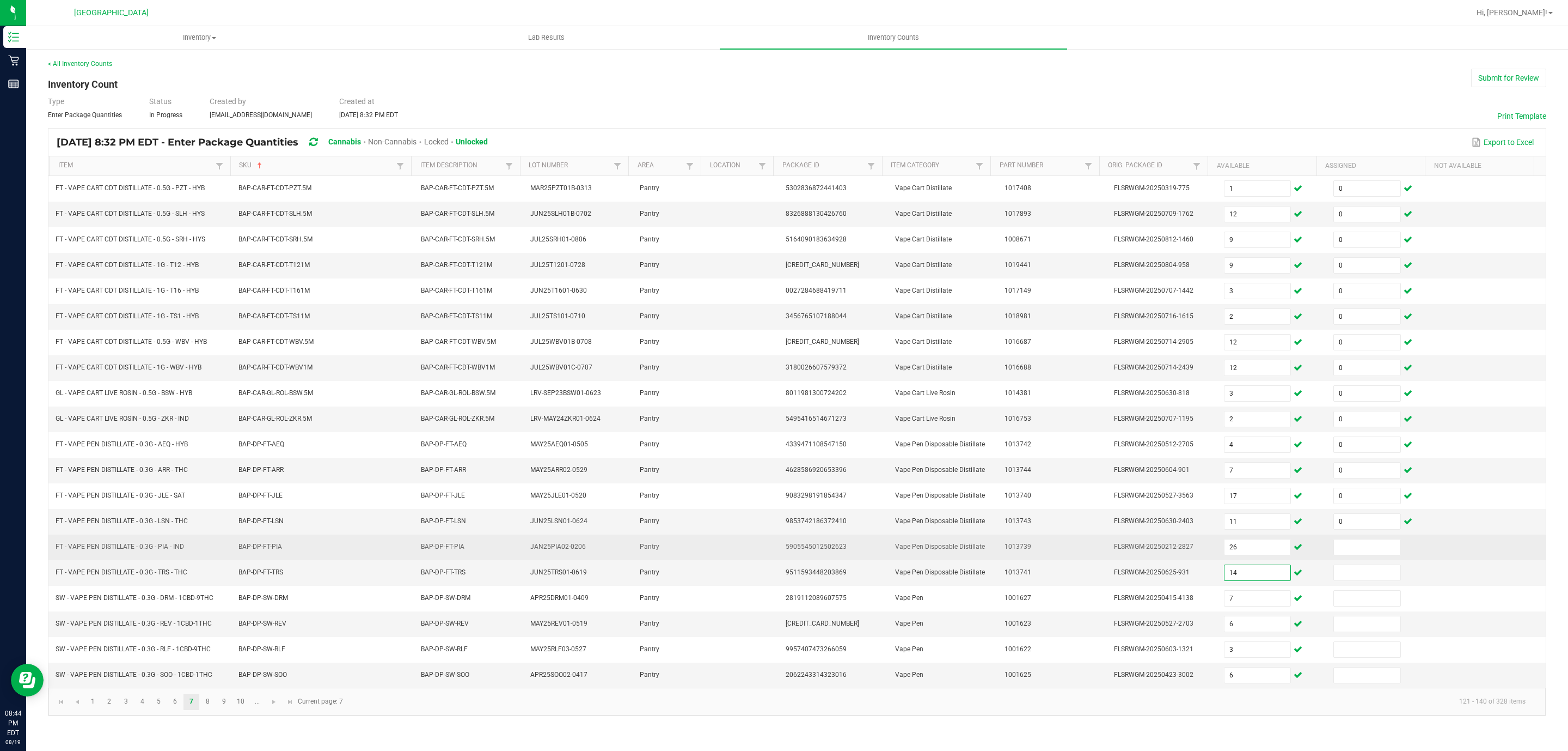
click at [1340, 548] on td at bounding box center [1381, 548] width 110 height 26
click at [1358, 555] on input at bounding box center [1367, 547] width 67 height 15
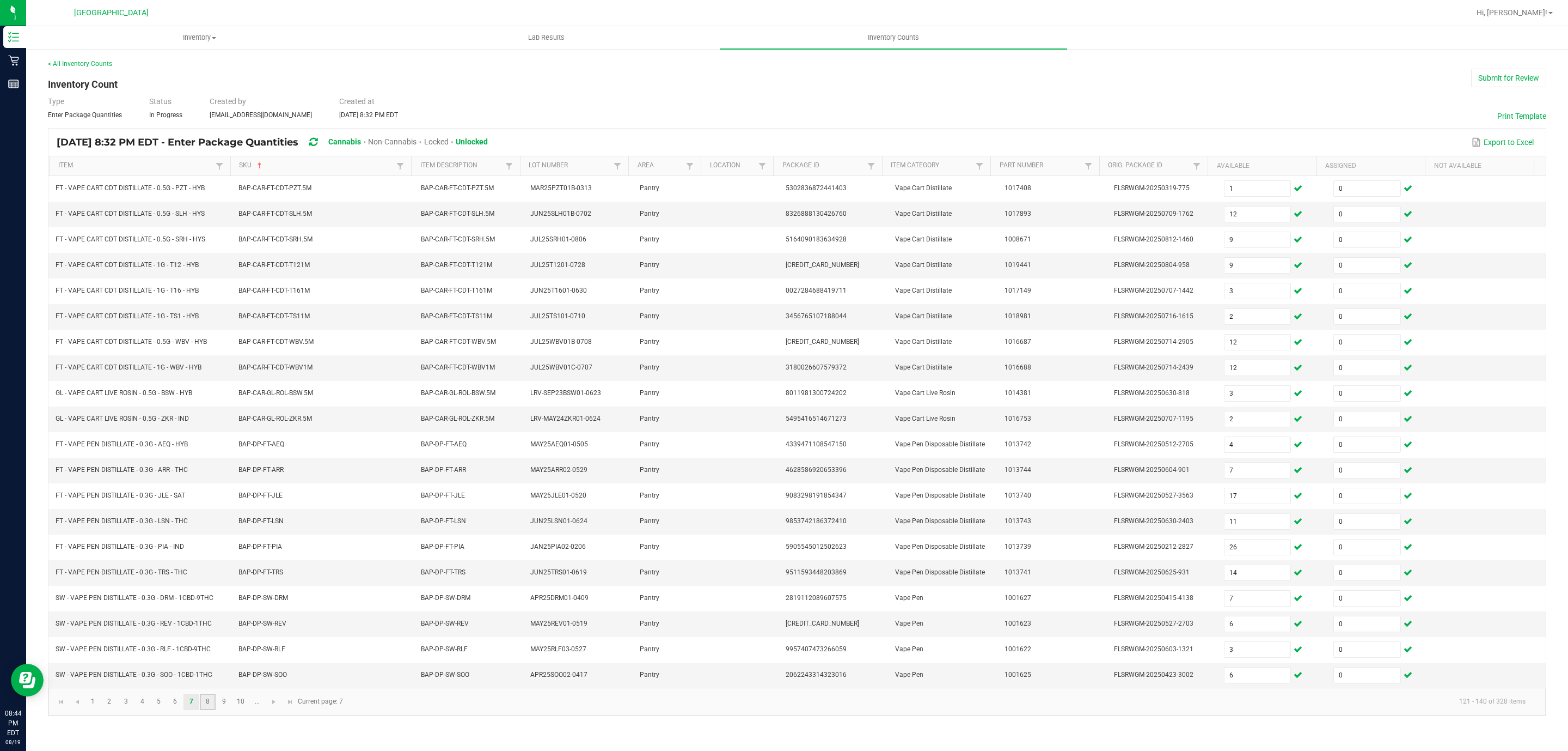
click at [208, 710] on link "8" at bounding box center [207, 701] width 16 height 16
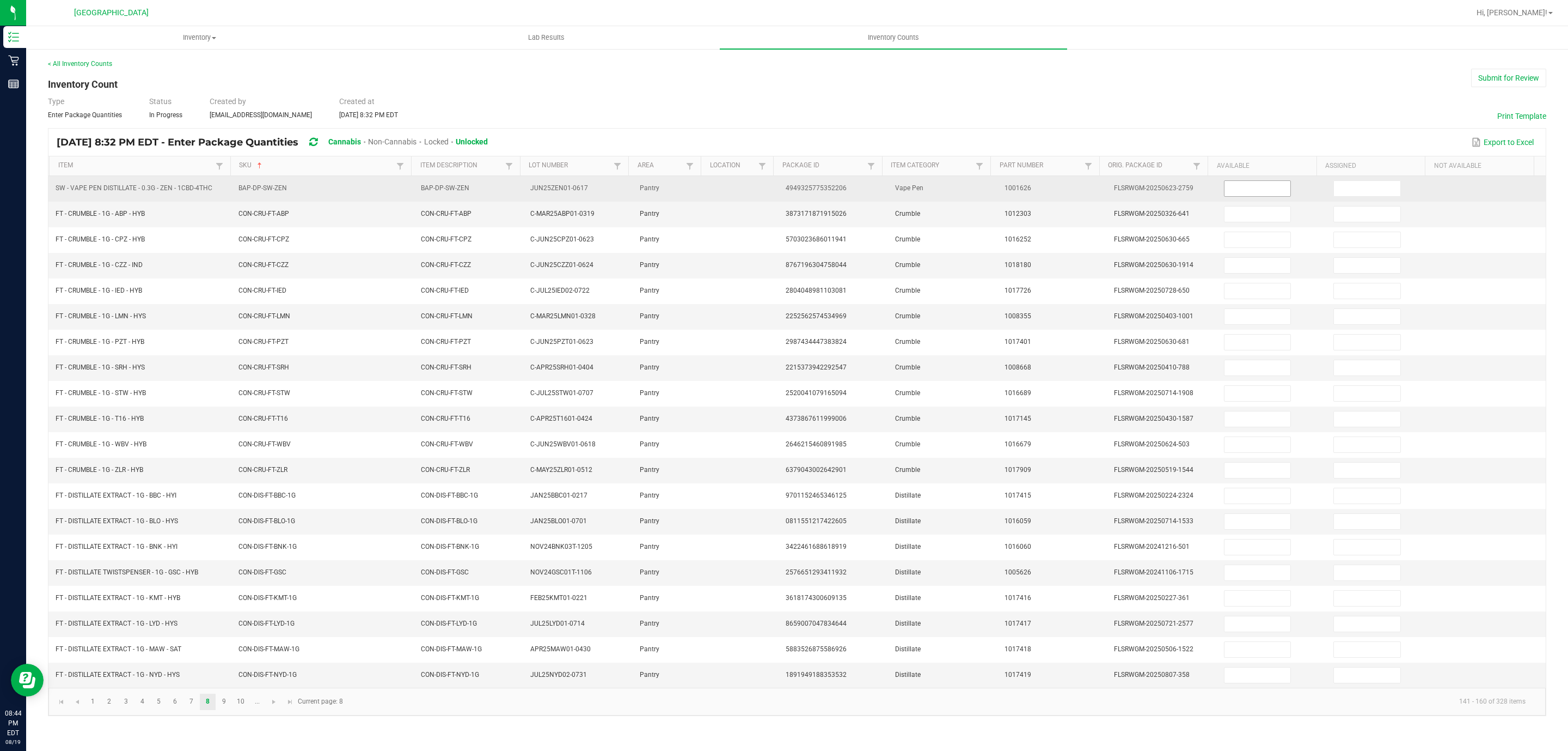
click at [1272, 191] on input at bounding box center [1258, 189] width 67 height 15
click at [1377, 189] on input at bounding box center [1367, 189] width 67 height 15
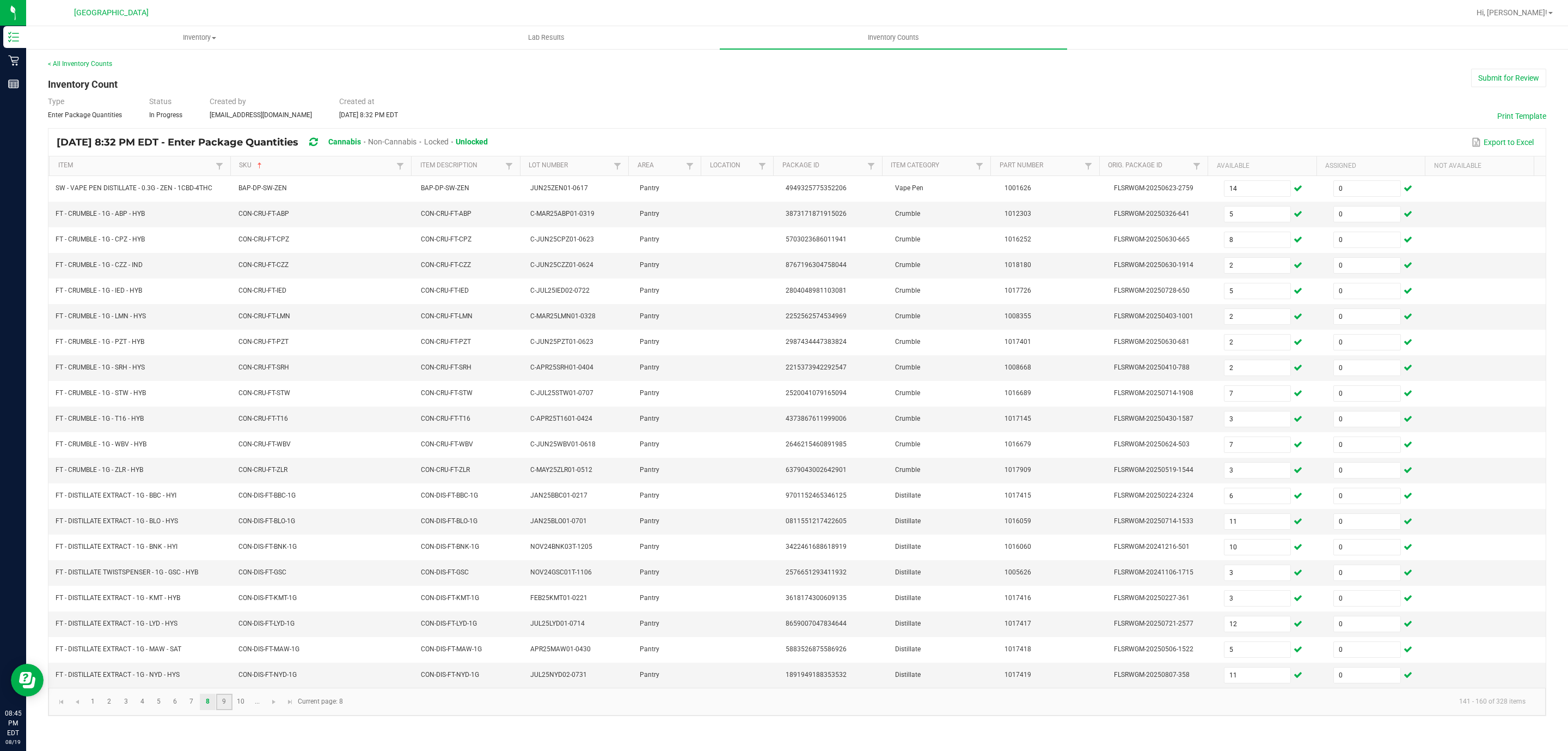
click at [227, 710] on link "9" at bounding box center [224, 701] width 16 height 16
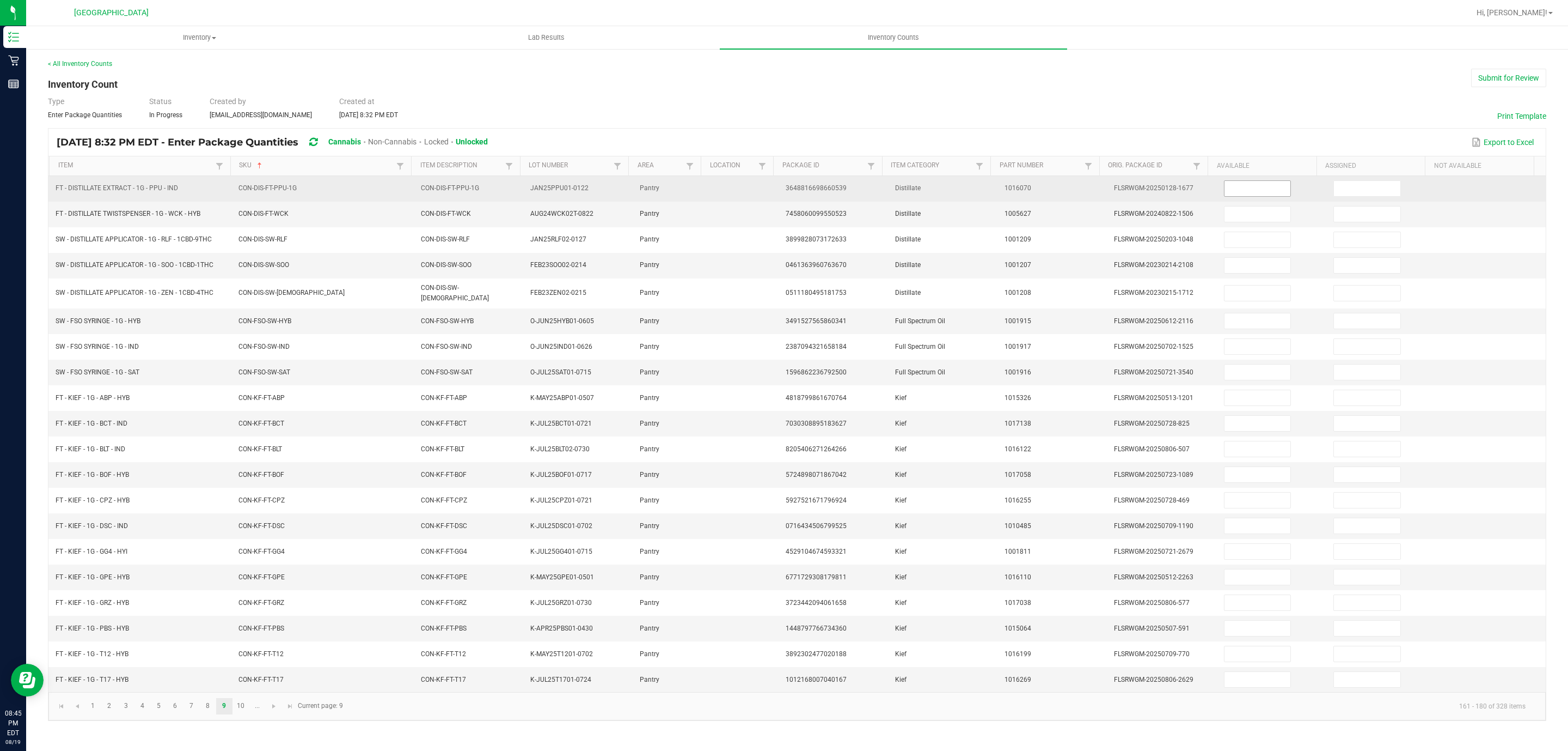
click at [1250, 183] on input at bounding box center [1258, 189] width 67 height 15
click at [1334, 187] on input at bounding box center [1367, 189] width 67 height 15
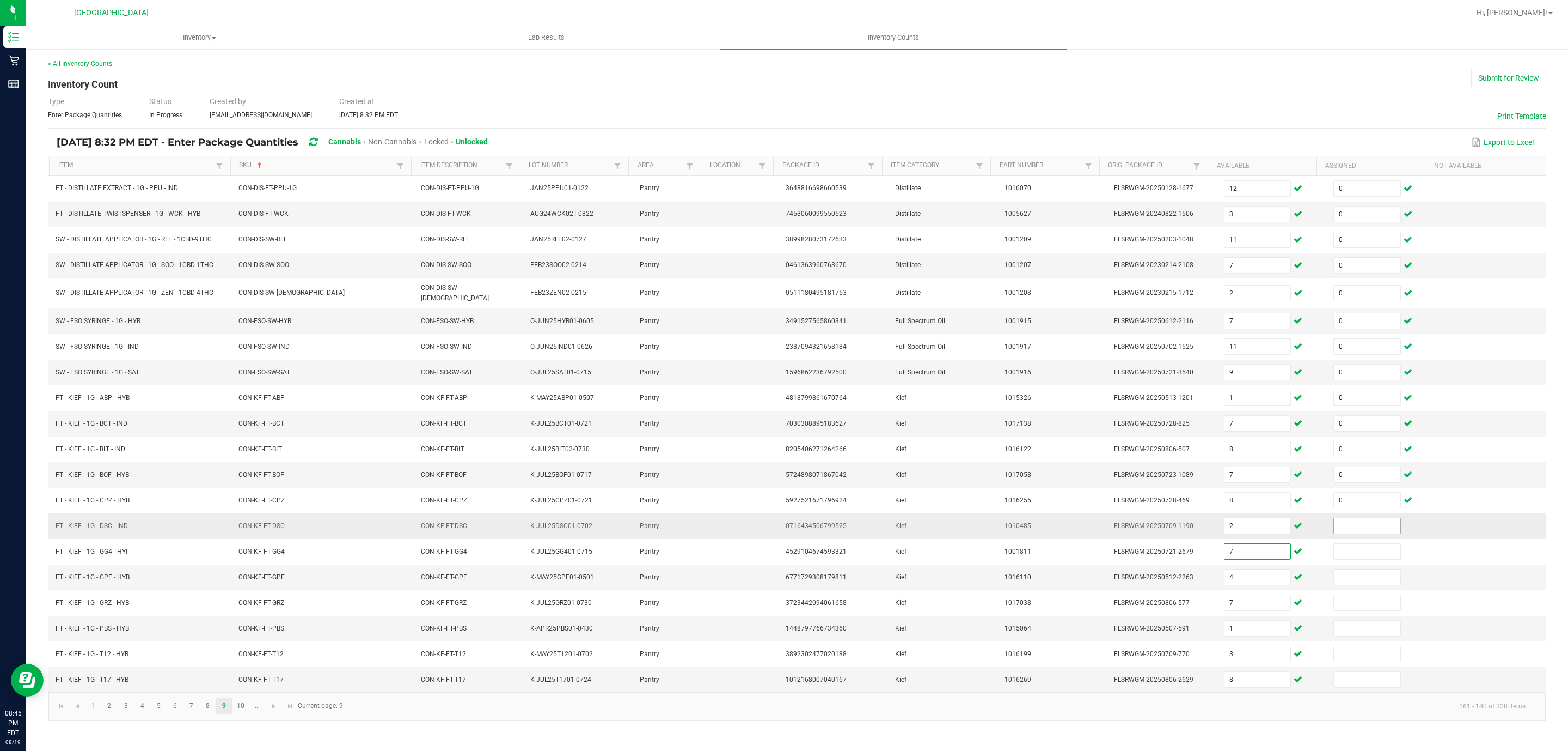
click at [1368, 533] on input at bounding box center [1367, 526] width 67 height 15
click at [246, 714] on link "10" at bounding box center [241, 705] width 16 height 16
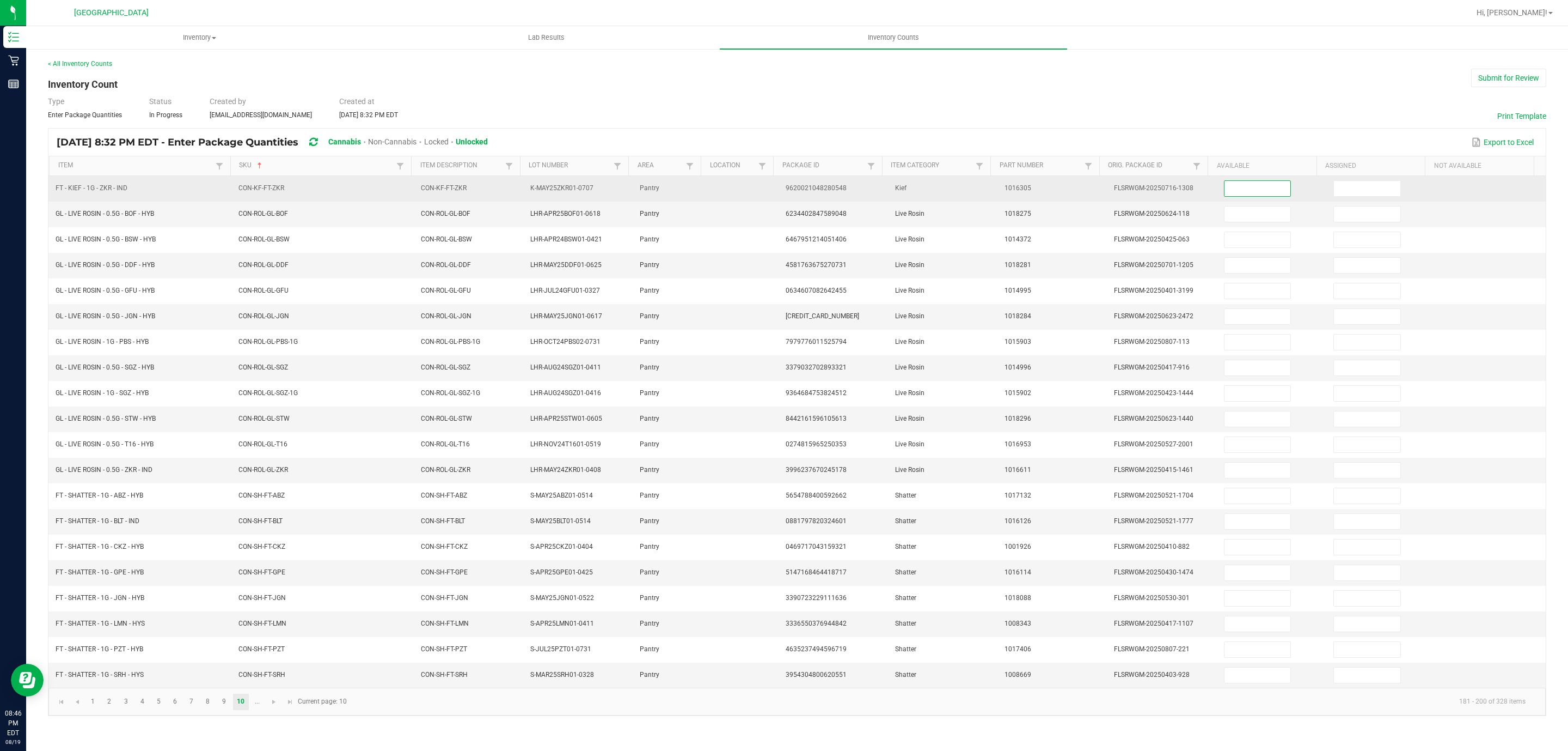
click at [1268, 184] on input at bounding box center [1258, 189] width 67 height 15
click at [1334, 186] on input at bounding box center [1367, 189] width 67 height 15
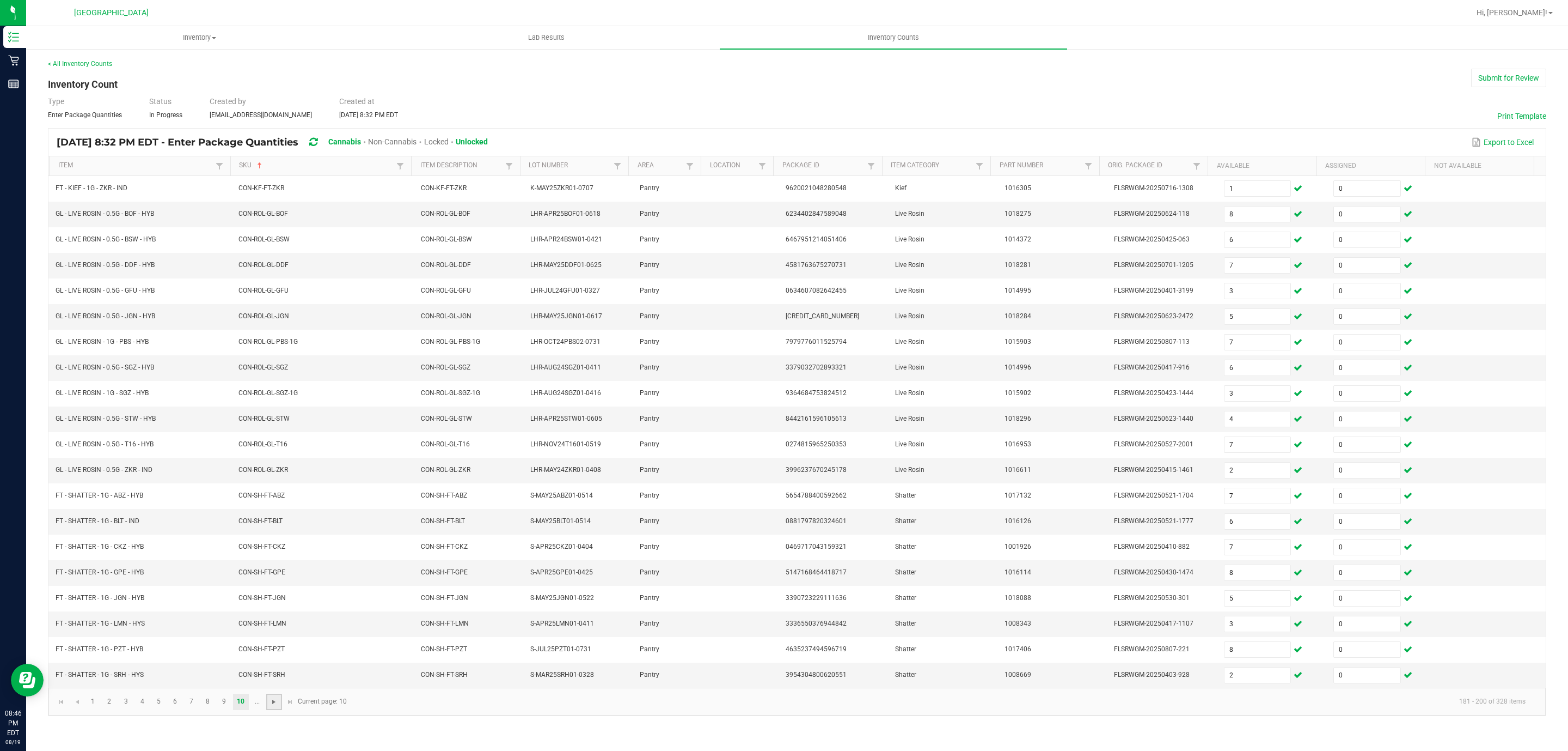
click at [270, 706] on span "Go to the next page" at bounding box center [274, 702] width 9 height 9
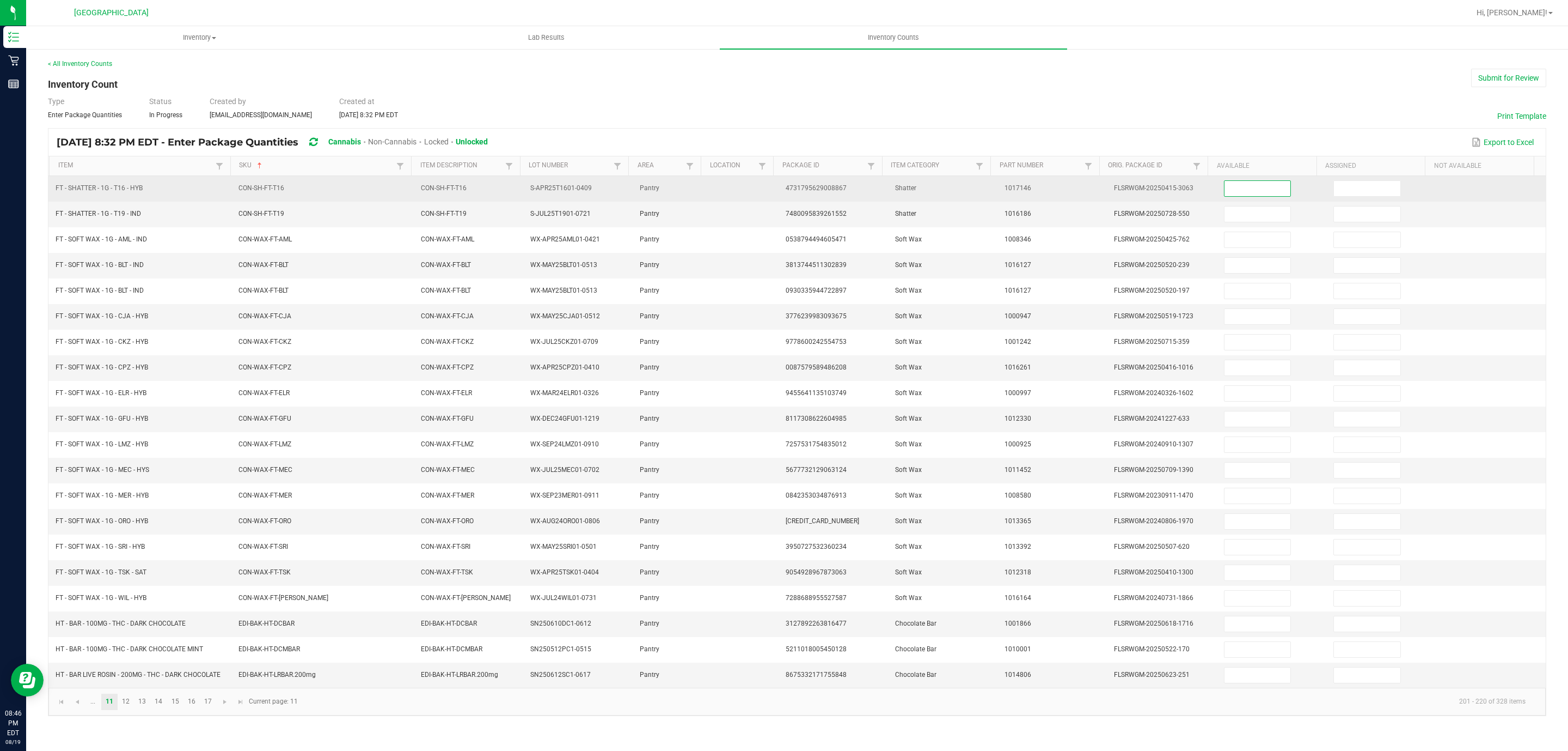
click at [1227, 183] on input at bounding box center [1258, 189] width 67 height 15
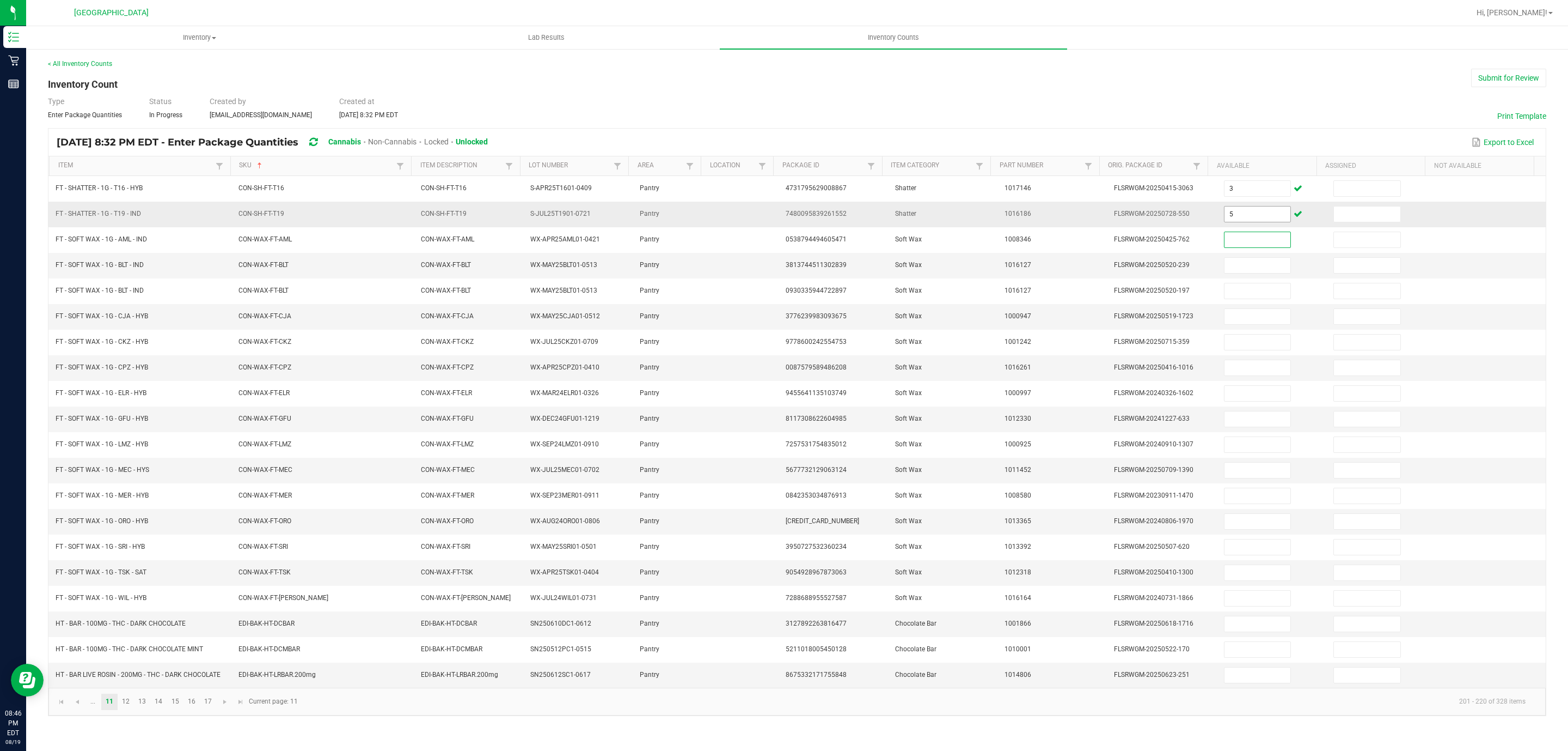
click at [1240, 214] on input "5" at bounding box center [1258, 214] width 67 height 15
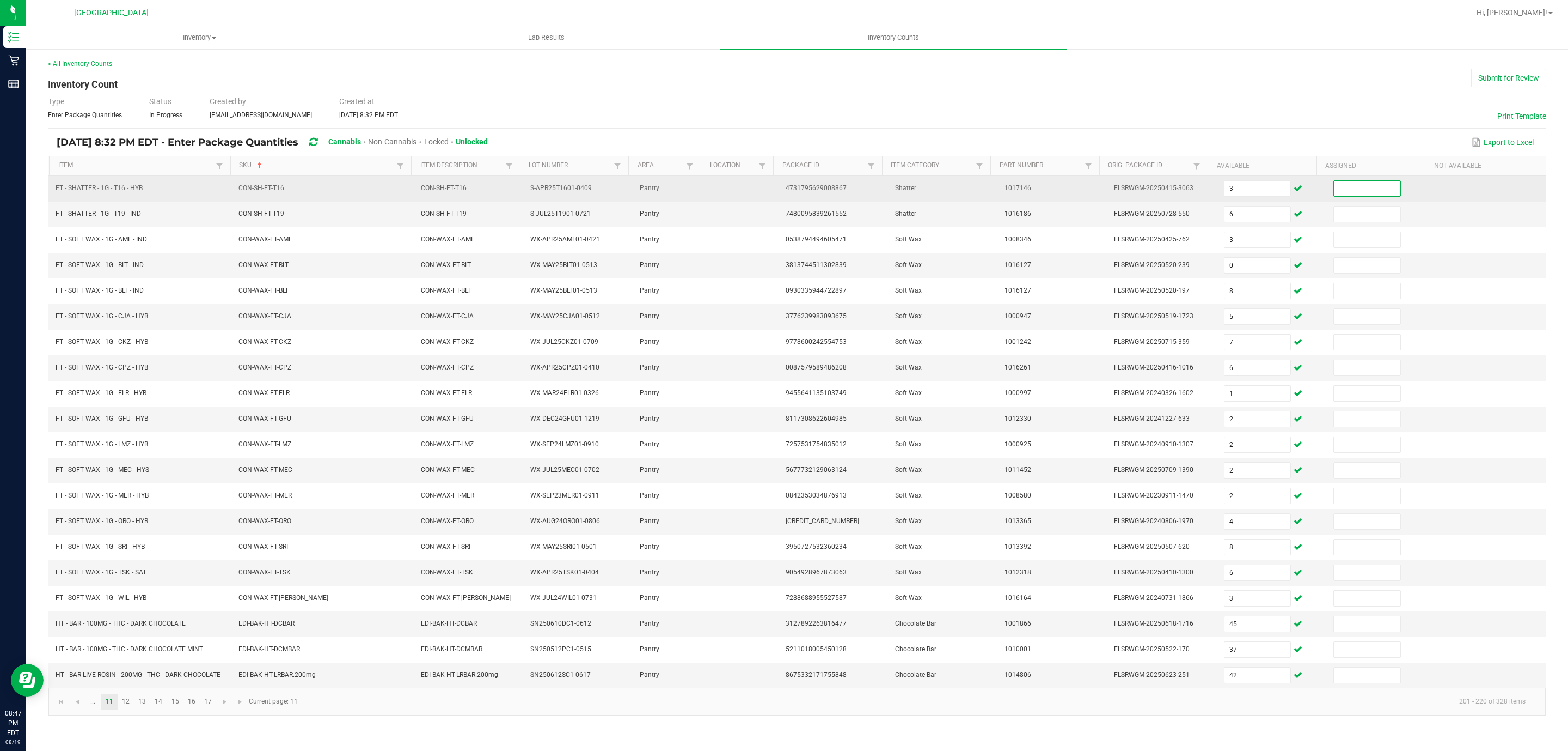
click at [1352, 191] on input at bounding box center [1367, 189] width 67 height 15
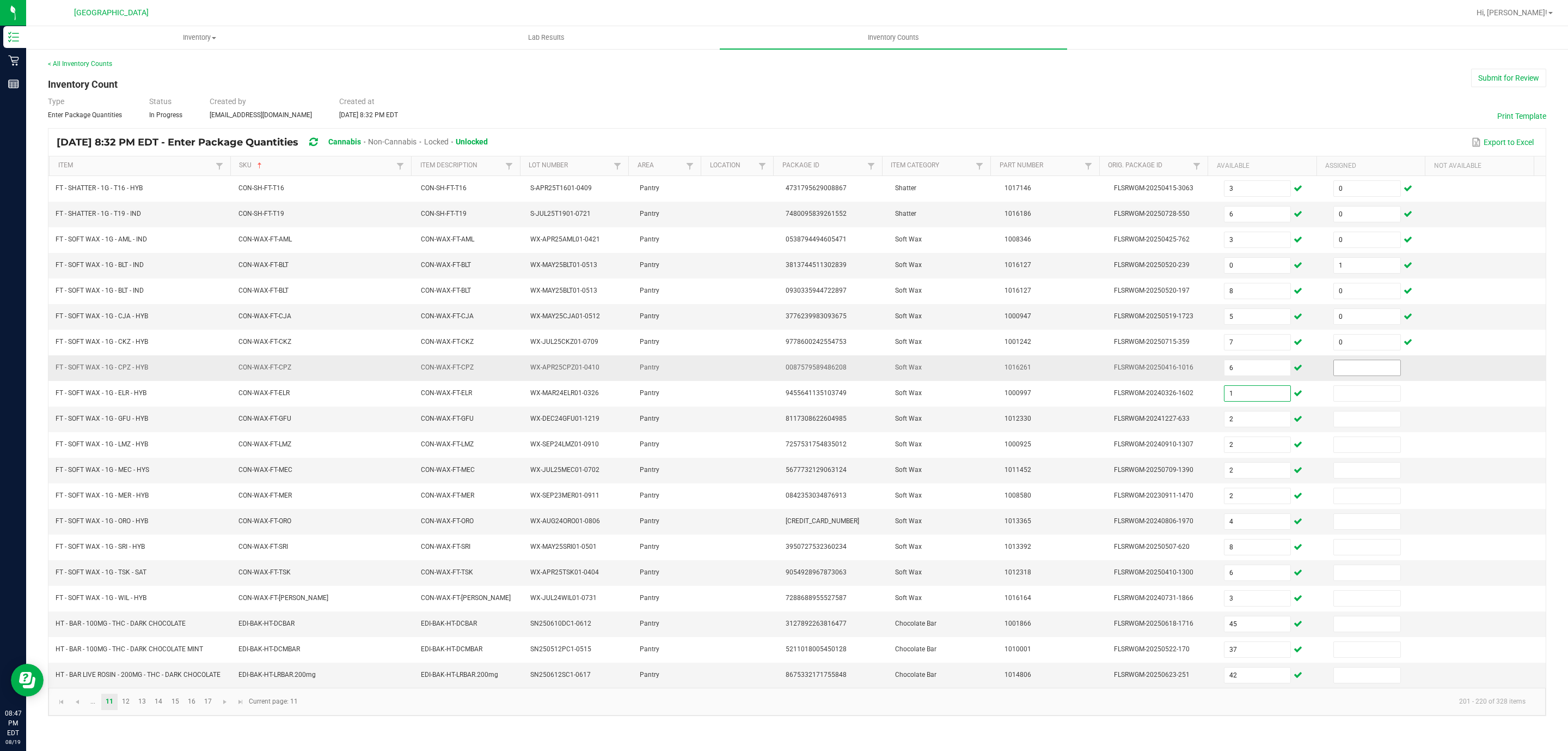
click at [1352, 375] on input at bounding box center [1367, 368] width 67 height 15
click at [1351, 682] on input at bounding box center [1367, 675] width 67 height 15
click at [126, 710] on link "12" at bounding box center [126, 701] width 16 height 16
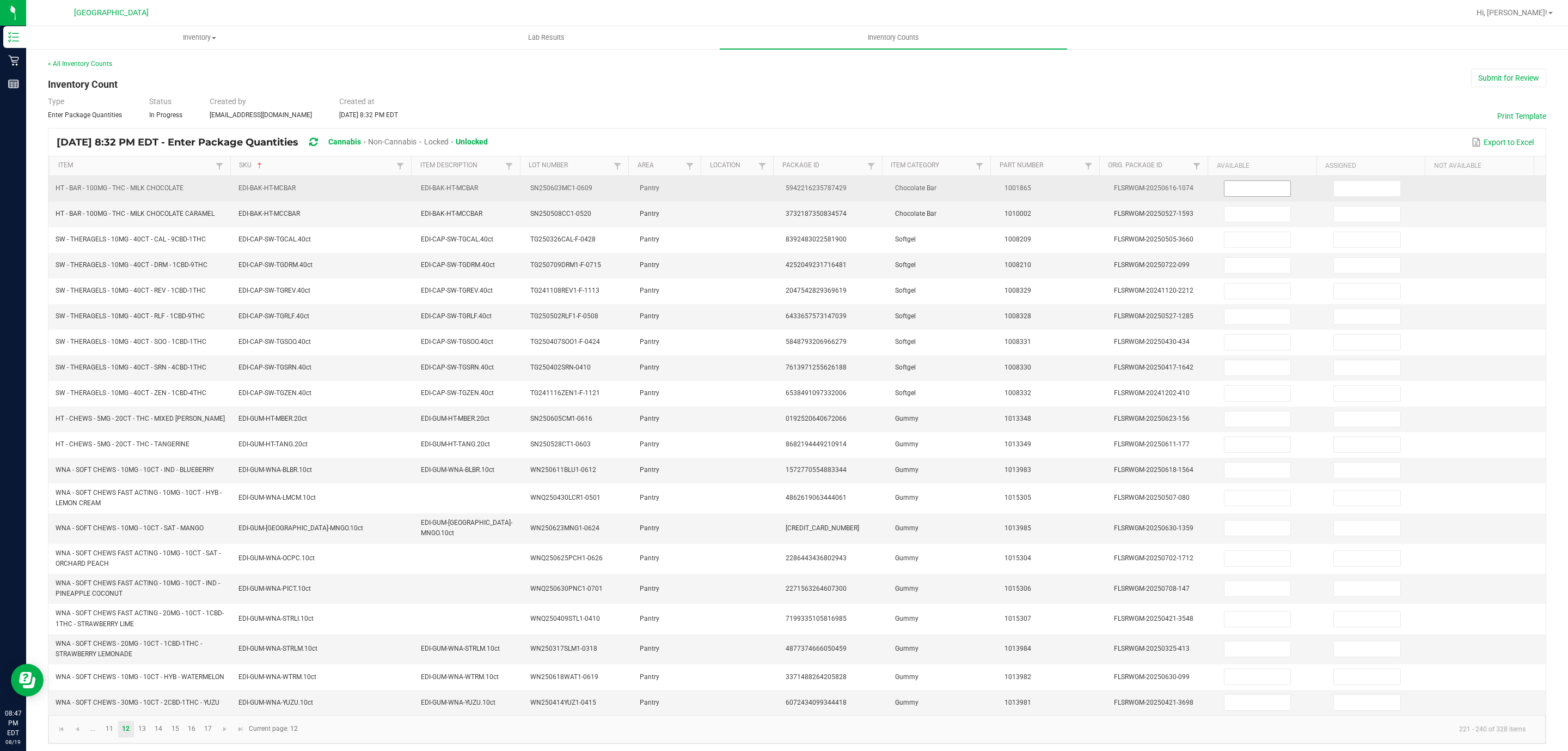
click at [1236, 186] on input at bounding box center [1258, 189] width 67 height 15
click at [1347, 177] on div "Item SKU Sorted Ascending Item Description Lot Number Area Location Package Id …" at bounding box center [797, 436] width 1497 height 558
click at [1345, 178] on td at bounding box center [1381, 189] width 110 height 26
click at [1342, 185] on input at bounding box center [1367, 189] width 67 height 15
click at [1338, 192] on input at bounding box center [1367, 189] width 67 height 15
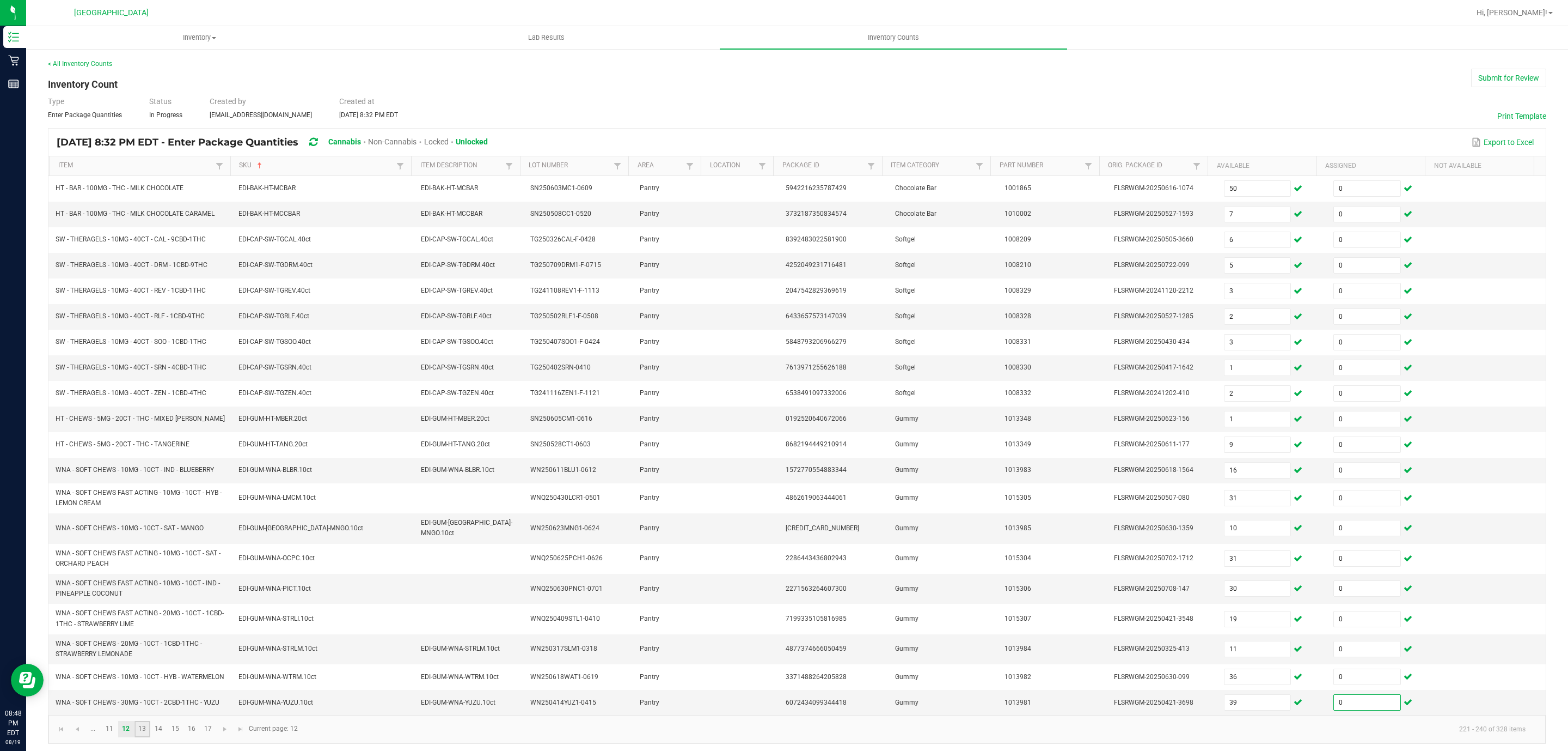
click at [144, 737] on link "13" at bounding box center [142, 729] width 16 height 16
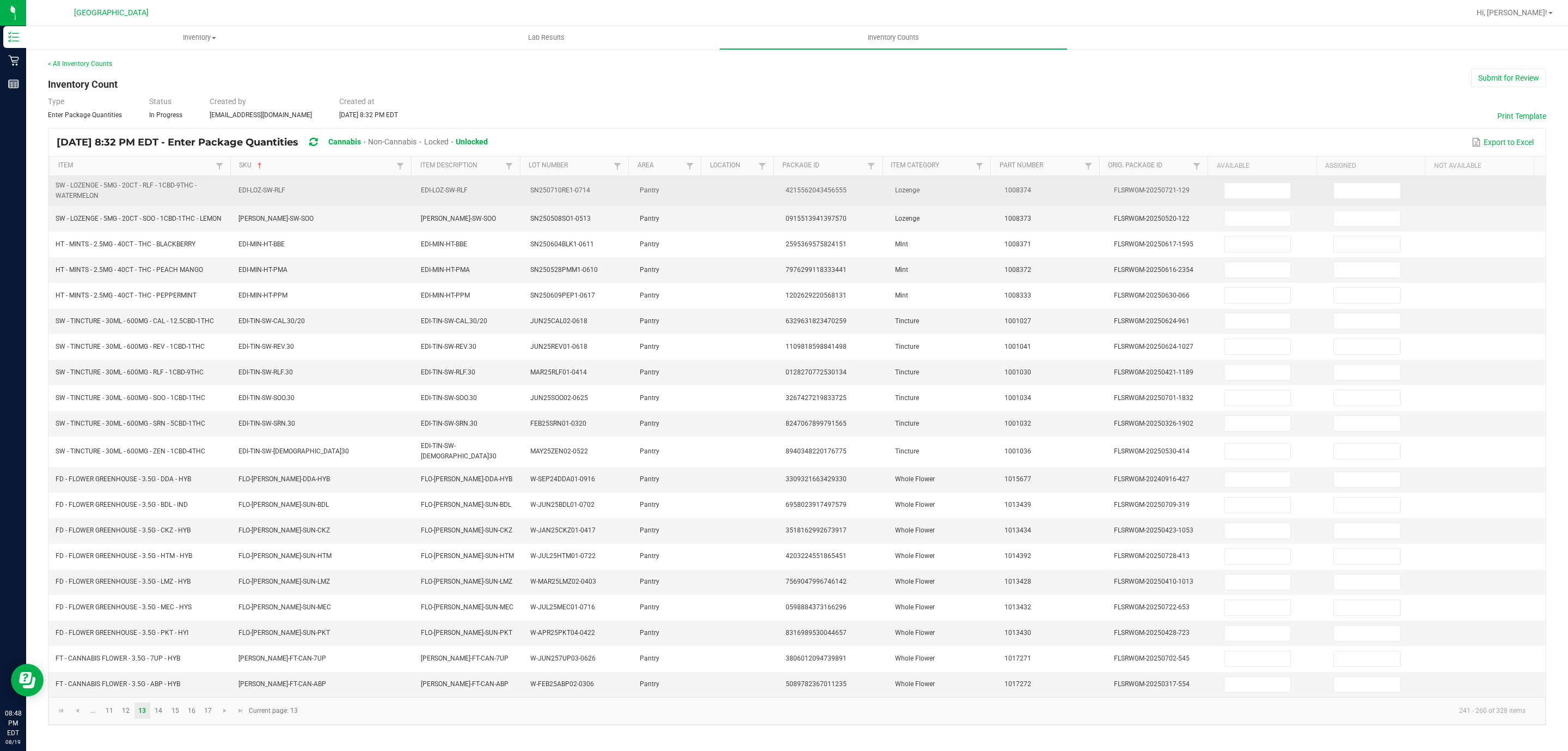
click at [1247, 201] on td at bounding box center [1272, 191] width 110 height 30
click at [1245, 199] on span at bounding box center [1257, 190] width 67 height 16
click at [1245, 198] on input at bounding box center [1258, 191] width 67 height 15
click at [1238, 192] on input at bounding box center [1258, 191] width 67 height 15
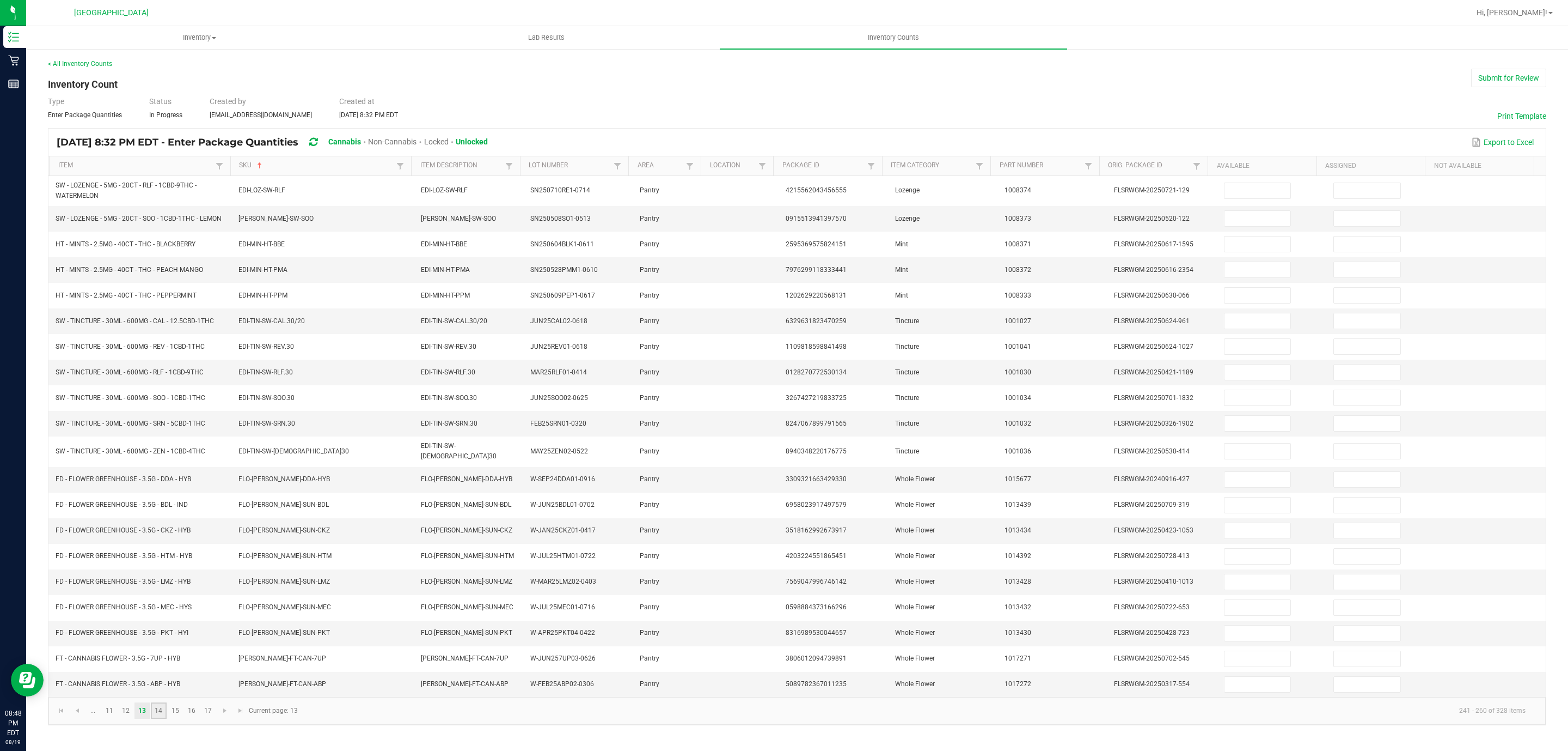
click at [158, 718] on link "14" at bounding box center [158, 710] width 16 height 16
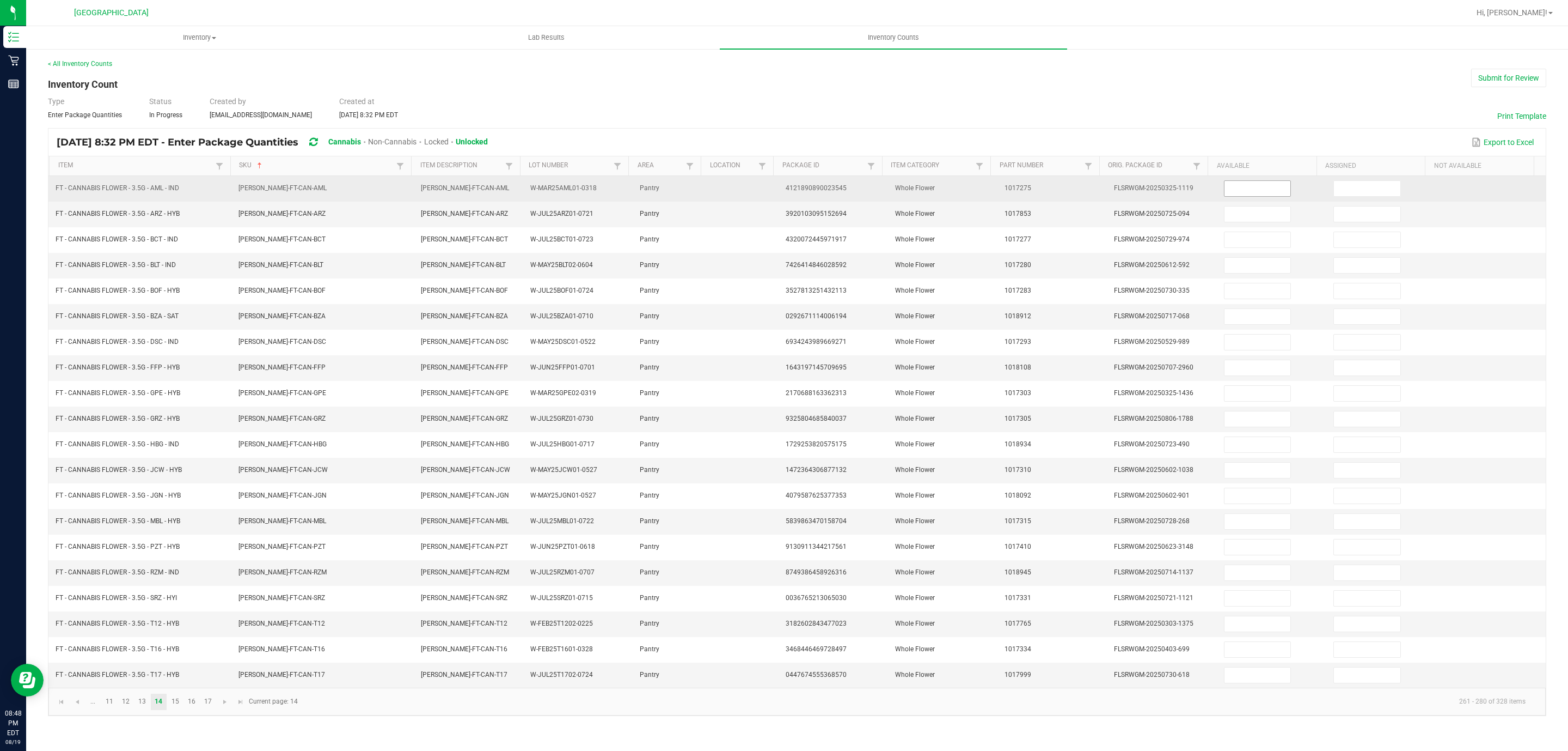
click at [1238, 193] on input at bounding box center [1258, 189] width 67 height 15
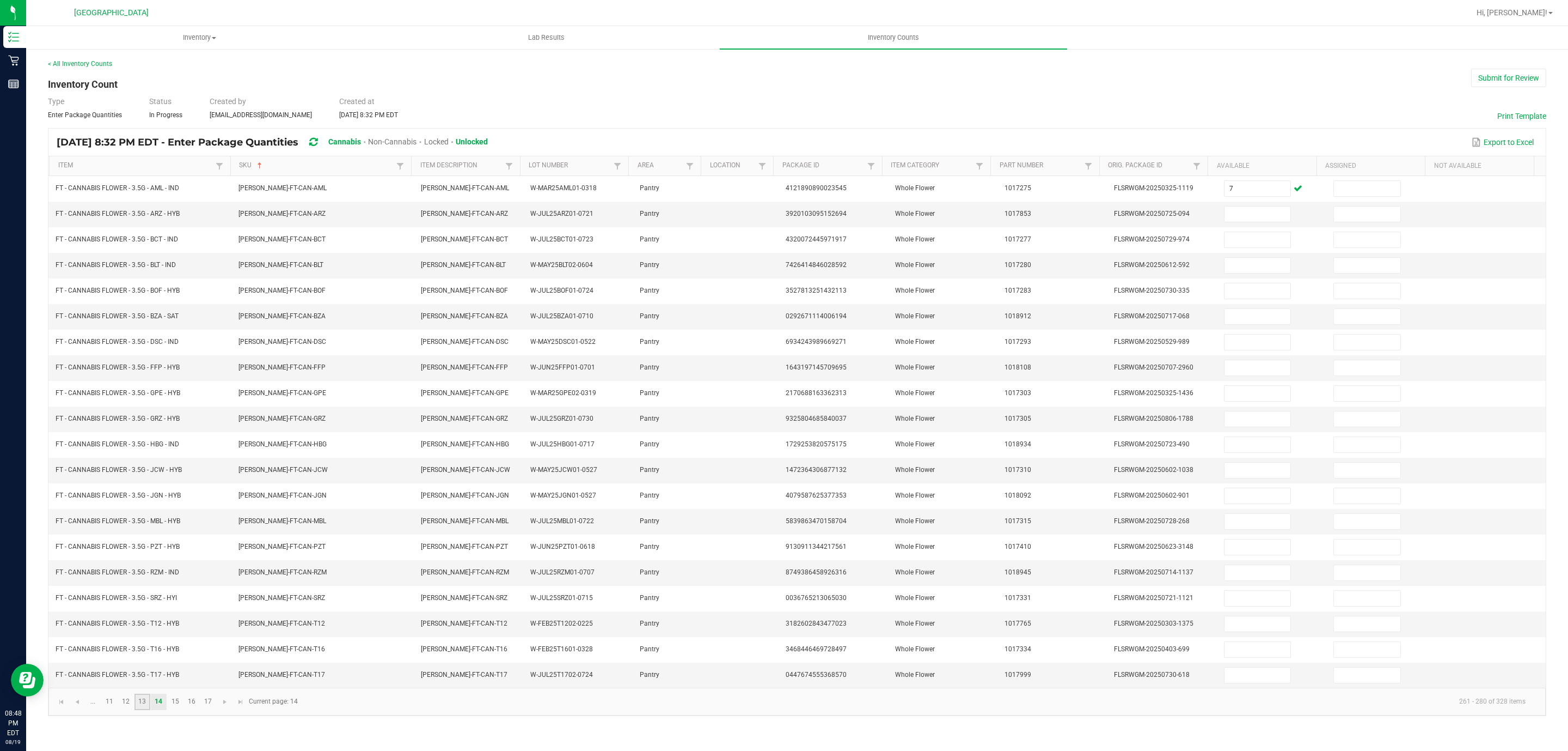
click at [147, 710] on link "13" at bounding box center [142, 701] width 16 height 16
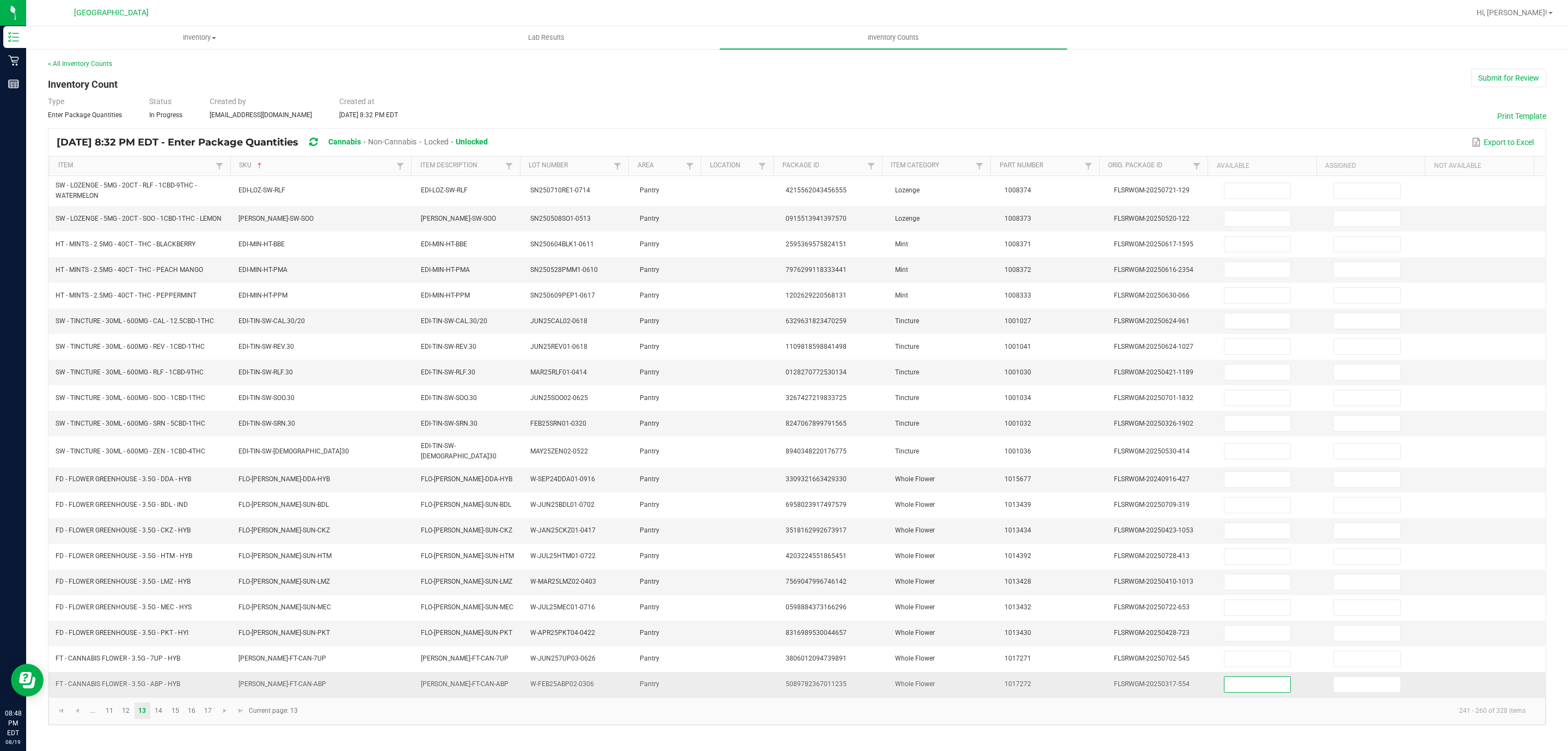
click at [1243, 691] on input at bounding box center [1258, 684] width 67 height 15
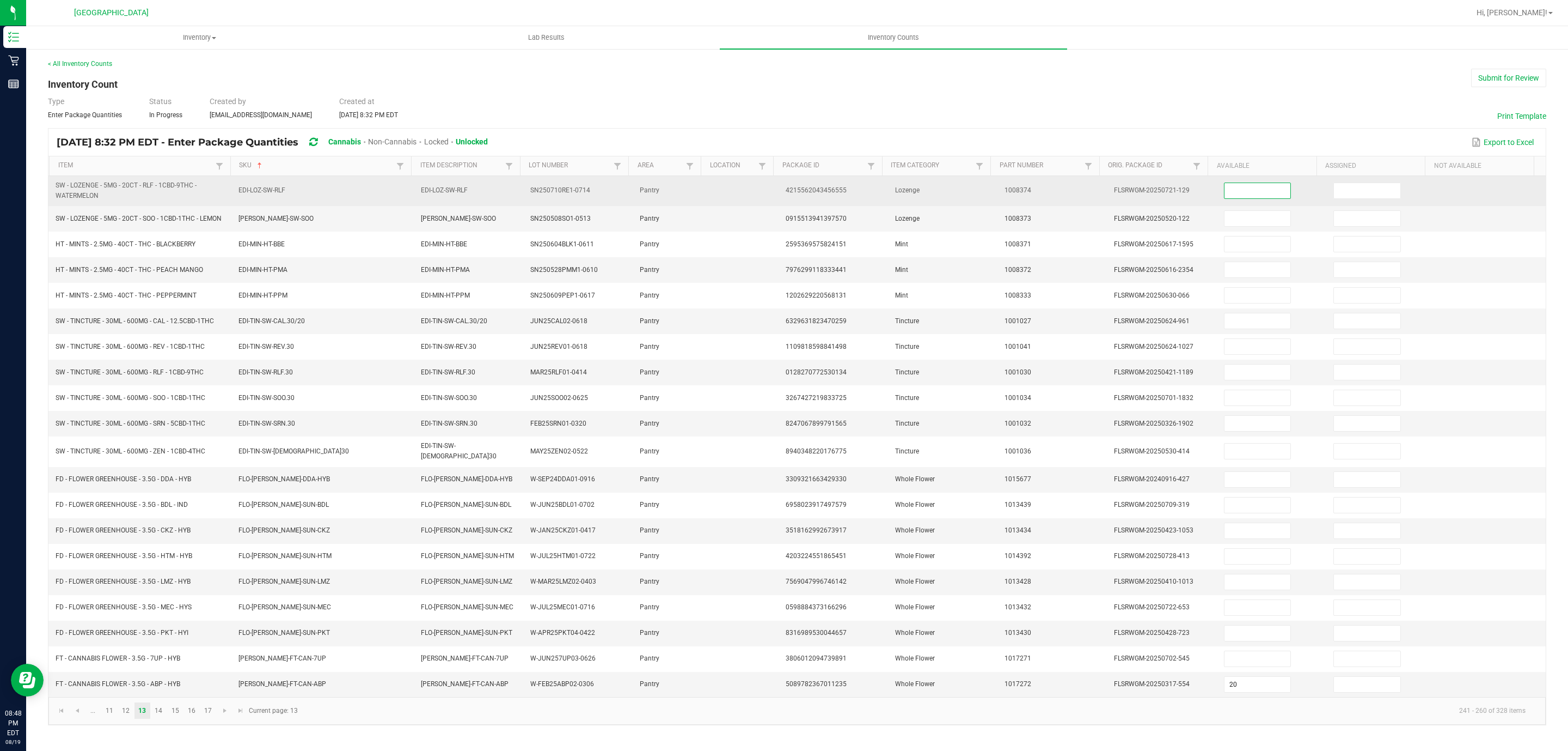
click at [1255, 188] on input at bounding box center [1258, 191] width 67 height 15
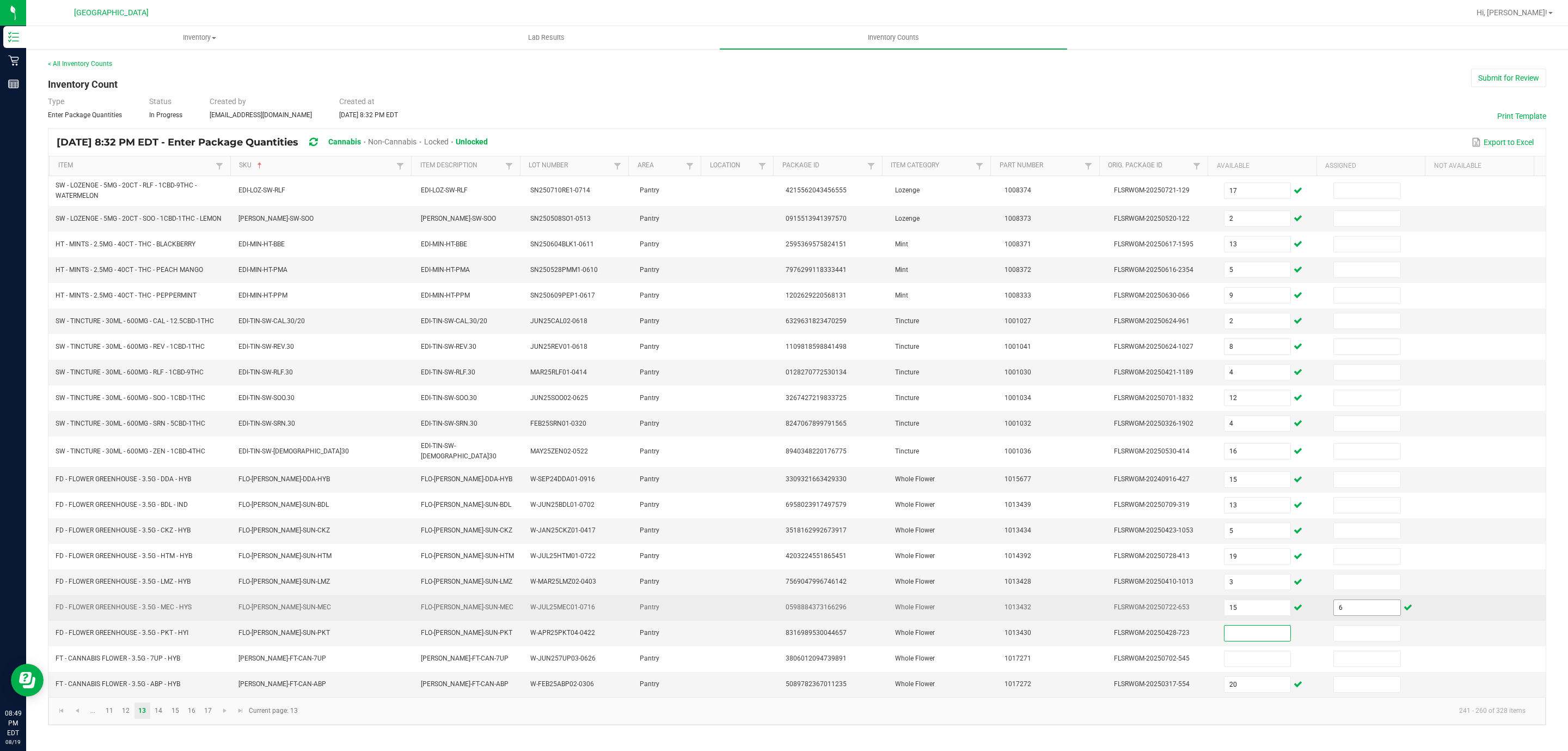
drag, startPoint x: 1349, startPoint y: 617, endPoint x: 1331, endPoint y: 617, distance: 18.0
click at [1348, 615] on input "6" at bounding box center [1367, 607] width 67 height 15
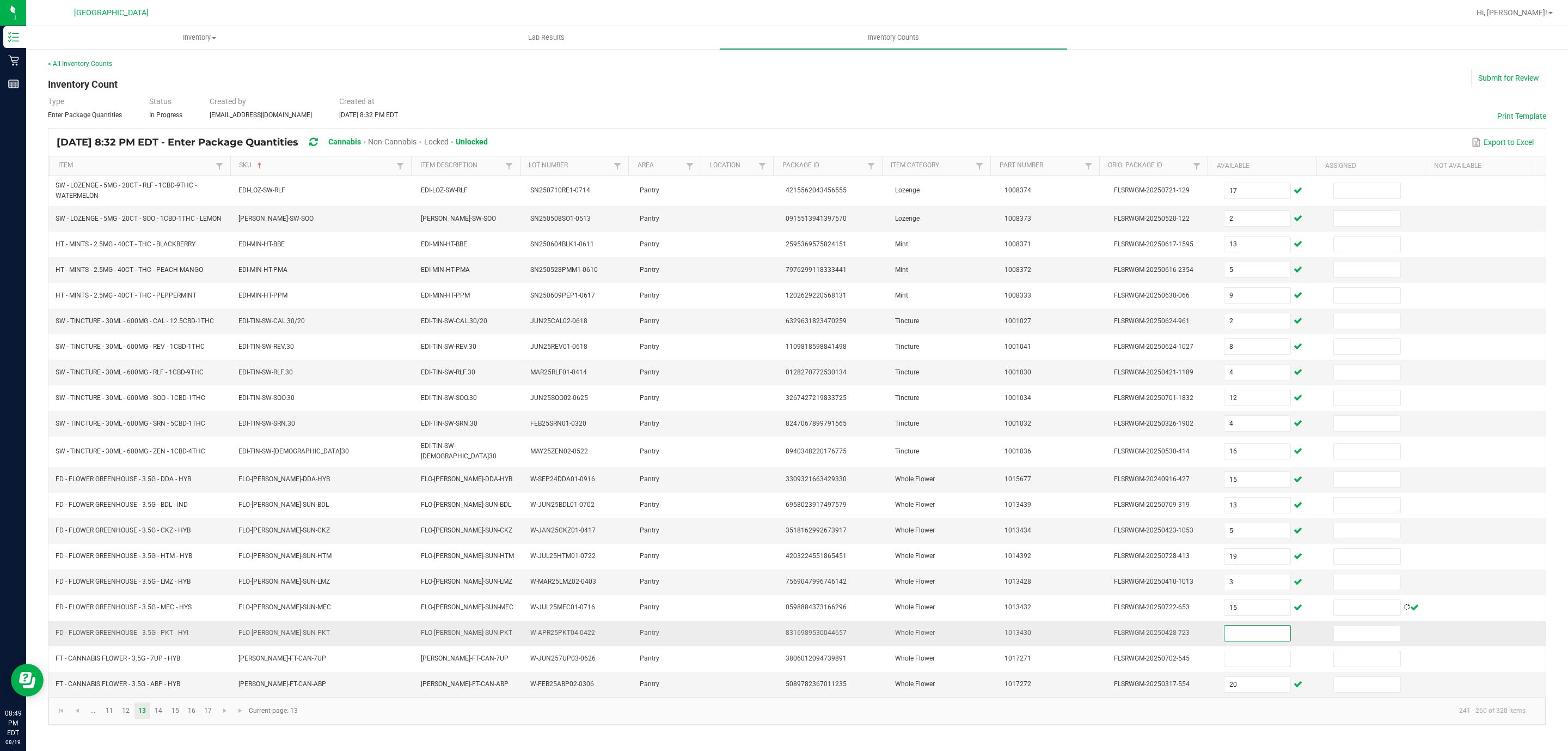
click at [1254, 639] on input at bounding box center [1258, 633] width 67 height 15
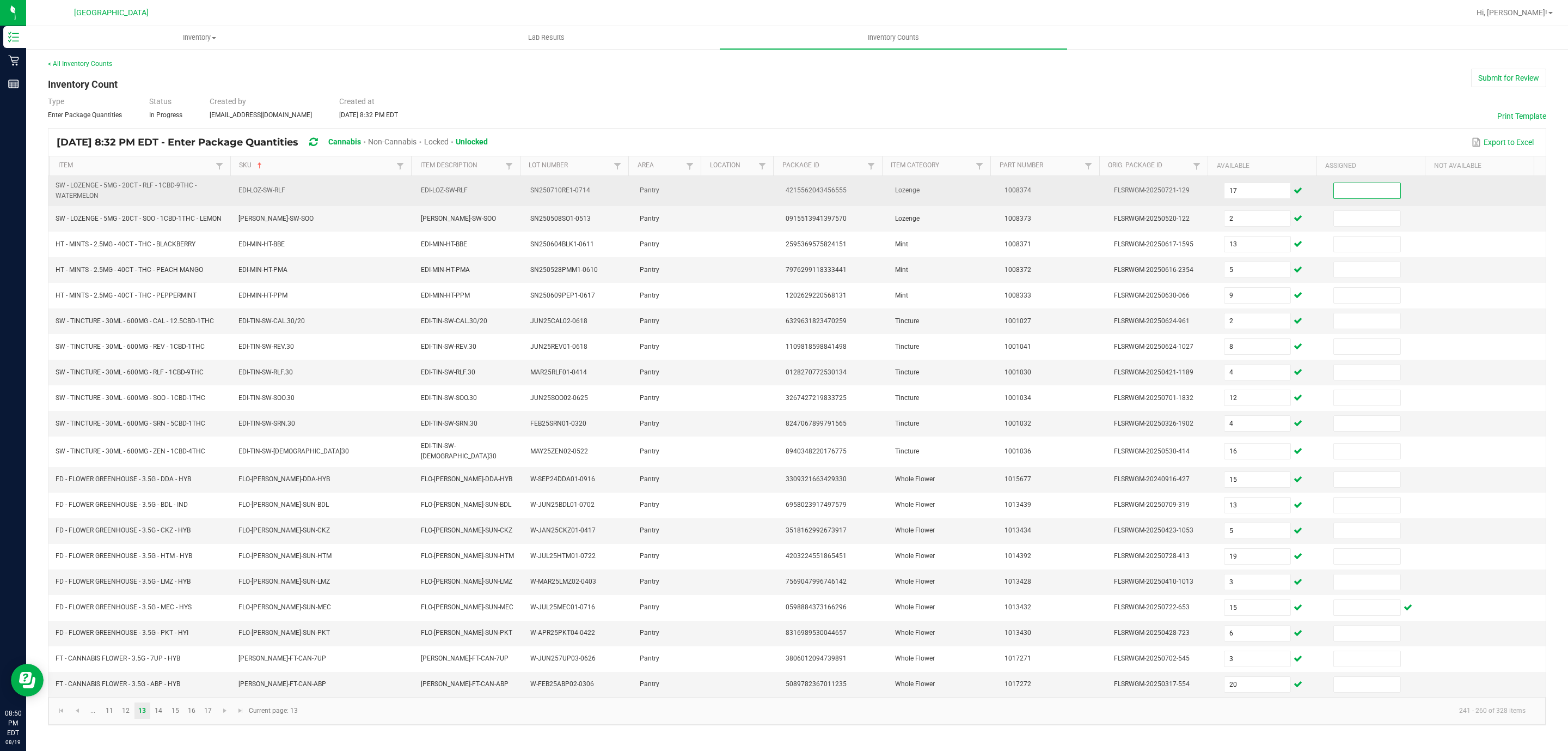
click at [1359, 190] on input at bounding box center [1367, 191] width 67 height 15
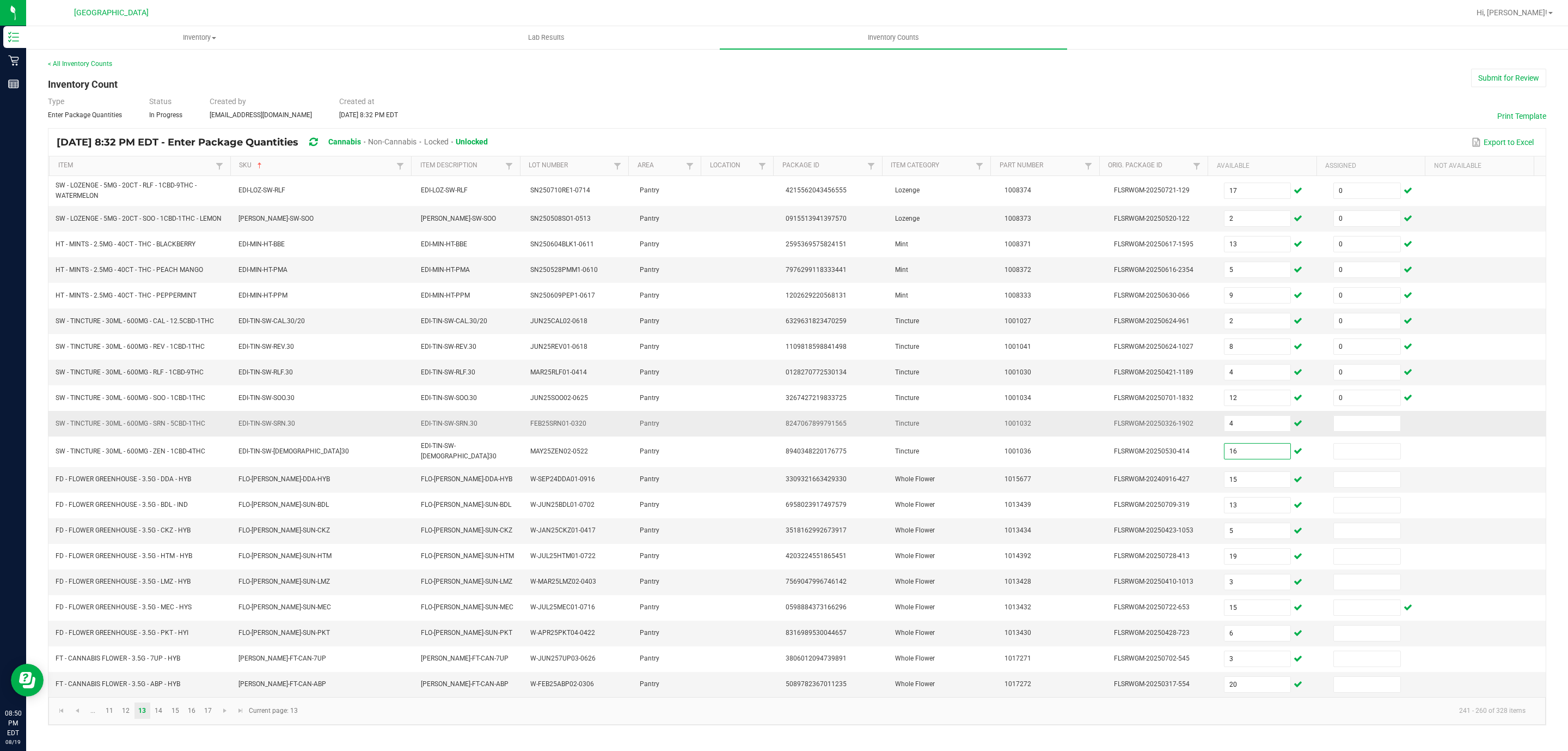
click at [1361, 420] on td at bounding box center [1381, 424] width 110 height 26
click at [1359, 424] on input at bounding box center [1367, 424] width 67 height 15
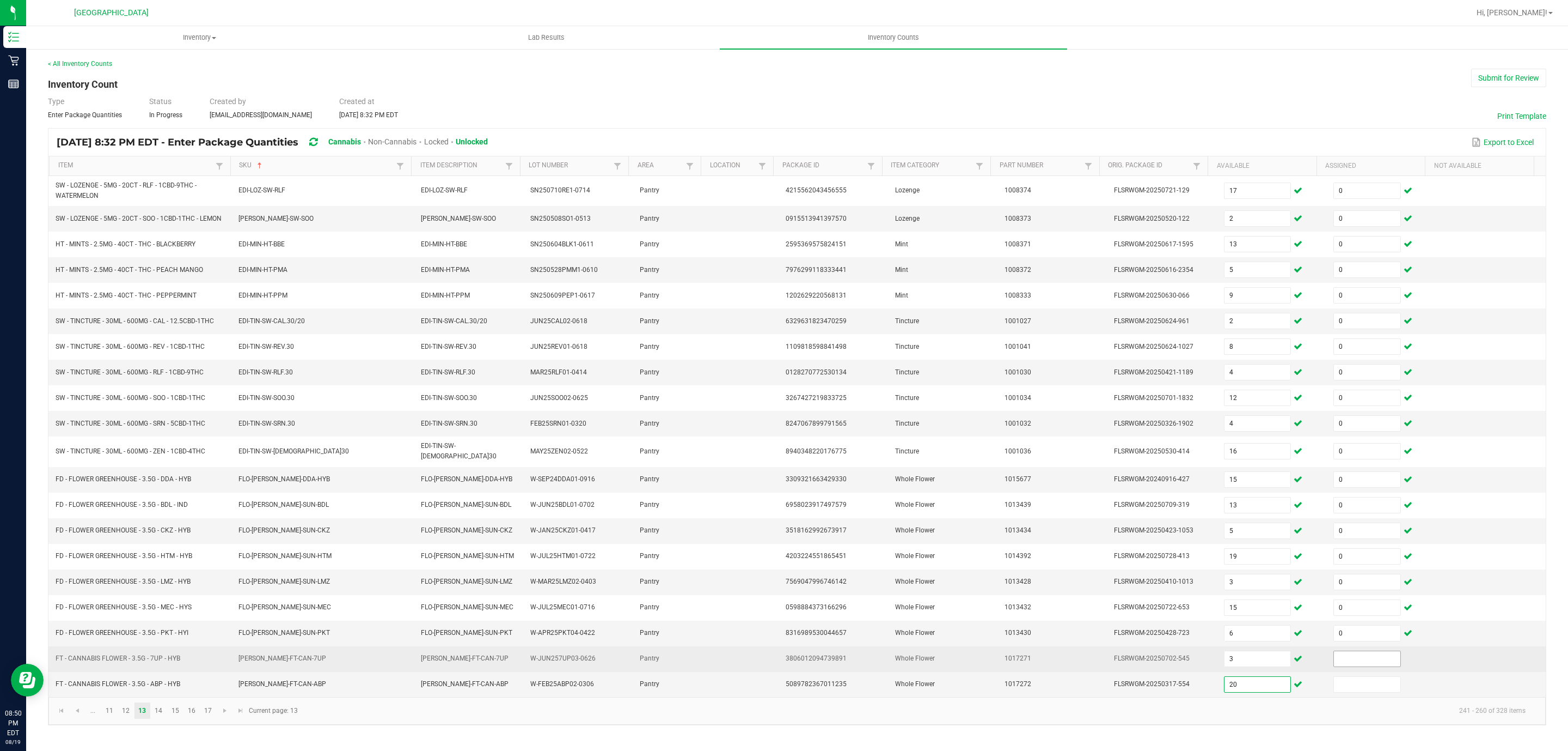
click at [1371, 666] on input at bounding box center [1367, 659] width 67 height 15
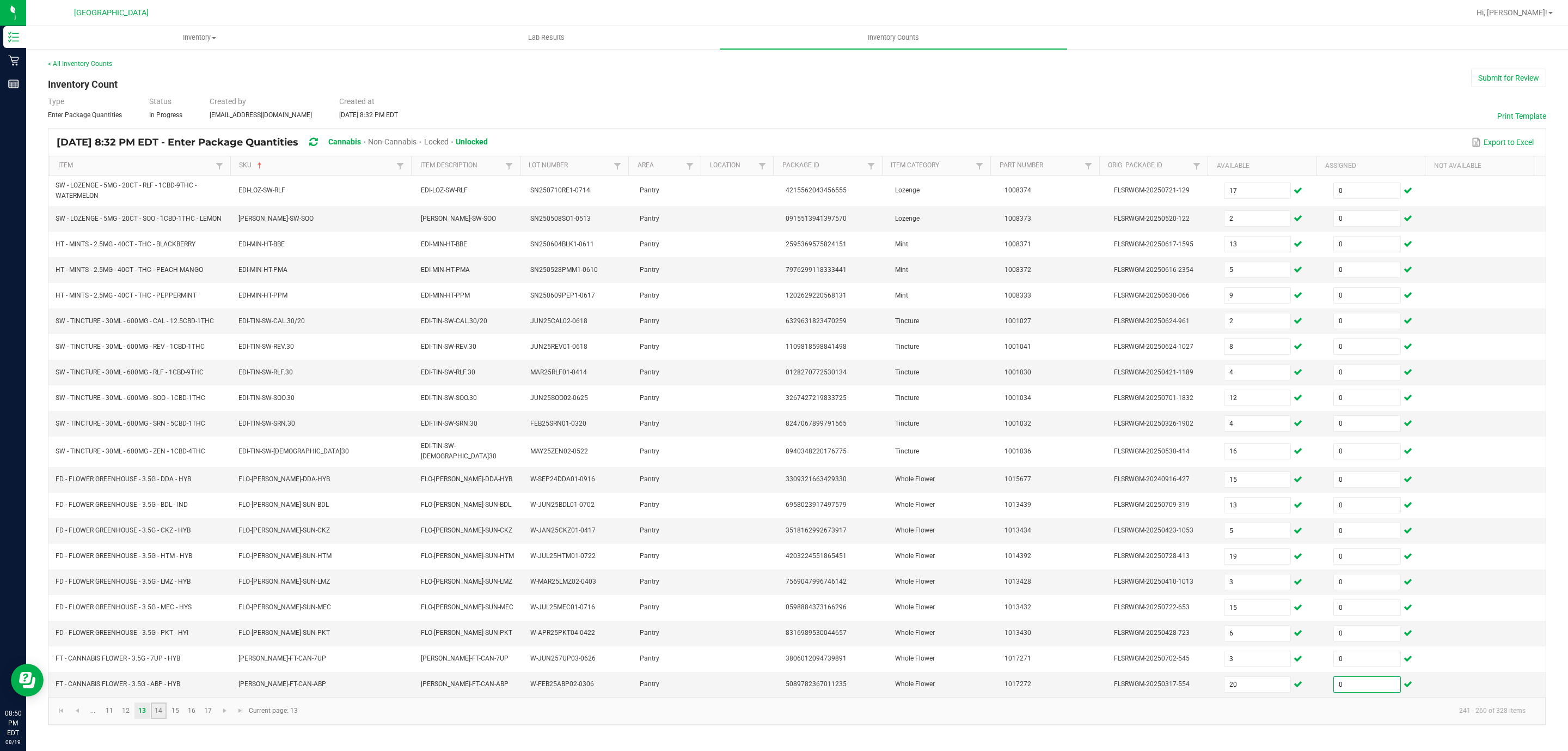
click at [160, 718] on link "14" at bounding box center [158, 710] width 16 height 16
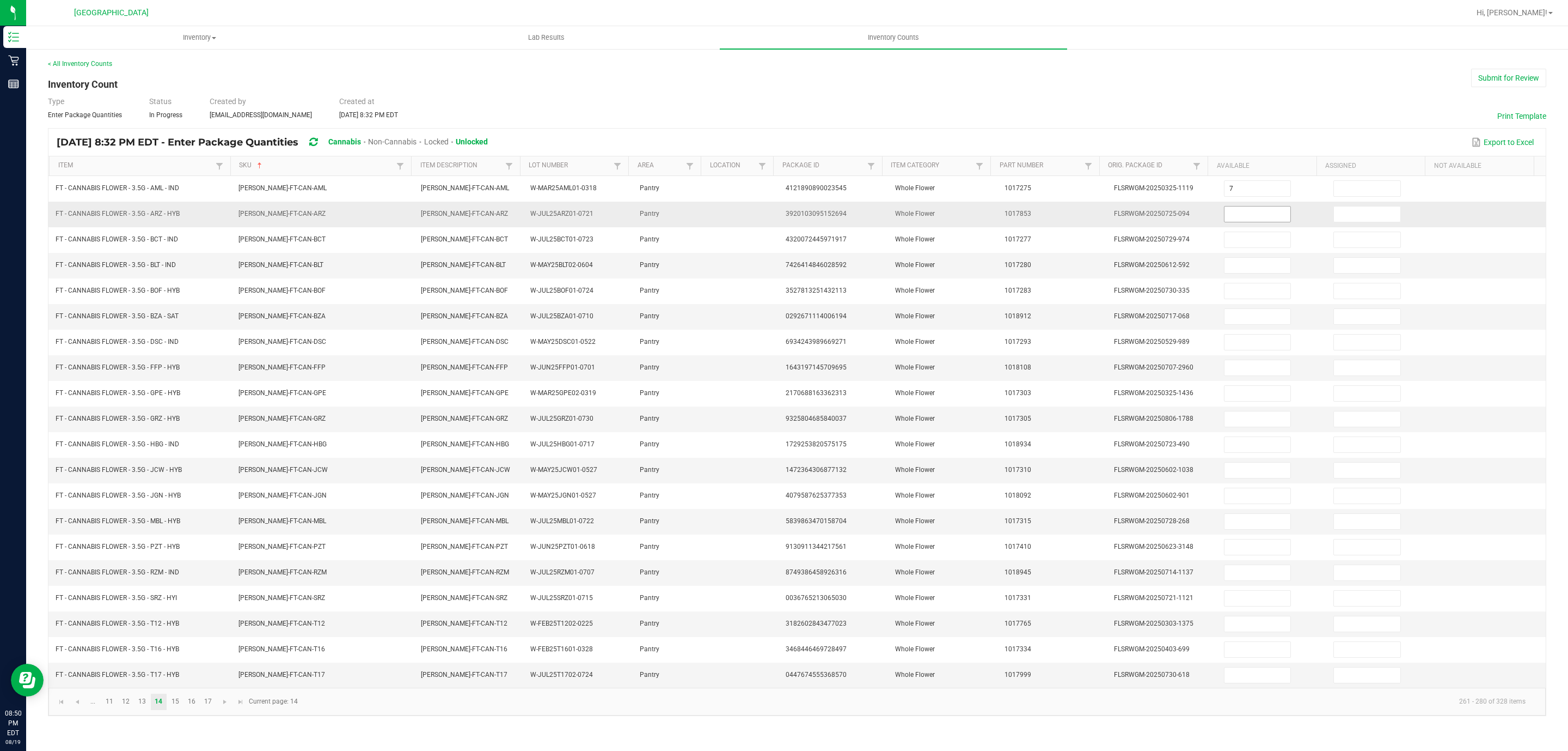
click at [1232, 216] on input at bounding box center [1258, 214] width 67 height 15
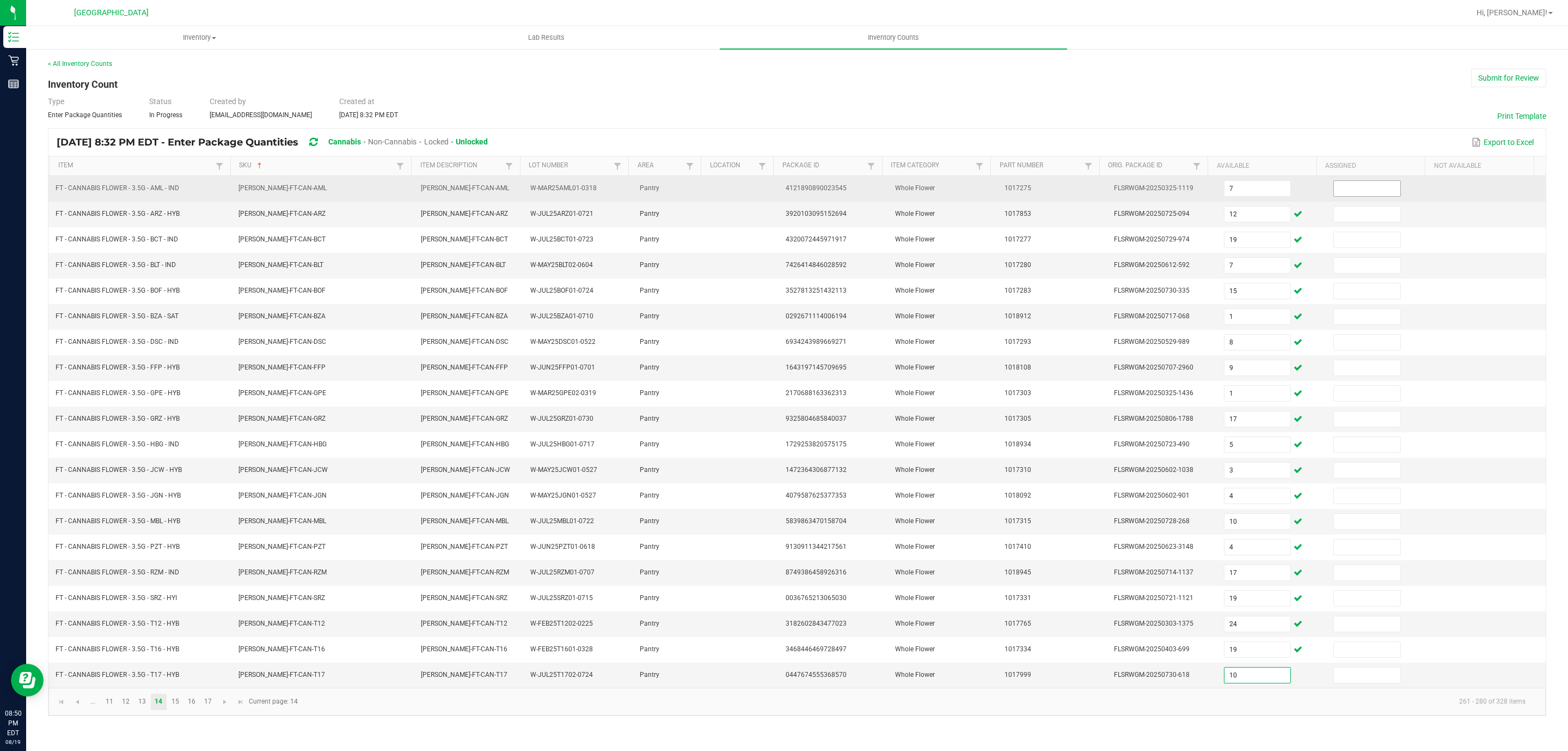
drag, startPoint x: 1337, startPoint y: 207, endPoint x: 1350, endPoint y: 190, distance: 21.4
click at [1343, 200] on tbody "FT - CANNABIS FLOWER - 3.5G - AML - IND [PERSON_NAME]-FT-CAN-AML [PERSON_NAME]-…" at bounding box center [797, 431] width 1497 height 512
drag, startPoint x: 1351, startPoint y: 189, endPoint x: 1317, endPoint y: 182, distance: 34.7
click at [1347, 187] on input at bounding box center [1367, 189] width 67 height 15
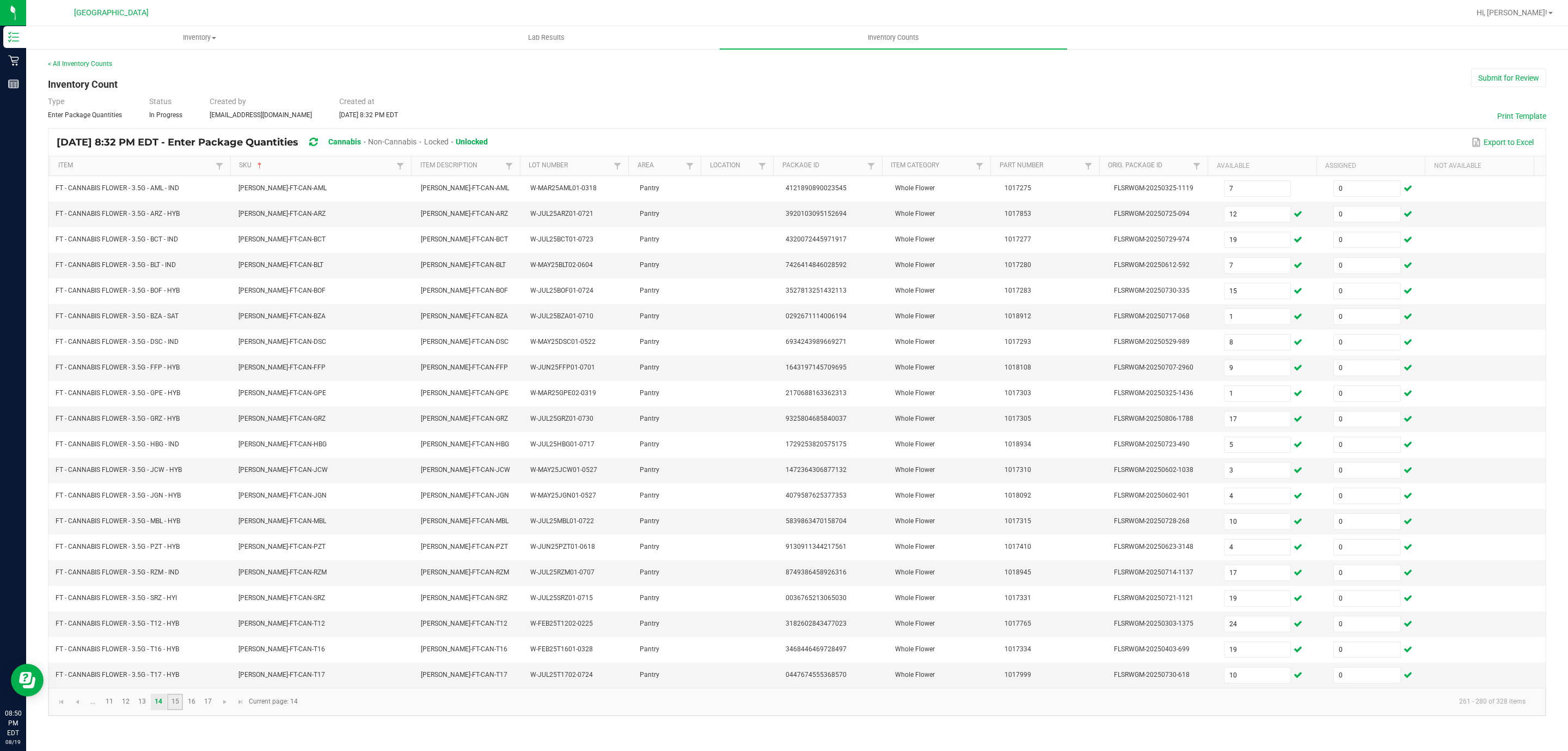
click at [178, 710] on link "15" at bounding box center [175, 701] width 16 height 16
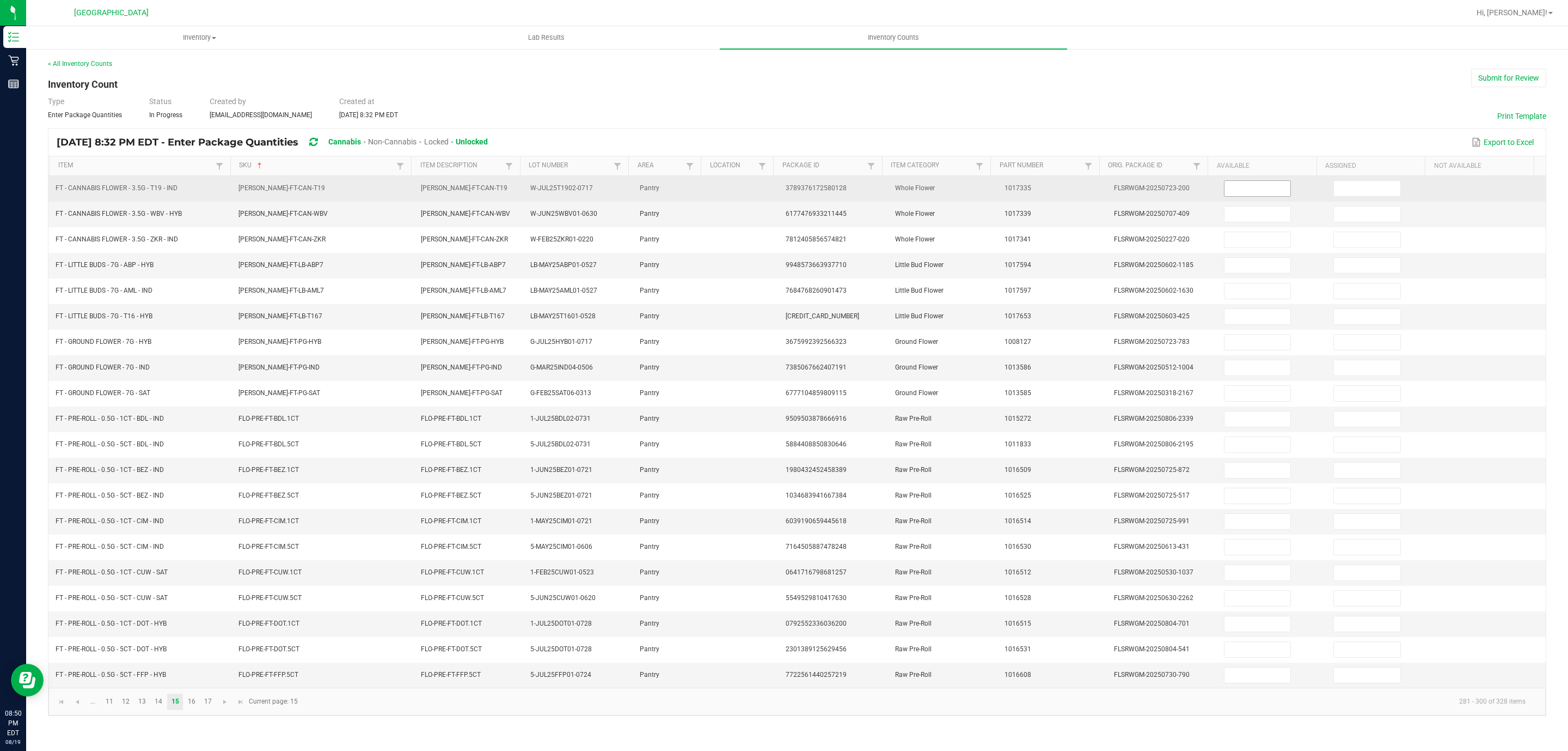
click at [1237, 196] on input at bounding box center [1258, 189] width 67 height 15
click at [1362, 196] on span at bounding box center [1367, 188] width 67 height 16
click at [1365, 192] on input at bounding box center [1367, 189] width 67 height 15
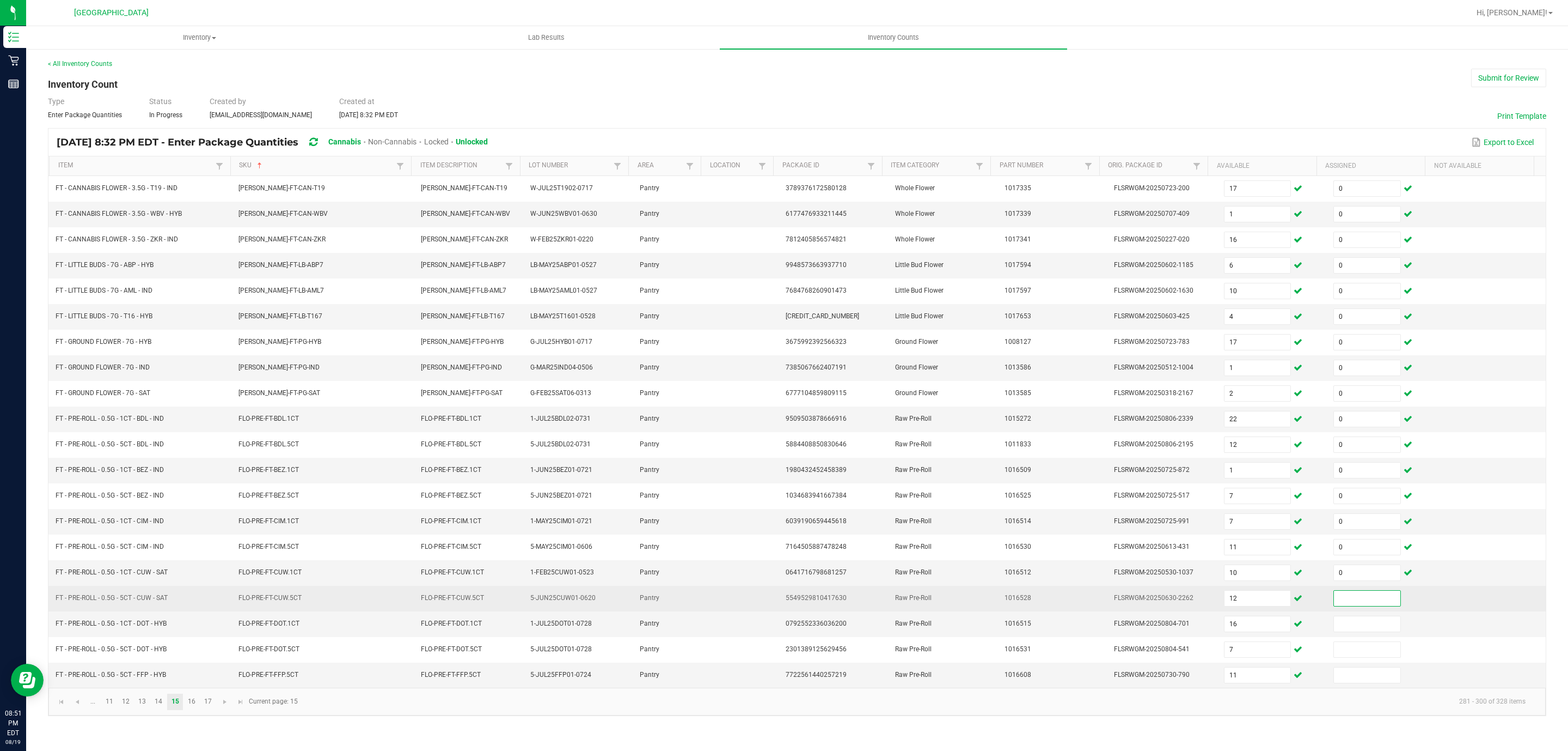
click at [1334, 606] on input at bounding box center [1367, 598] width 67 height 15
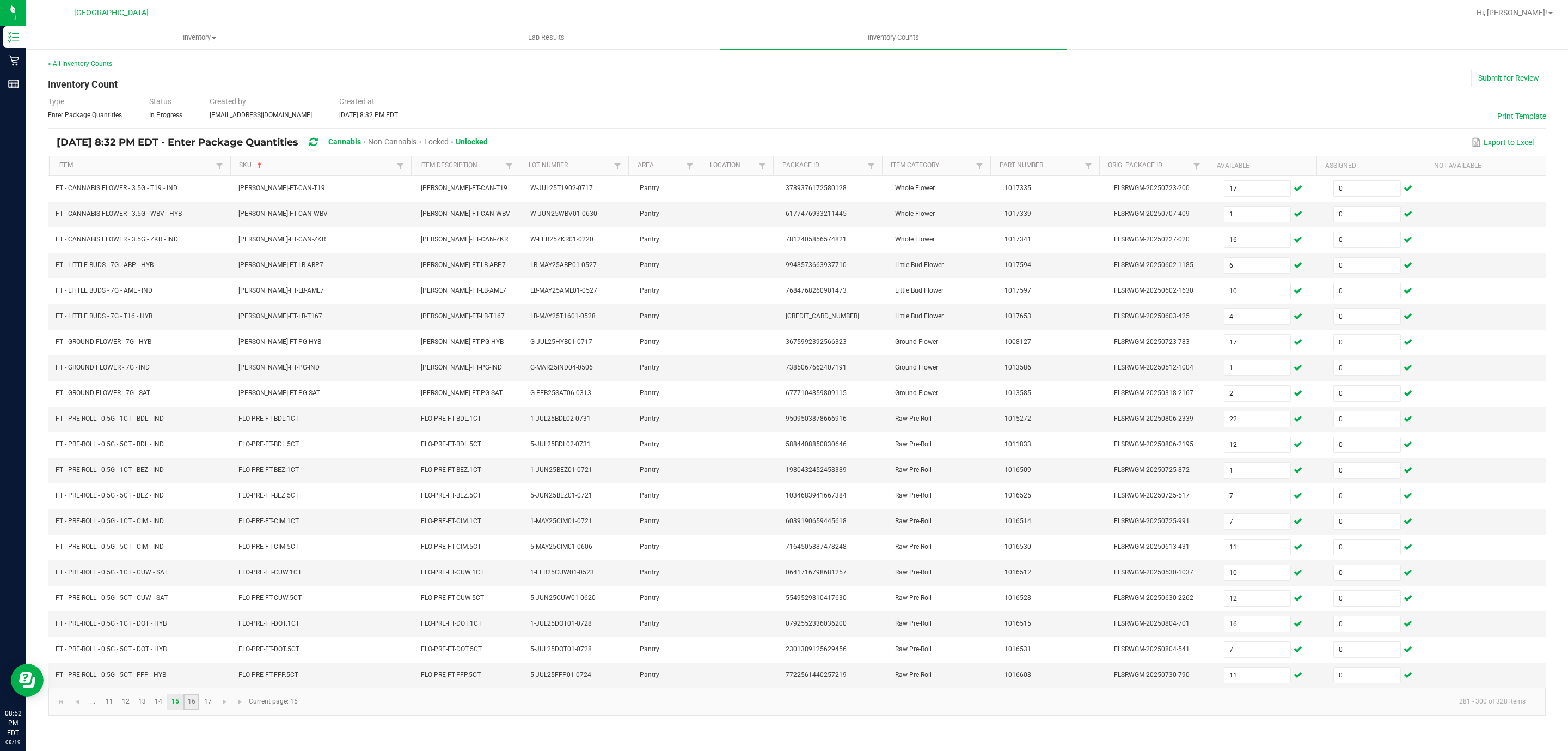
click at [186, 710] on link "16" at bounding box center [191, 701] width 16 height 16
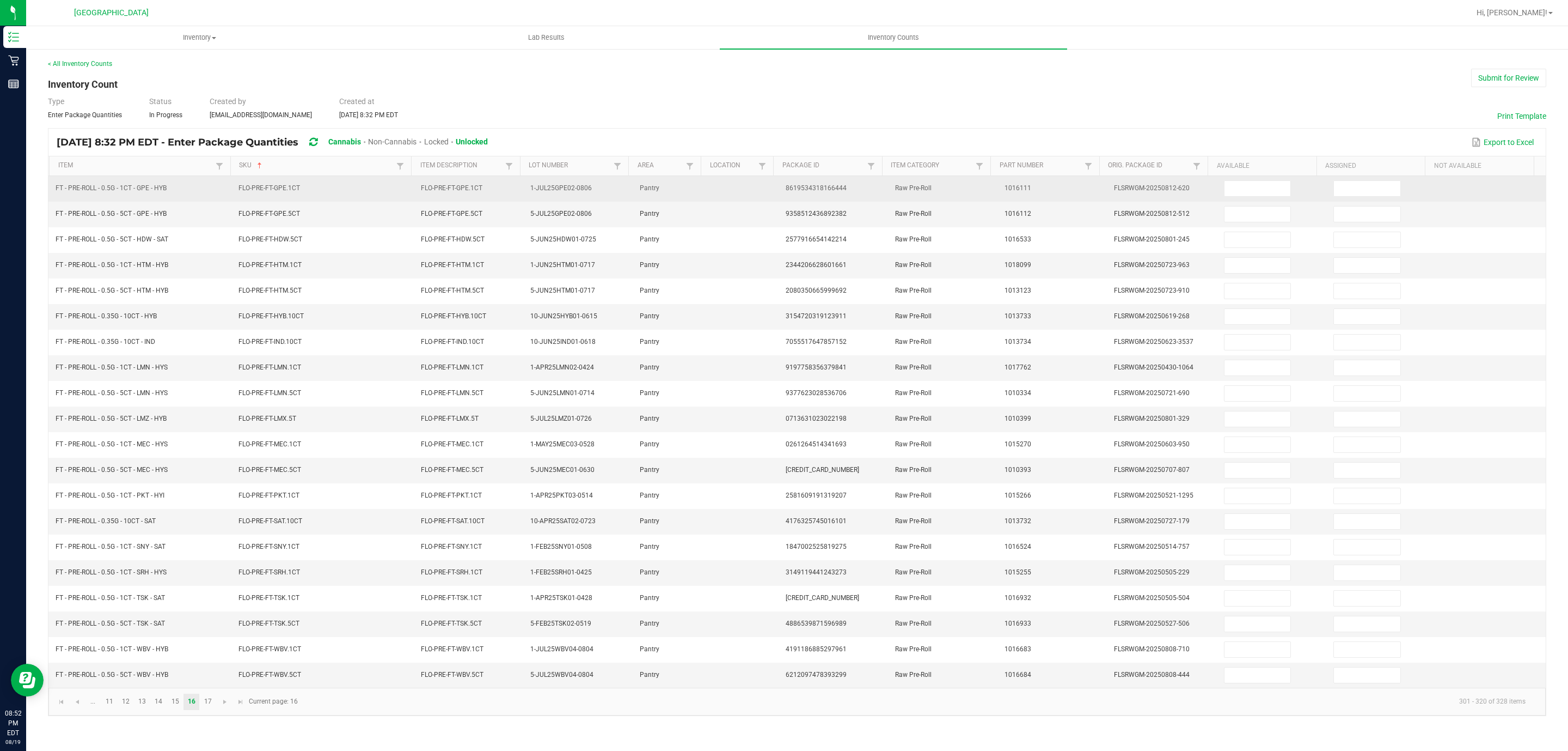
click at [1266, 177] on td at bounding box center [1272, 189] width 110 height 26
click at [1261, 184] on input at bounding box center [1258, 189] width 67 height 15
click at [1348, 189] on input at bounding box center [1367, 189] width 67 height 15
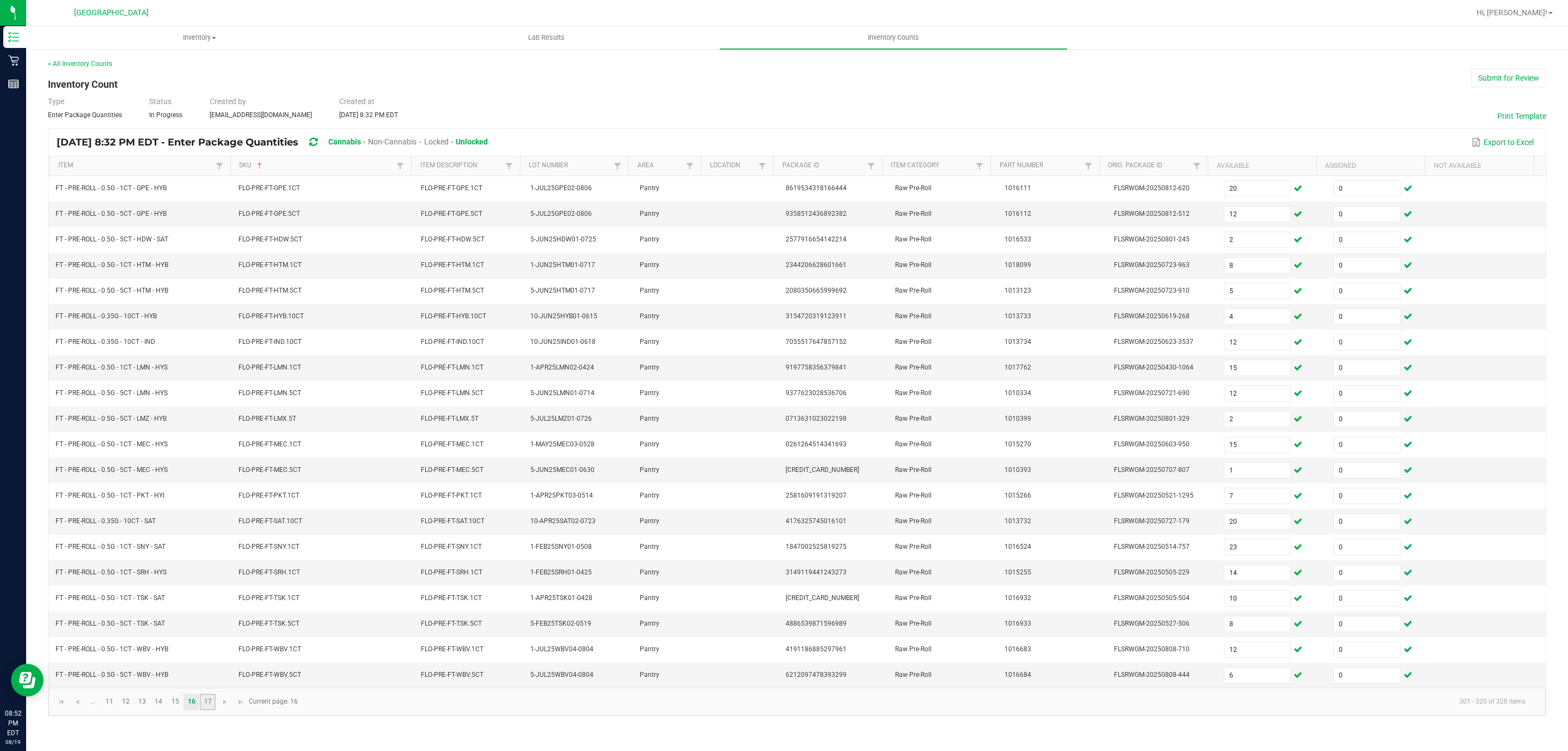
click at [204, 710] on link "17" at bounding box center [207, 701] width 16 height 16
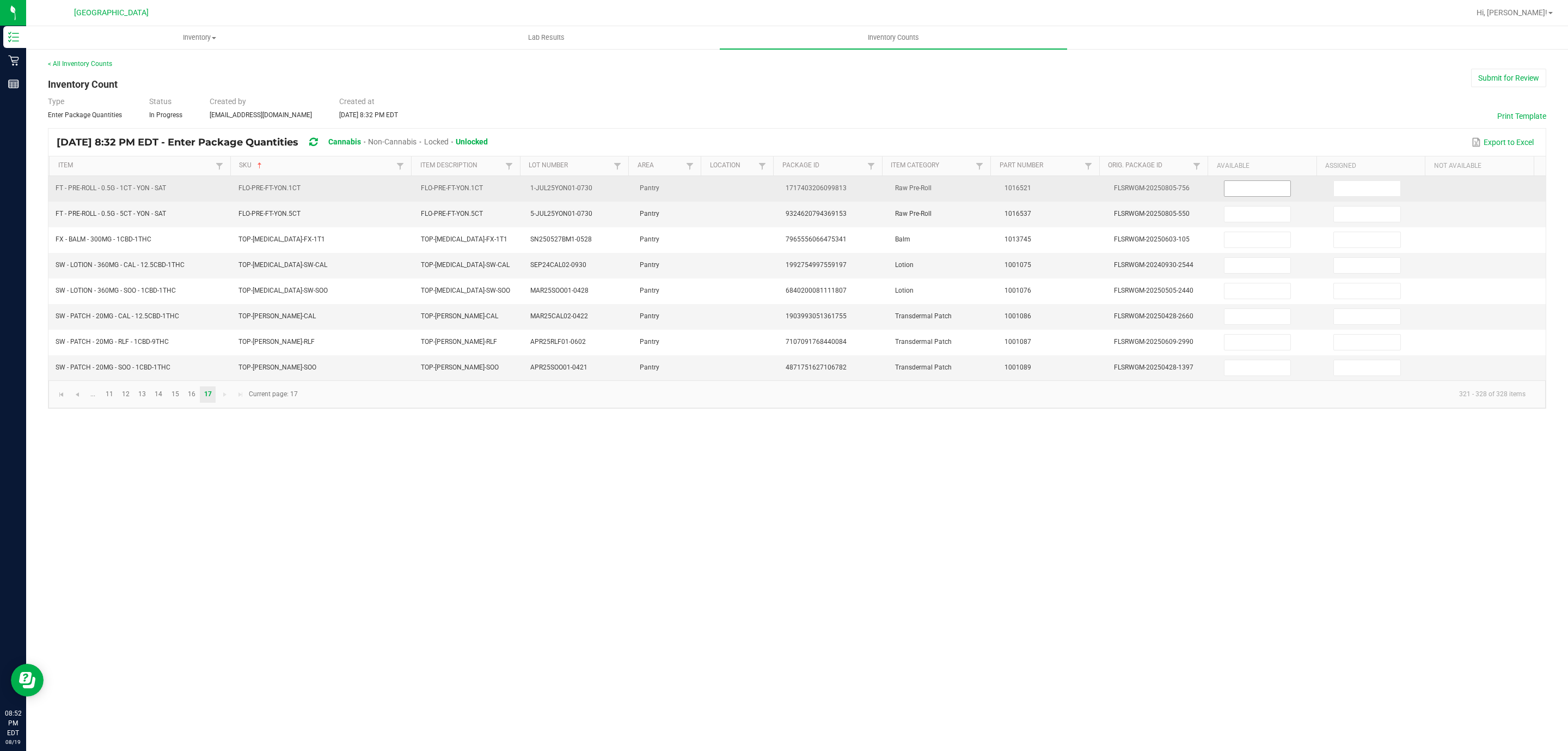
click at [1242, 183] on input at bounding box center [1258, 189] width 67 height 15
click at [1355, 193] on input at bounding box center [1367, 189] width 67 height 15
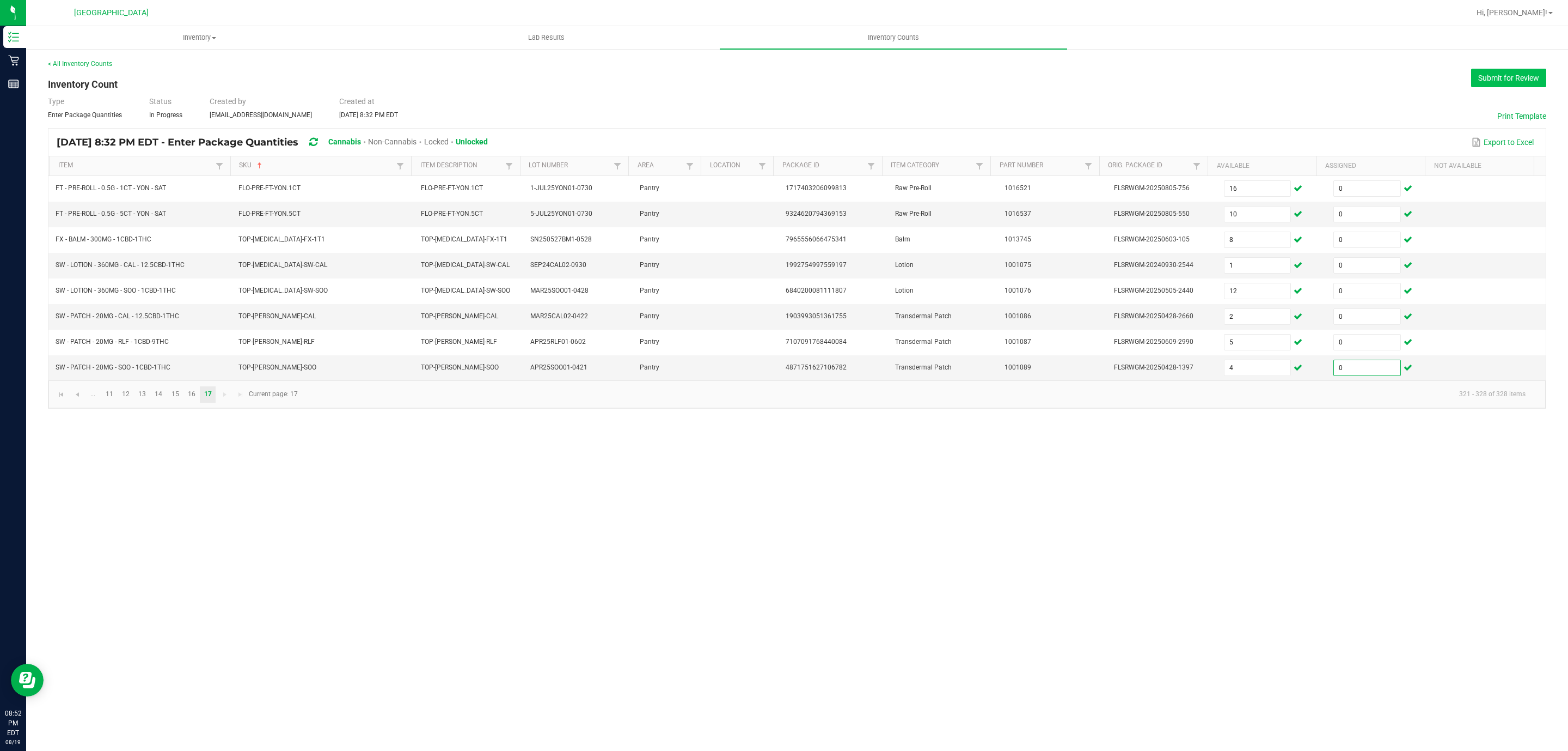
click at [1538, 78] on button "Submit for Review" at bounding box center [1508, 78] width 75 height 19
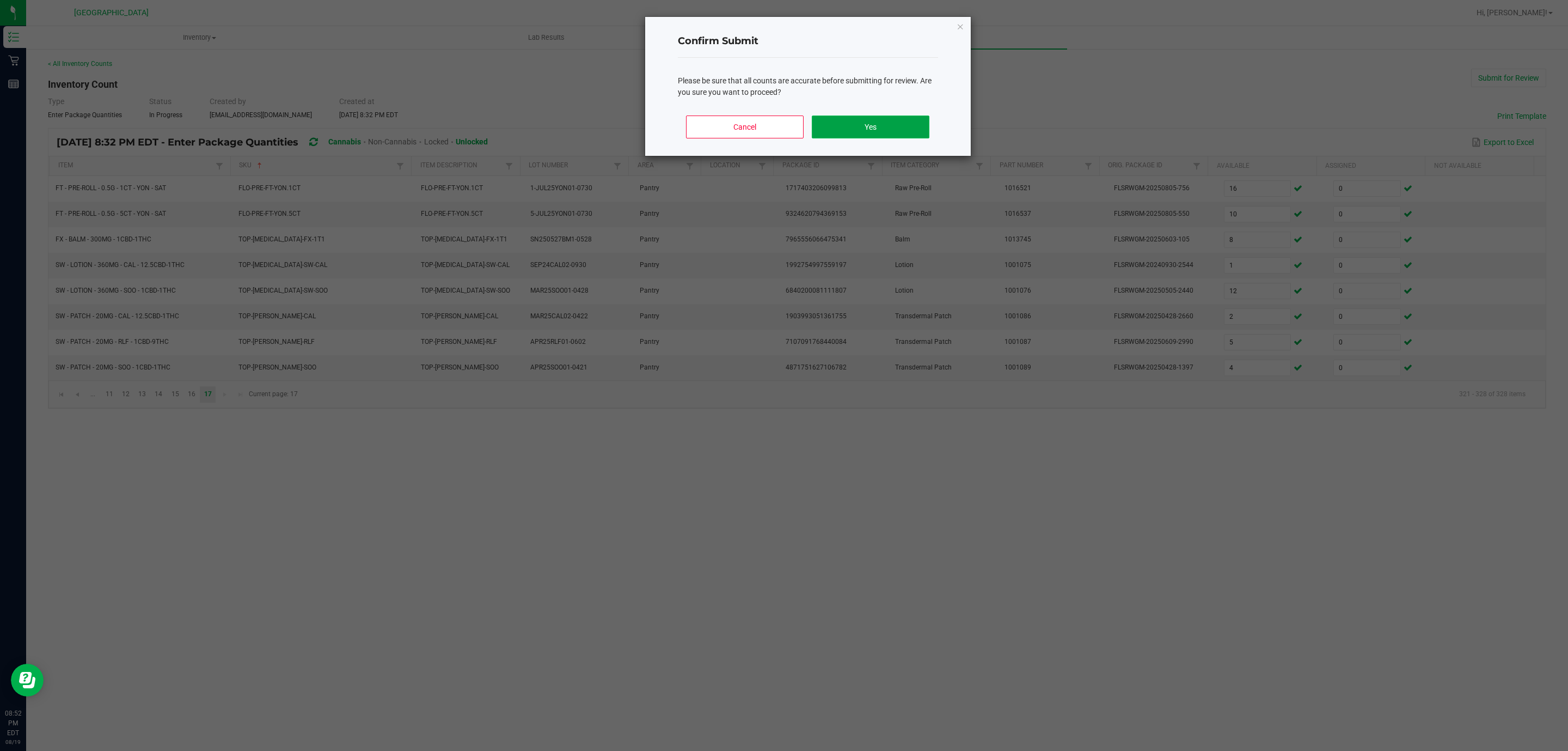
click at [896, 119] on button "Yes" at bounding box center [870, 127] width 117 height 23
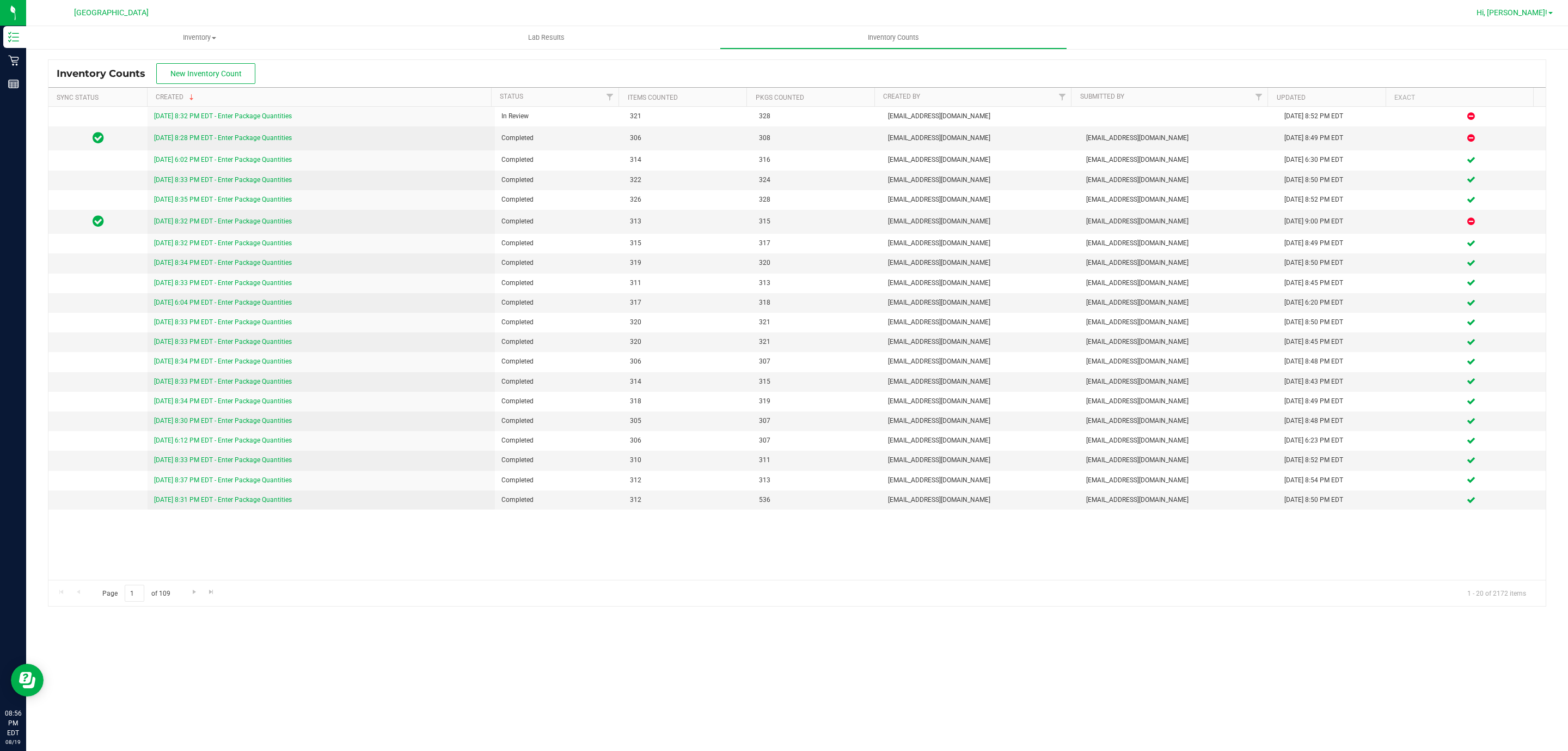
click at [1531, 15] on span "Hi, [PERSON_NAME]!" at bounding box center [1512, 13] width 71 height 9
click at [1510, 94] on span "Sign Out" at bounding box center [1511, 96] width 31 height 11
